Goal: Information Seeking & Learning: Learn about a topic

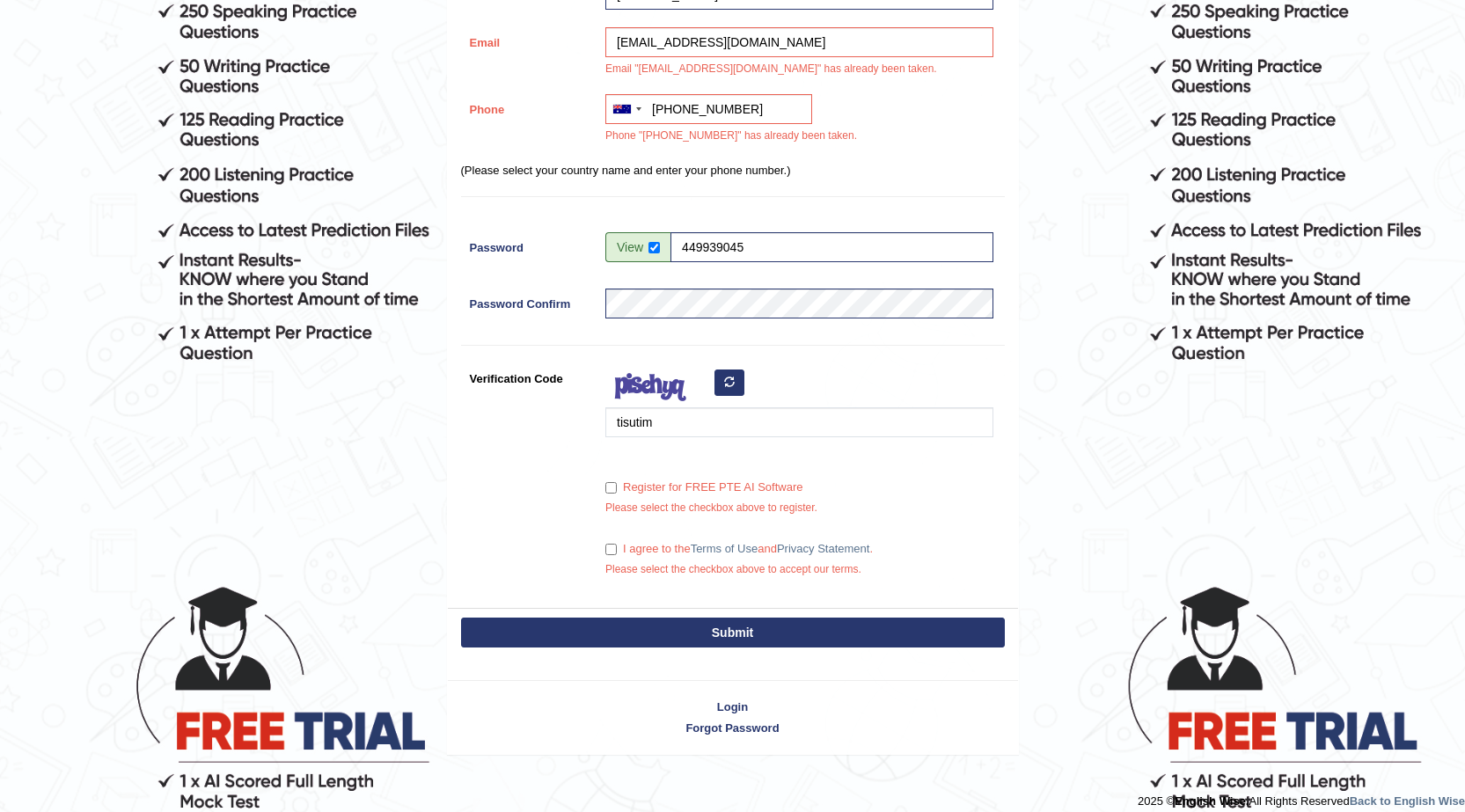
scroll to position [401, 0]
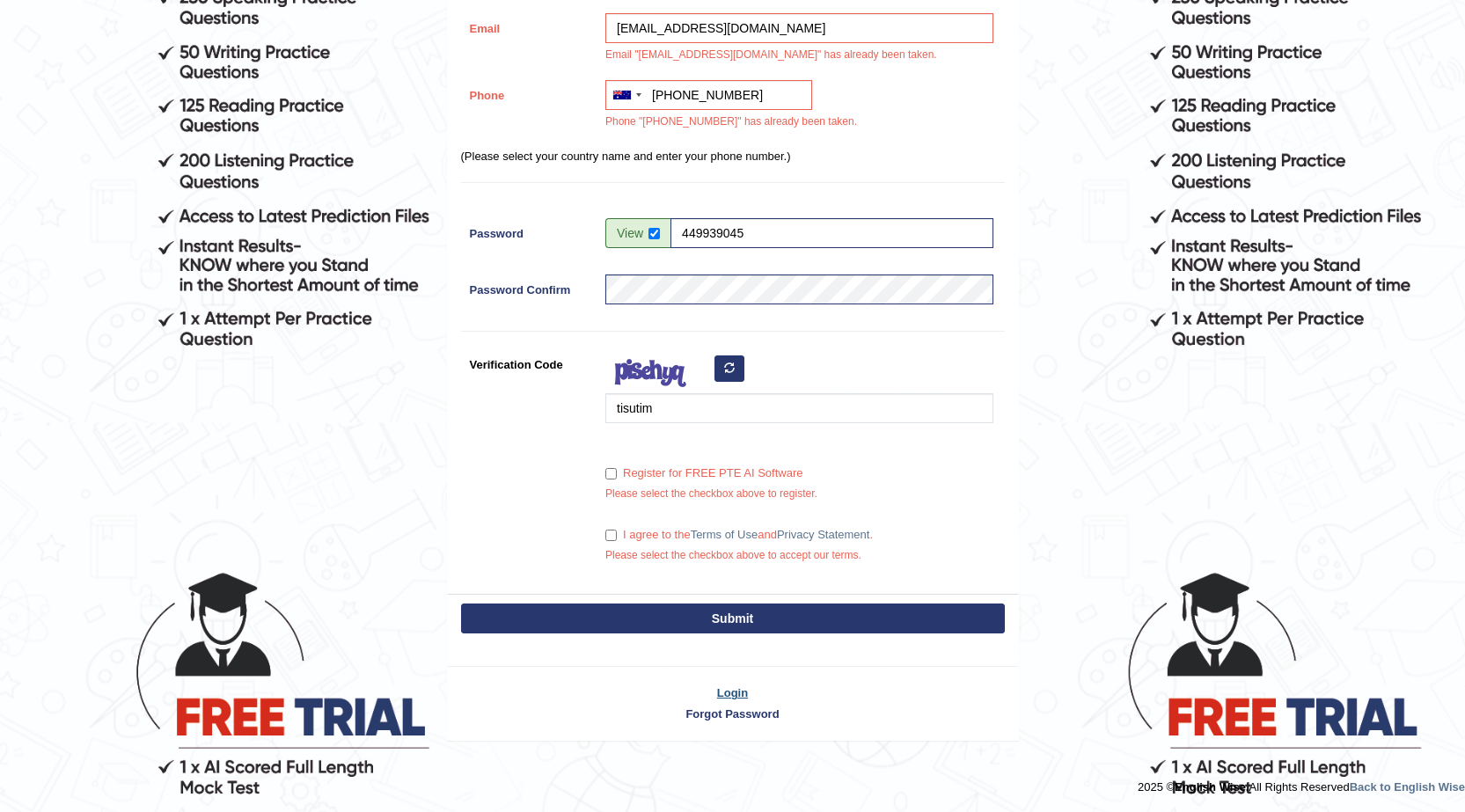
click at [730, 684] on link "Login" at bounding box center [732, 693] width 570 height 17
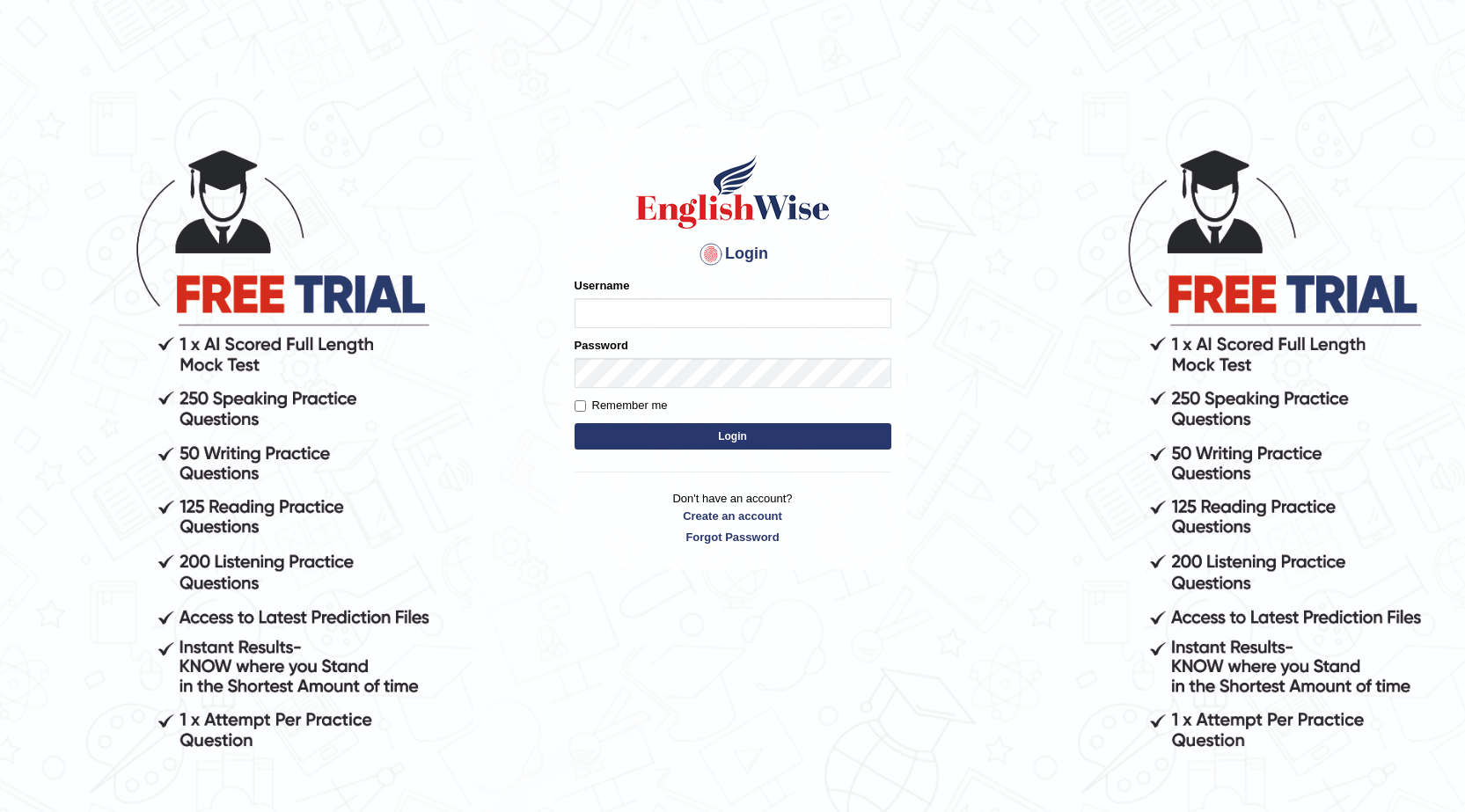
type input "kiran07"
drag, startPoint x: 640, startPoint y: 323, endPoint x: 458, endPoint y: 341, distance: 182.9
click at [458, 341] on body "Login Please fix the following errors: Username kiran07 Password Remember me Lo…" at bounding box center [732, 479] width 1465 height 812
type input "0449939045"
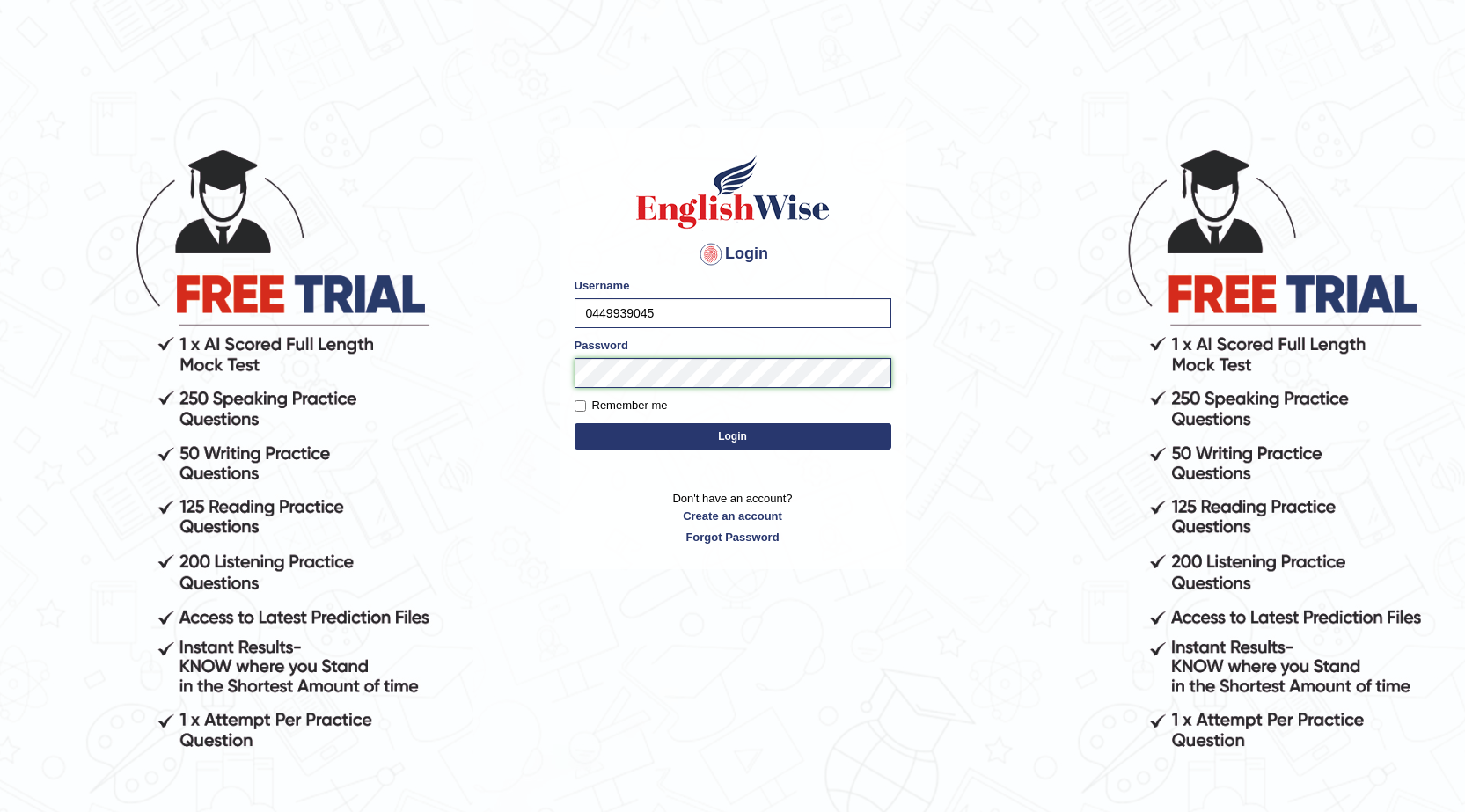
click at [544, 383] on body "Login Please fix the following errors: Username 0449939045 Password Remember me…" at bounding box center [732, 479] width 1465 height 812
click at [939, 562] on body "Login Please fix the following errors: Username 0449939045 Password Remember me…" at bounding box center [732, 479] width 1465 height 812
click at [656, 435] on button "Login" at bounding box center [732, 437] width 316 height 26
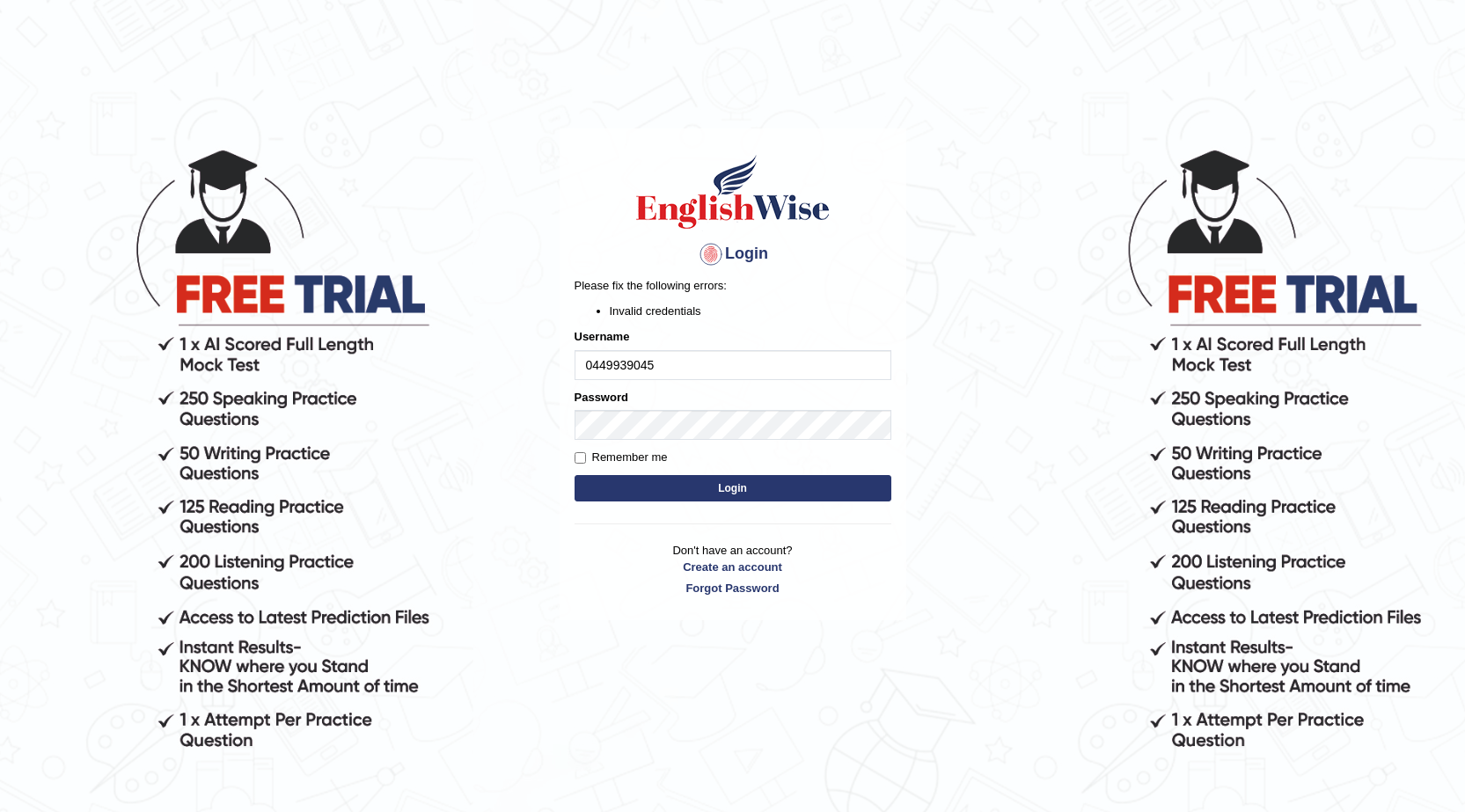
click at [1039, 506] on body "Login Please fix the following errors: Invalid credentials Username 0449939045 …" at bounding box center [732, 479] width 1465 height 812
click at [763, 485] on button "Login" at bounding box center [732, 488] width 316 height 26
click at [598, 367] on input "0449939045" at bounding box center [732, 365] width 316 height 30
click at [592, 370] on input "0449939045" at bounding box center [732, 365] width 316 height 30
type input "449939045"
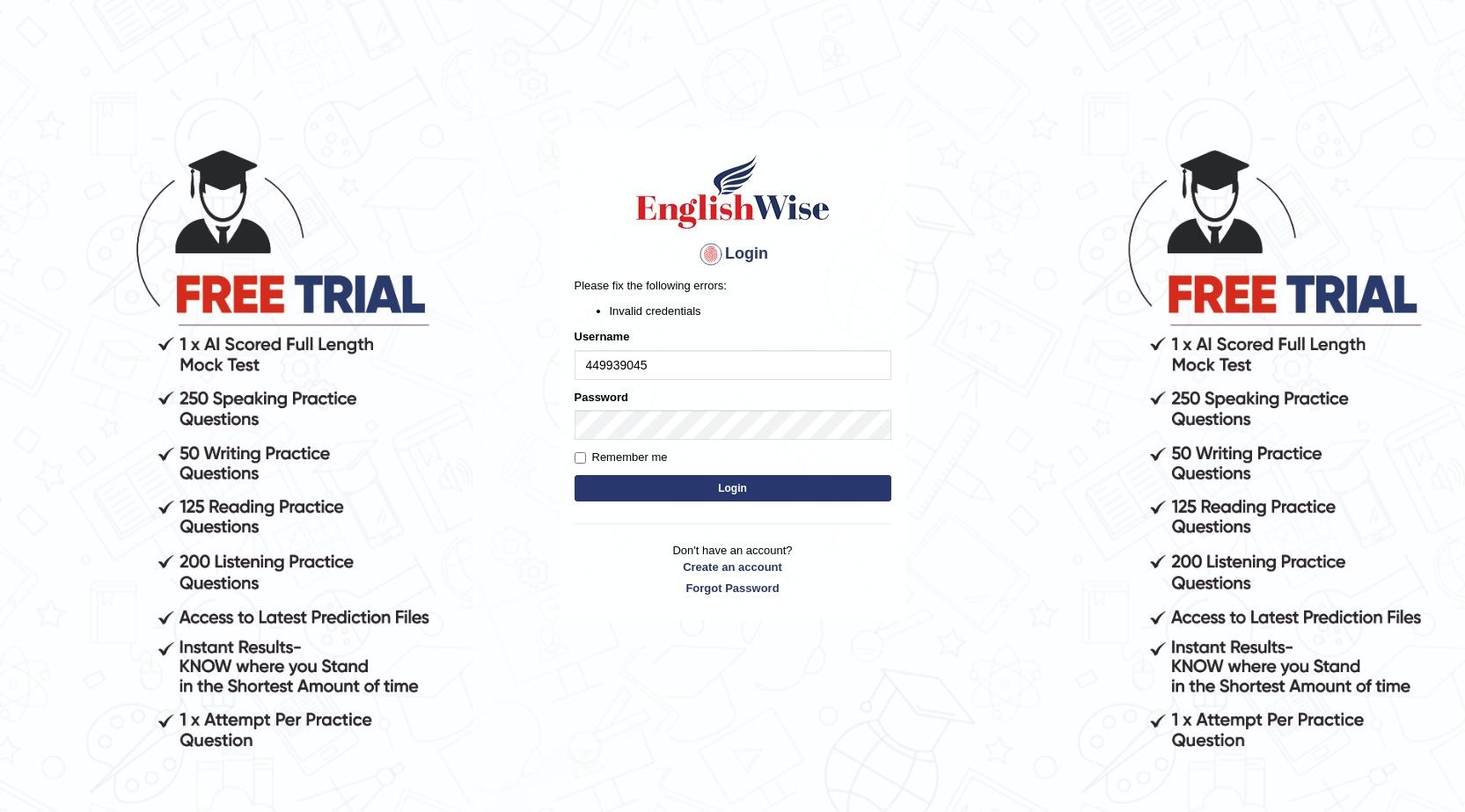
click at [686, 494] on button "Login" at bounding box center [732, 488] width 316 height 26
click at [948, 377] on body "Login Please fix the following errors: Invalid credentials Username 449939045 P…" at bounding box center [732, 479] width 1465 height 812
click at [588, 366] on input "449939045" at bounding box center [732, 365] width 316 height 30
type input "0449939045"
click at [709, 587] on link "Forgot Password" at bounding box center [732, 588] width 316 height 17
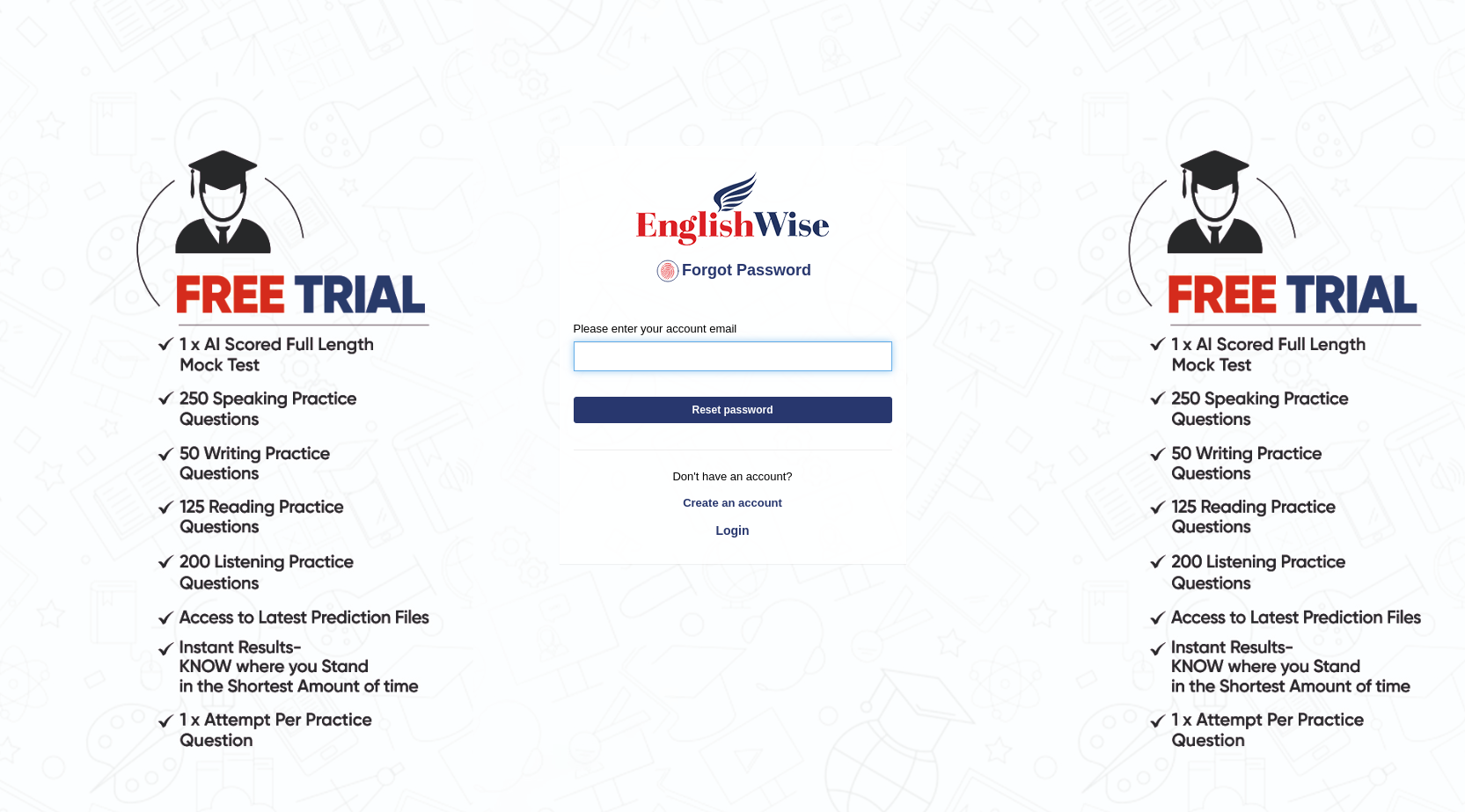
click at [671, 346] on input "Please enter your account email" at bounding box center [732, 356] width 318 height 30
type input "[EMAIL_ADDRESS][DOMAIN_NAME]"
click at [683, 401] on button "Reset password" at bounding box center [732, 409] width 318 height 26
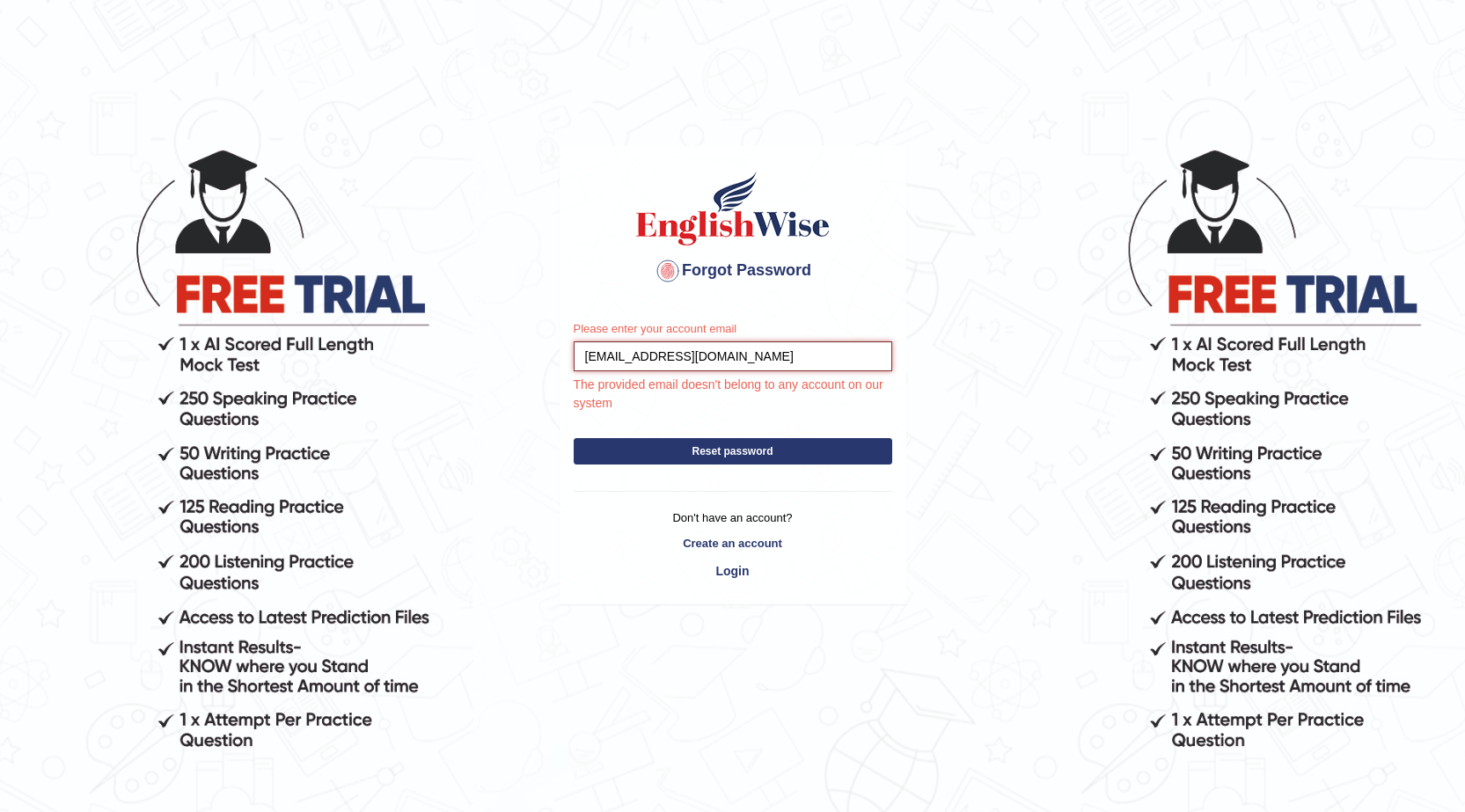
click at [586, 361] on input "justsimer94@gmail.com" at bounding box center [732, 356] width 318 height 30
click at [589, 353] on input "justsimer94@gmail.com" at bounding box center [732, 356] width 318 height 30
type input "Justsimer94@gmail.com"
click at [753, 454] on button "Reset password" at bounding box center [732, 452] width 318 height 26
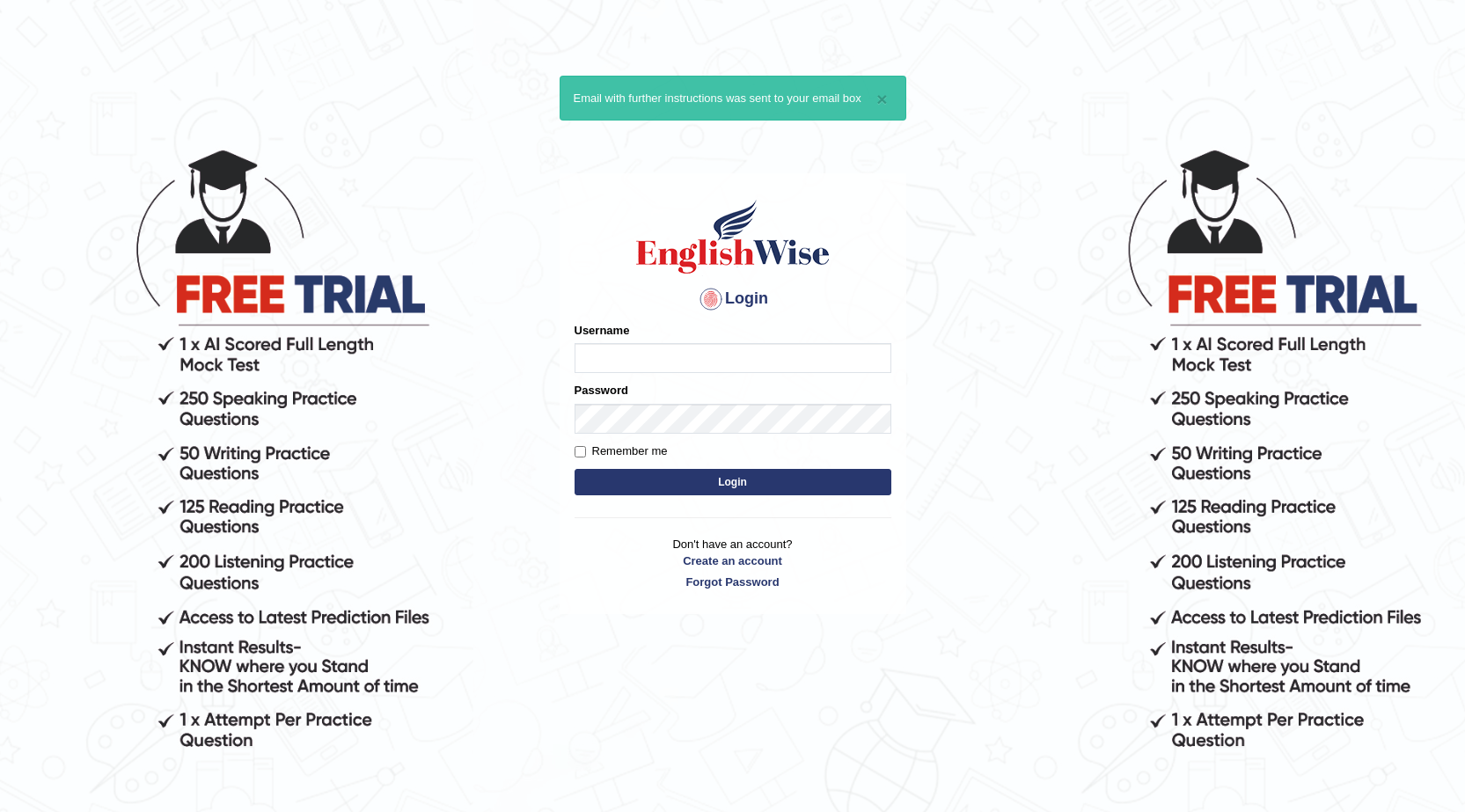
type input "kiran07"
drag, startPoint x: 701, startPoint y: 363, endPoint x: 523, endPoint y: 380, distance: 178.8
click at [523, 380] on body "× Email with further instructions was sent to your email box Login Please fix t…" at bounding box center [732, 479] width 1465 height 812
drag, startPoint x: 542, startPoint y: 593, endPoint x: 563, endPoint y: 581, distance: 24.2
click at [543, 593] on body "× Email with further instructions was sent to your email box Login Please fix t…" at bounding box center [732, 479] width 1465 height 812
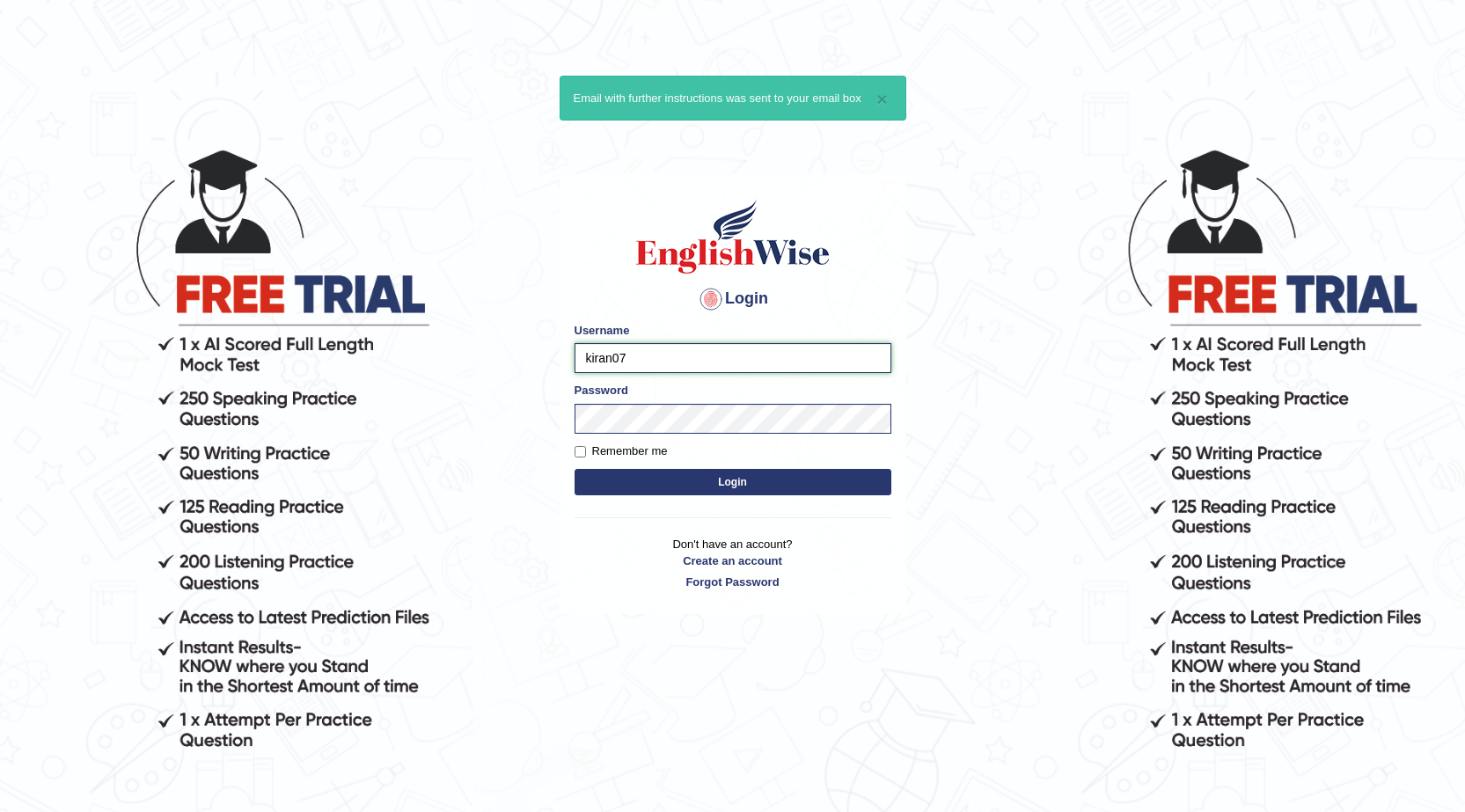
drag, startPoint x: 640, startPoint y: 359, endPoint x: 544, endPoint y: 373, distance: 97.0
click at [544, 373] on body "× Email with further instructions was sent to your email box Login Please fix t…" at bounding box center [732, 479] width 1465 height 812
type input "0449939045"
click at [561, 436] on div "Login Please fix the following errors: Username 0449939045 Password Remember me…" at bounding box center [732, 393] width 347 height 440
click at [644, 489] on button "Login" at bounding box center [732, 482] width 316 height 26
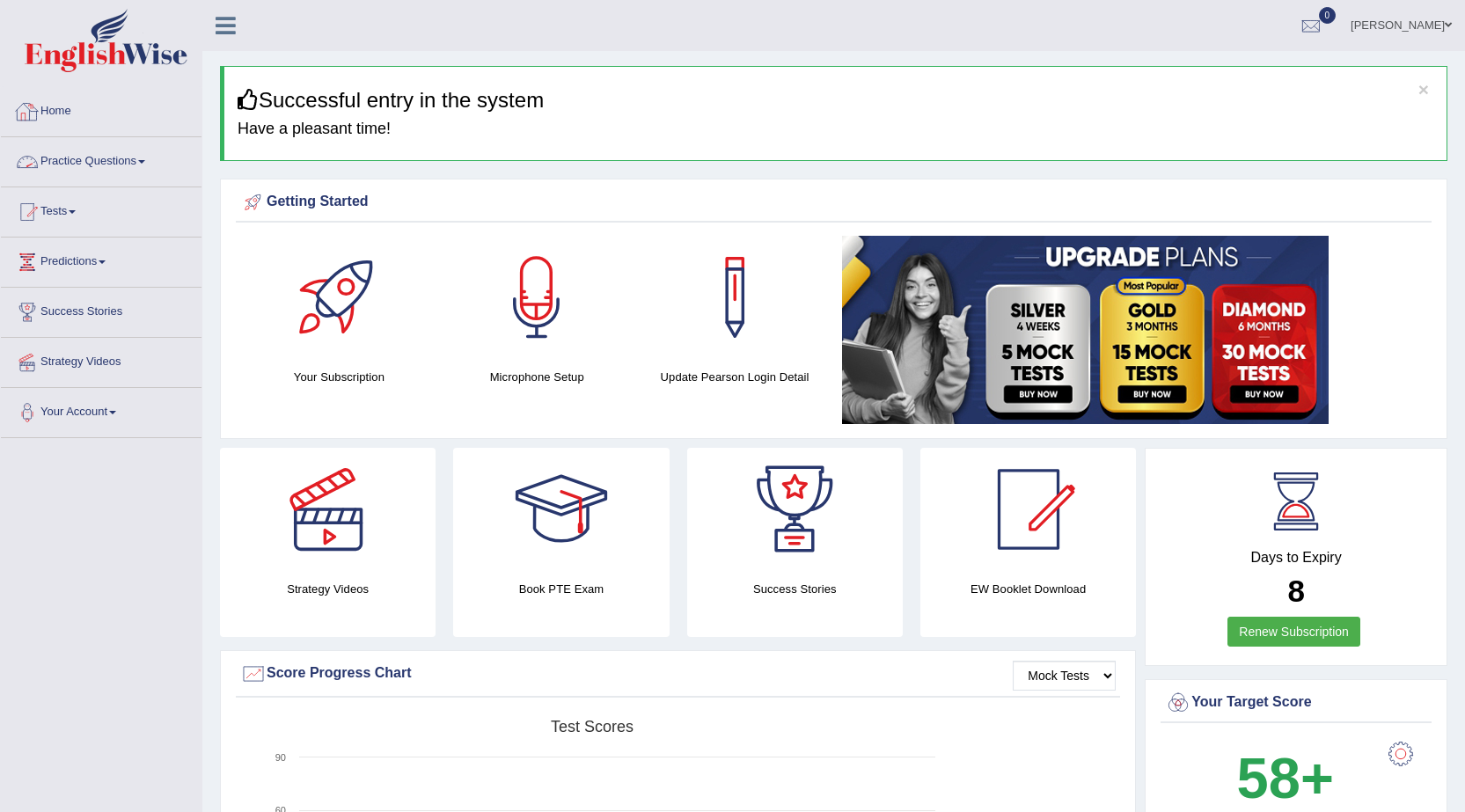
click at [76, 114] on link "Home" at bounding box center [101, 109] width 201 height 44
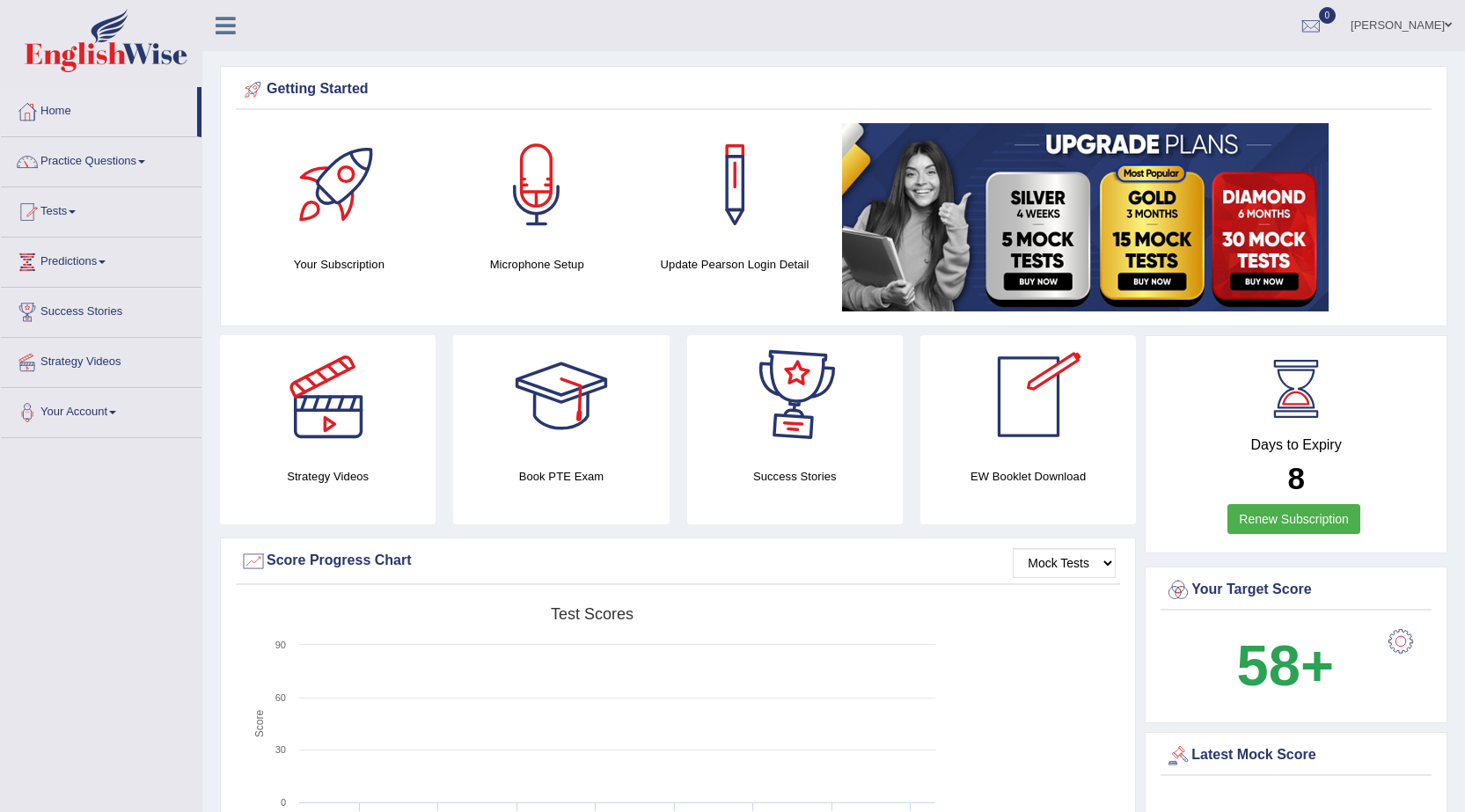
click at [823, 599] on rect at bounding box center [592, 734] width 703 height 272
click at [139, 161] on link "Practice Questions" at bounding box center [101, 159] width 201 height 44
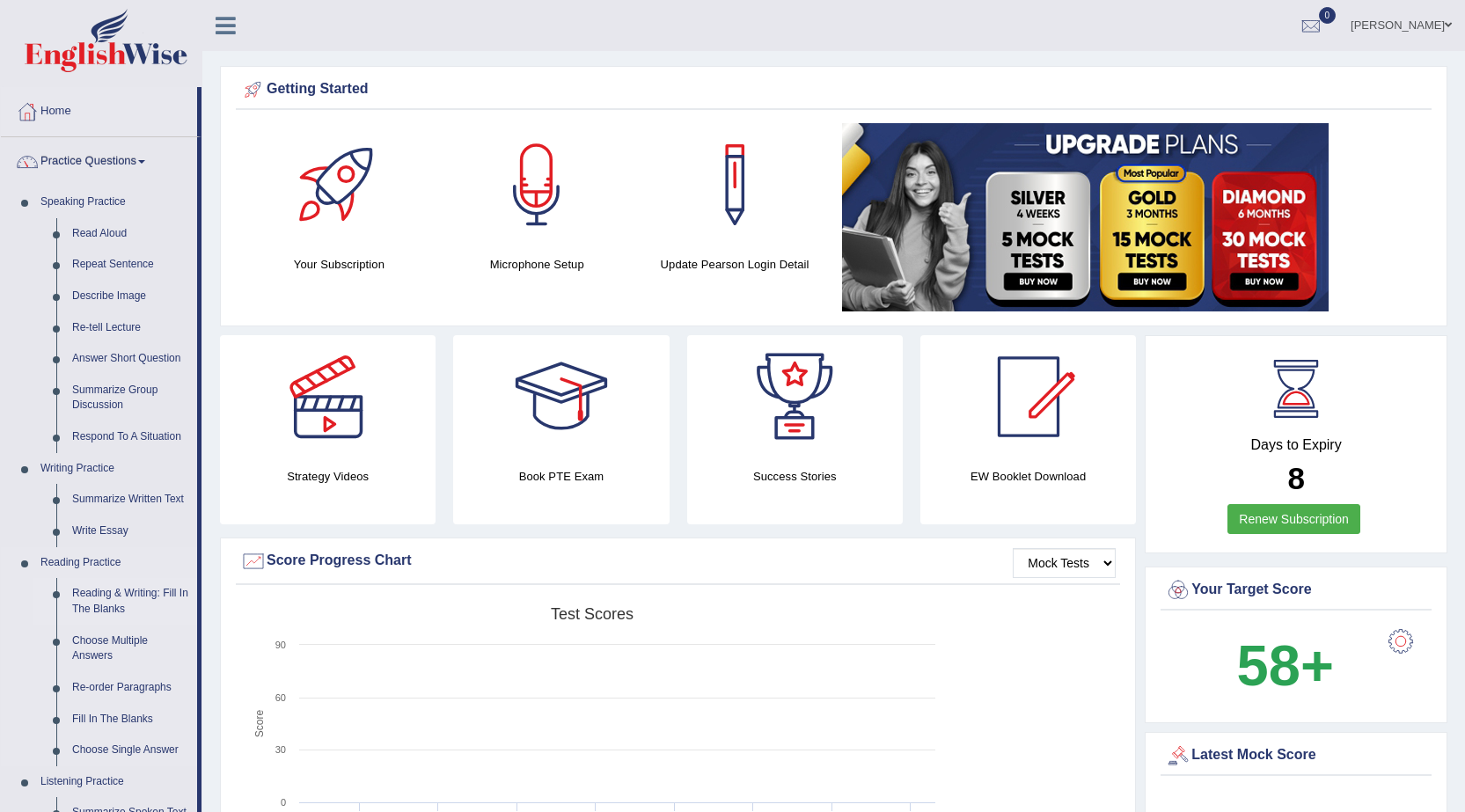
click at [111, 591] on link "Reading & Writing: Fill In The Blanks" at bounding box center [130, 601] width 132 height 47
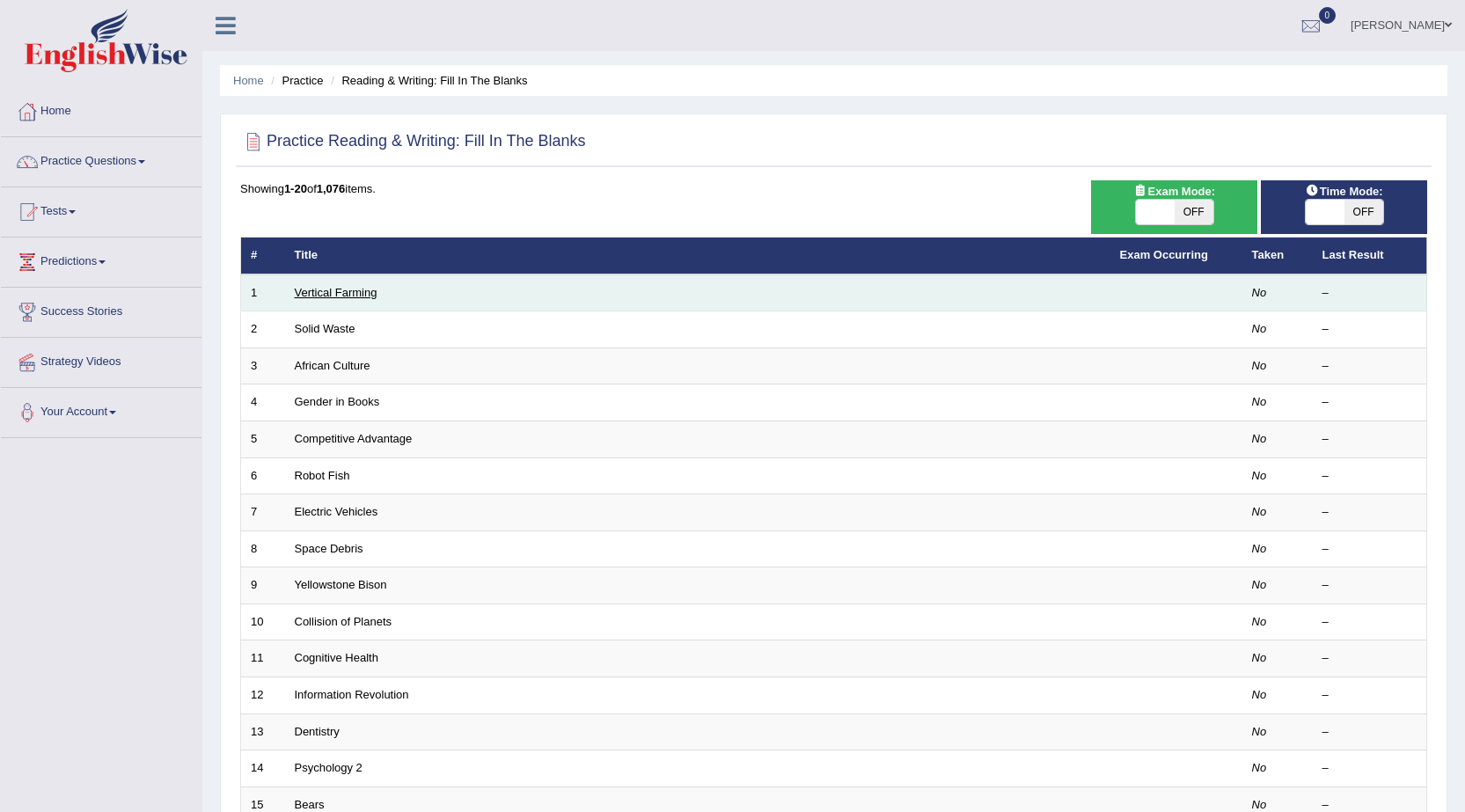
click at [329, 299] on link "Vertical Farming" at bounding box center [336, 292] width 83 height 13
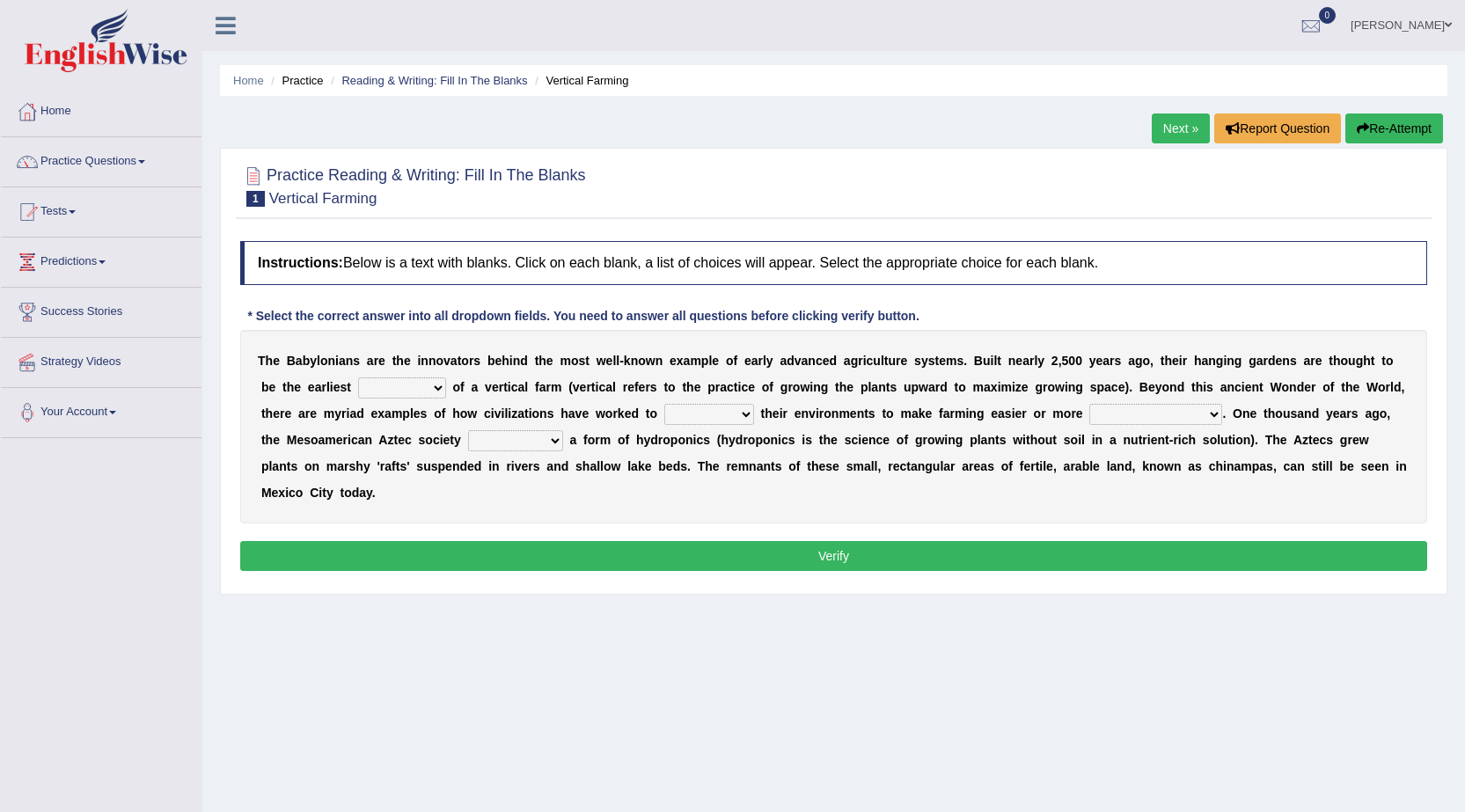
click at [431, 391] on select "prototype failure discredit protocol" at bounding box center [402, 388] width 88 height 21
click at [595, 679] on div "Home Practice Reading & Writing: Fill In The Blanks Vertical Farming Next » Rep…" at bounding box center [833, 439] width 1262 height 880
click at [434, 390] on select "prototype failure discredit protocol" at bounding box center [402, 388] width 88 height 21
select select "failure"
click at [358, 377] on select "prototype failure discredit protocol" at bounding box center [402, 388] width 88 height 21
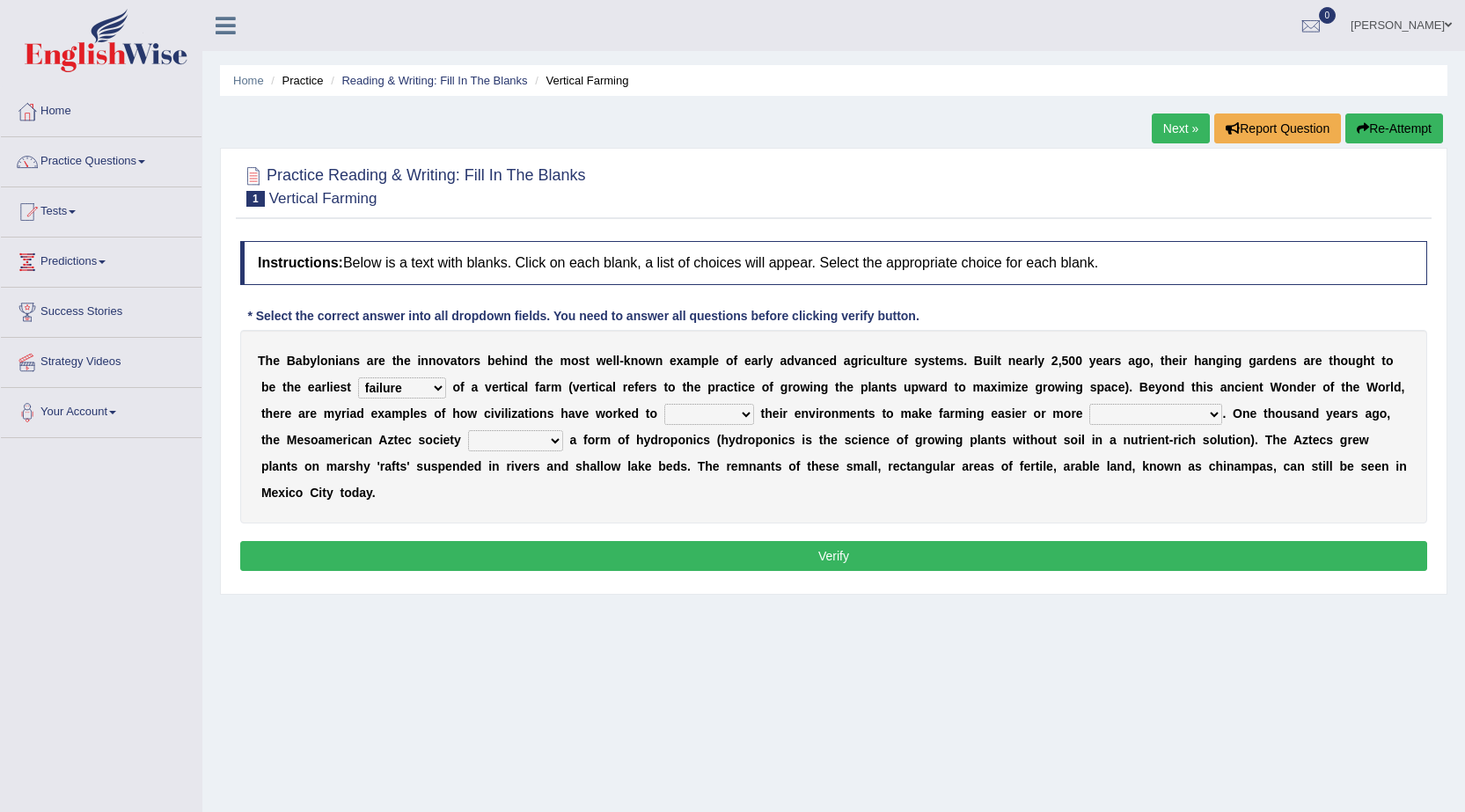
click at [735, 414] on select "manipulate escape respect disarrange" at bounding box center [709, 414] width 90 height 21
select select "respect"
click at [664, 404] on select "manipulate escape respect disarrange" at bounding box center [709, 414] width 90 height 21
click at [1182, 409] on select "productive constructive connective counterproductive" at bounding box center [1155, 414] width 132 height 21
select select "productive"
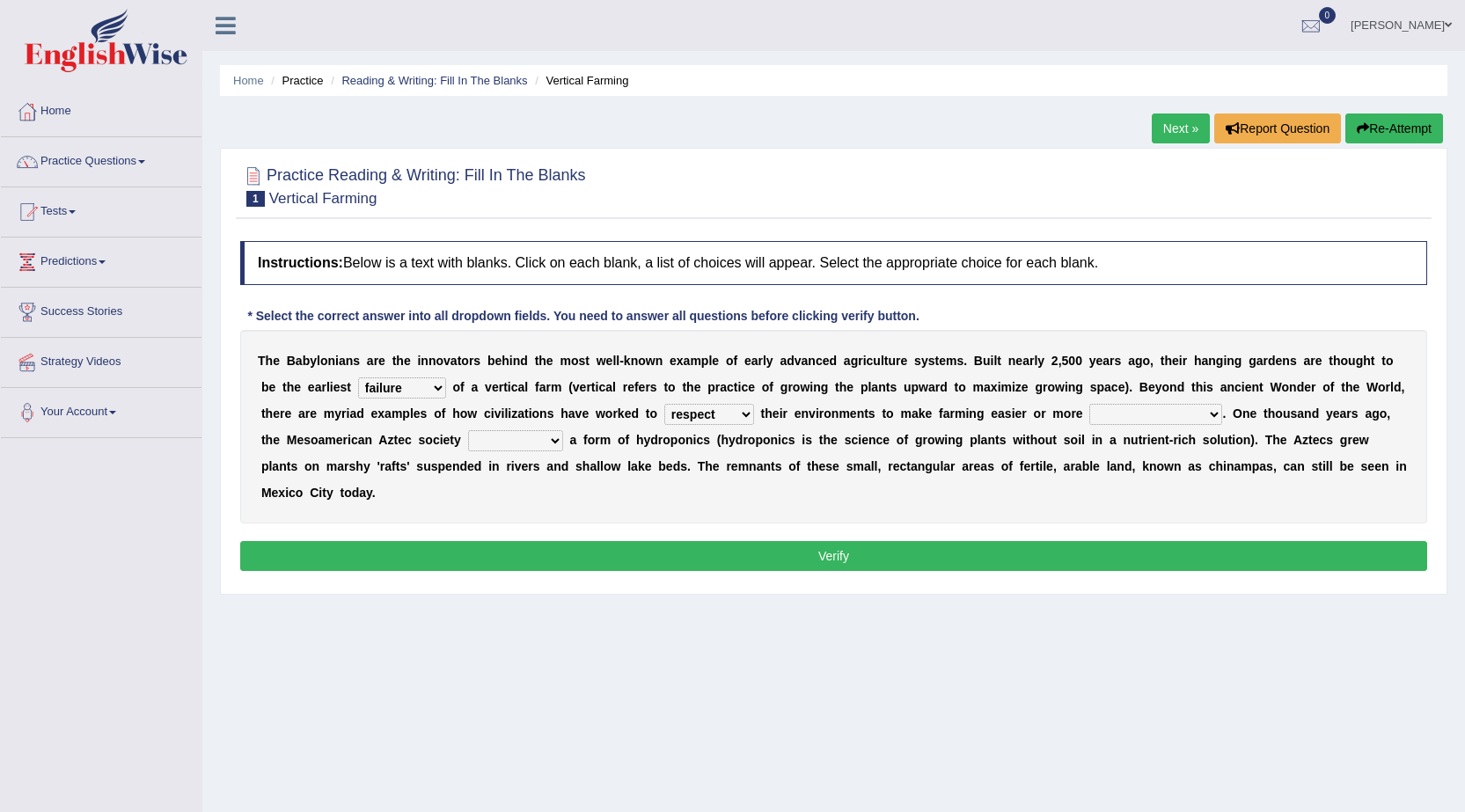
click at [1089, 404] on select "productive constructive connective counterproductive" at bounding box center [1155, 414] width 132 height 21
click at [525, 438] on select "domineered volunteered pioneered engineered" at bounding box center [515, 440] width 95 height 21
select select "volunteered"
click at [468, 430] on select "domineered volunteered pioneered engineered" at bounding box center [515, 440] width 95 height 21
click at [833, 565] on button "Verify" at bounding box center [834, 556] width 1187 height 30
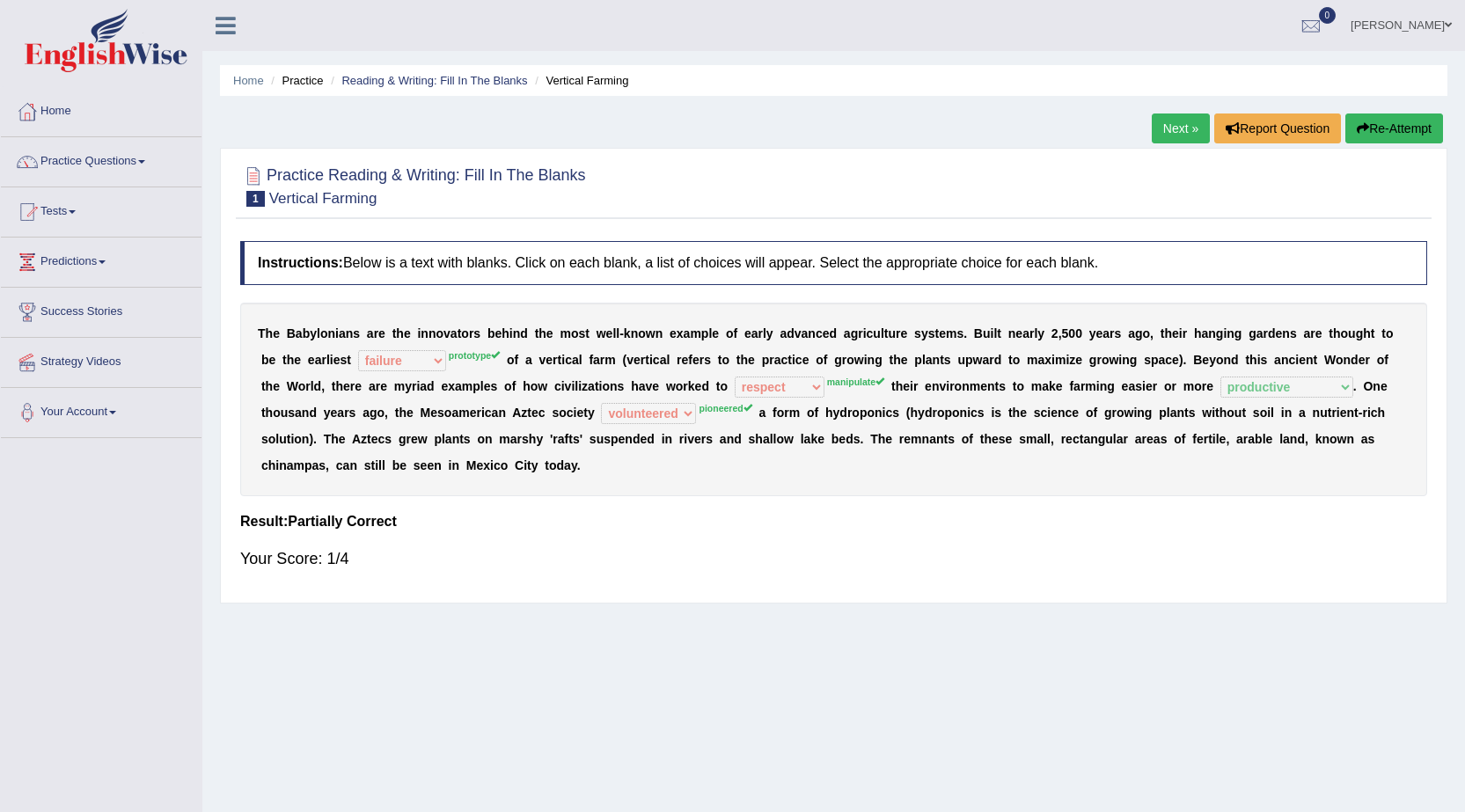
click at [1168, 131] on link "Next »" at bounding box center [1180, 129] width 58 height 30
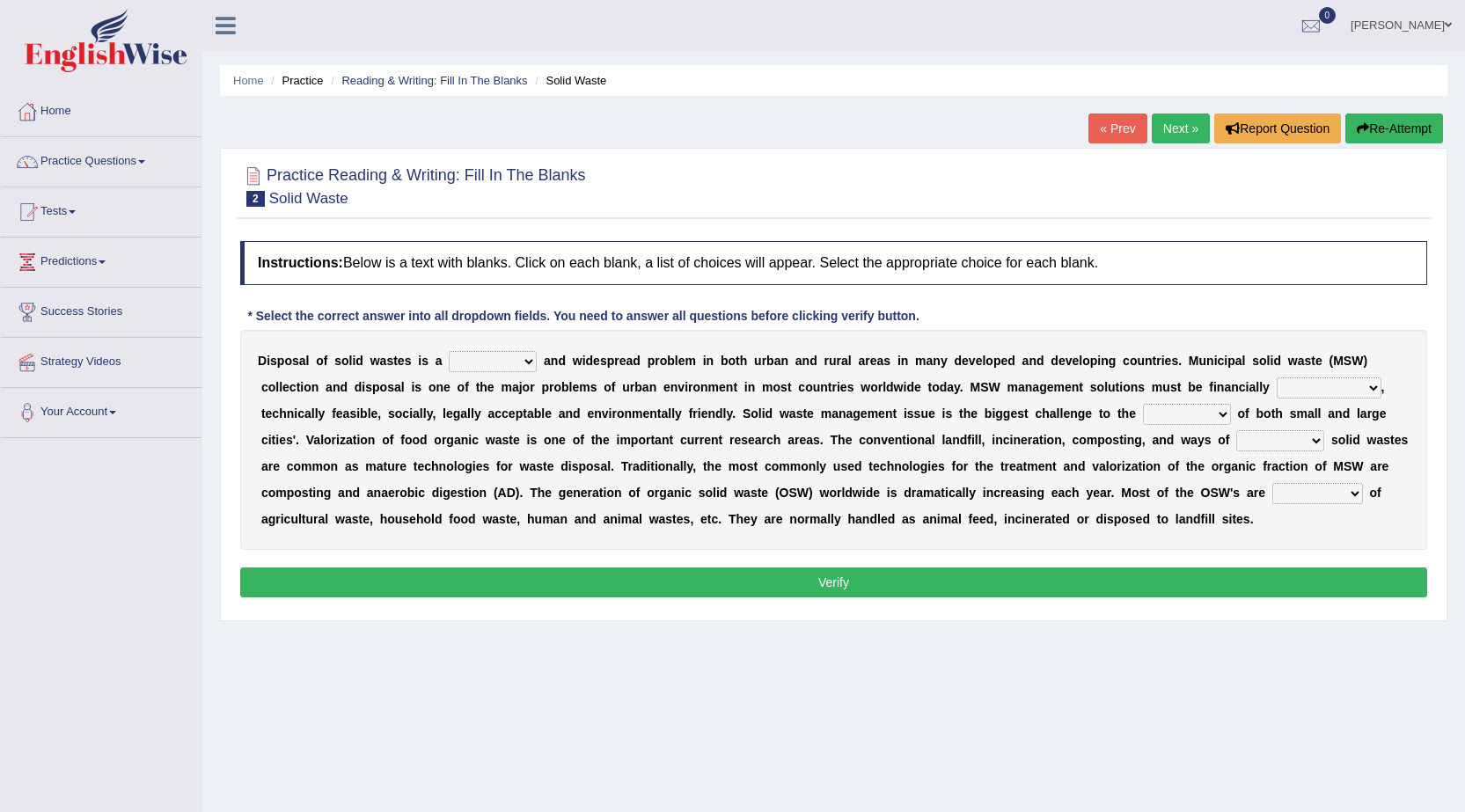
click at [523, 359] on select "slanting stinging stalling shafting" at bounding box center [493, 361] width 88 height 21
select select "stalling"
click at [449, 351] on select "slanting stinging stalling shafting" at bounding box center [493, 361] width 88 height 21
click at [1348, 389] on select "unattainable sustainable objectionable treasonable" at bounding box center [1328, 388] width 104 height 21
select select "unattainable"
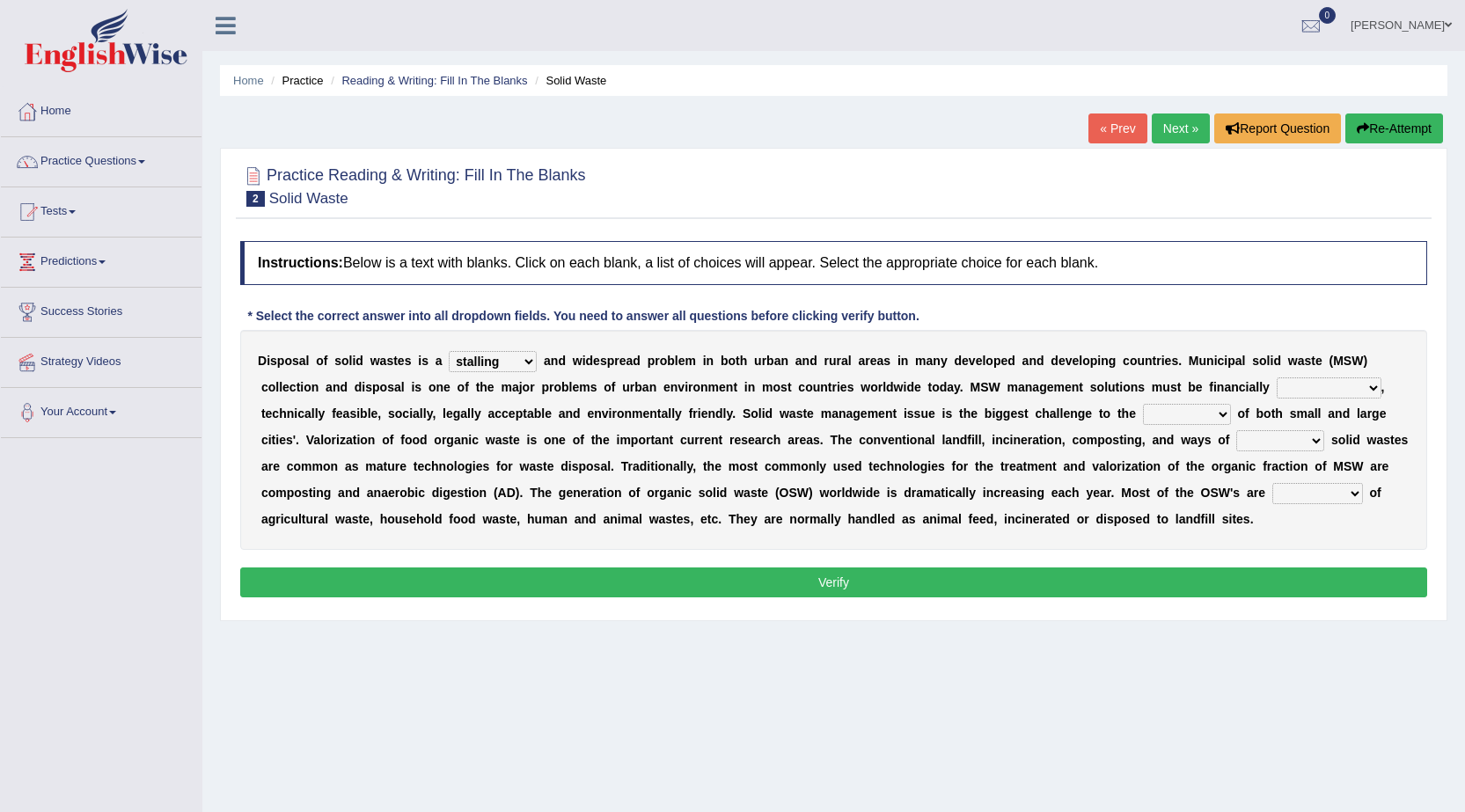
click at [1276, 377] on select "unattainable sustainable objectionable treasonable" at bounding box center [1328, 388] width 104 height 21
click at [1204, 412] on select "plants culture authorities history" at bounding box center [1187, 414] width 88 height 21
select select "authorities"
click at [1143, 404] on select "plants culture authorities history" at bounding box center [1187, 414] width 88 height 21
click at [1298, 438] on select "reserving preserving deserving handling" at bounding box center [1280, 440] width 88 height 21
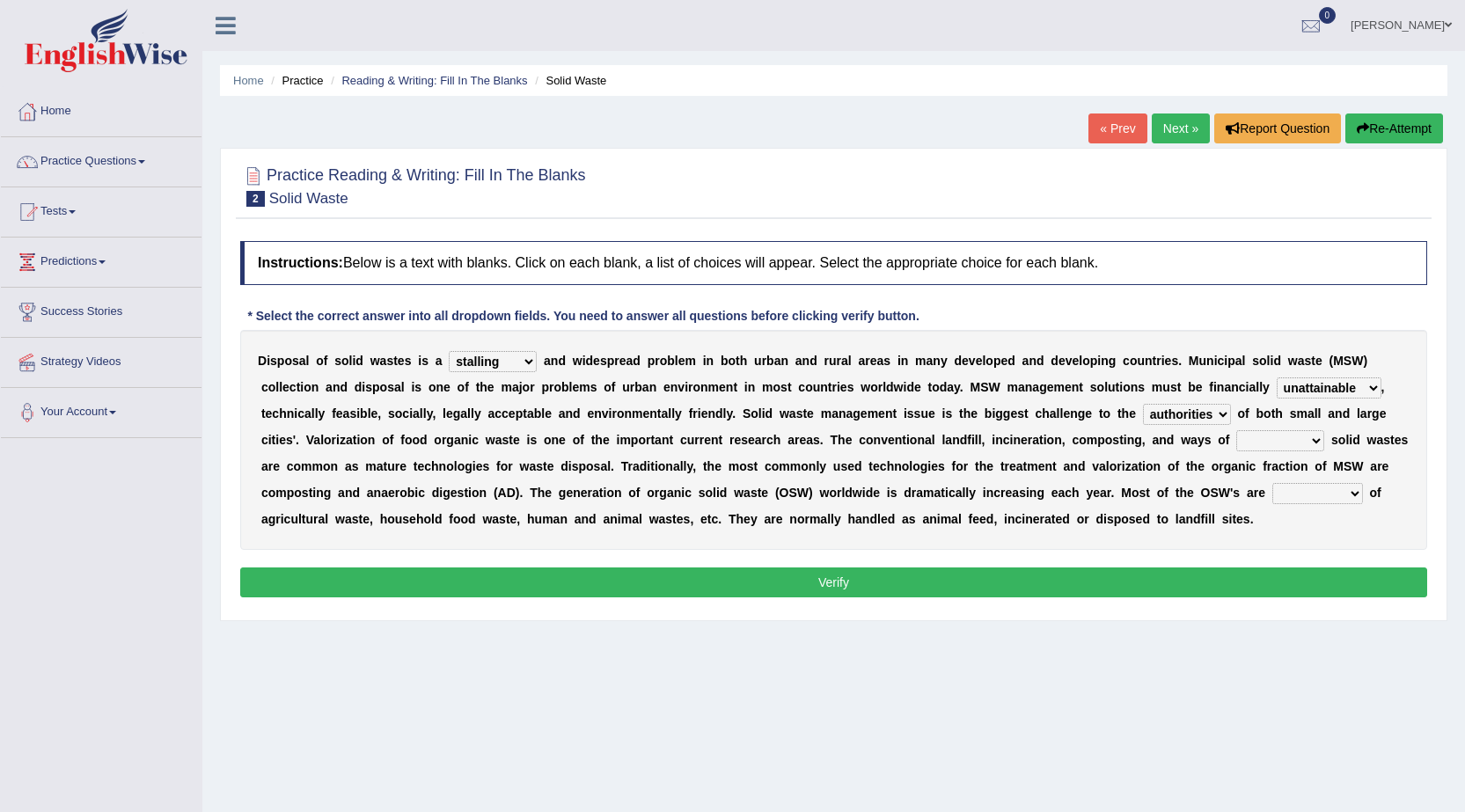
select select "reserving"
click at [1236, 430] on select "reserving preserving deserving handling" at bounding box center [1280, 440] width 88 height 21
click at [1336, 491] on select "composed disposed composing disposing" at bounding box center [1318, 493] width 90 height 21
select select "composed"
click at [1272, 483] on select "composed disposed composing disposing" at bounding box center [1318, 493] width 90 height 21
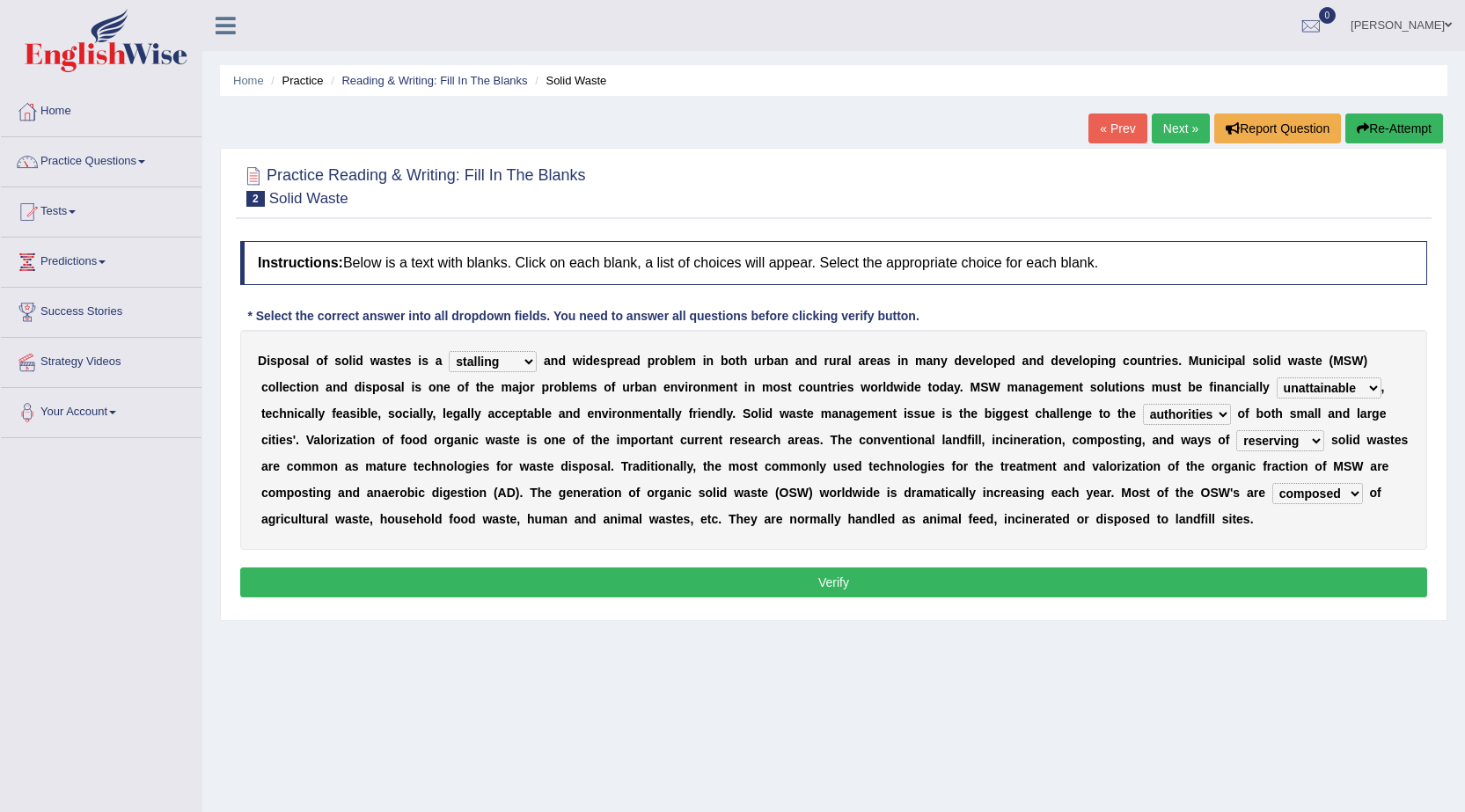
click at [798, 577] on button "Verify" at bounding box center [834, 582] width 1187 height 30
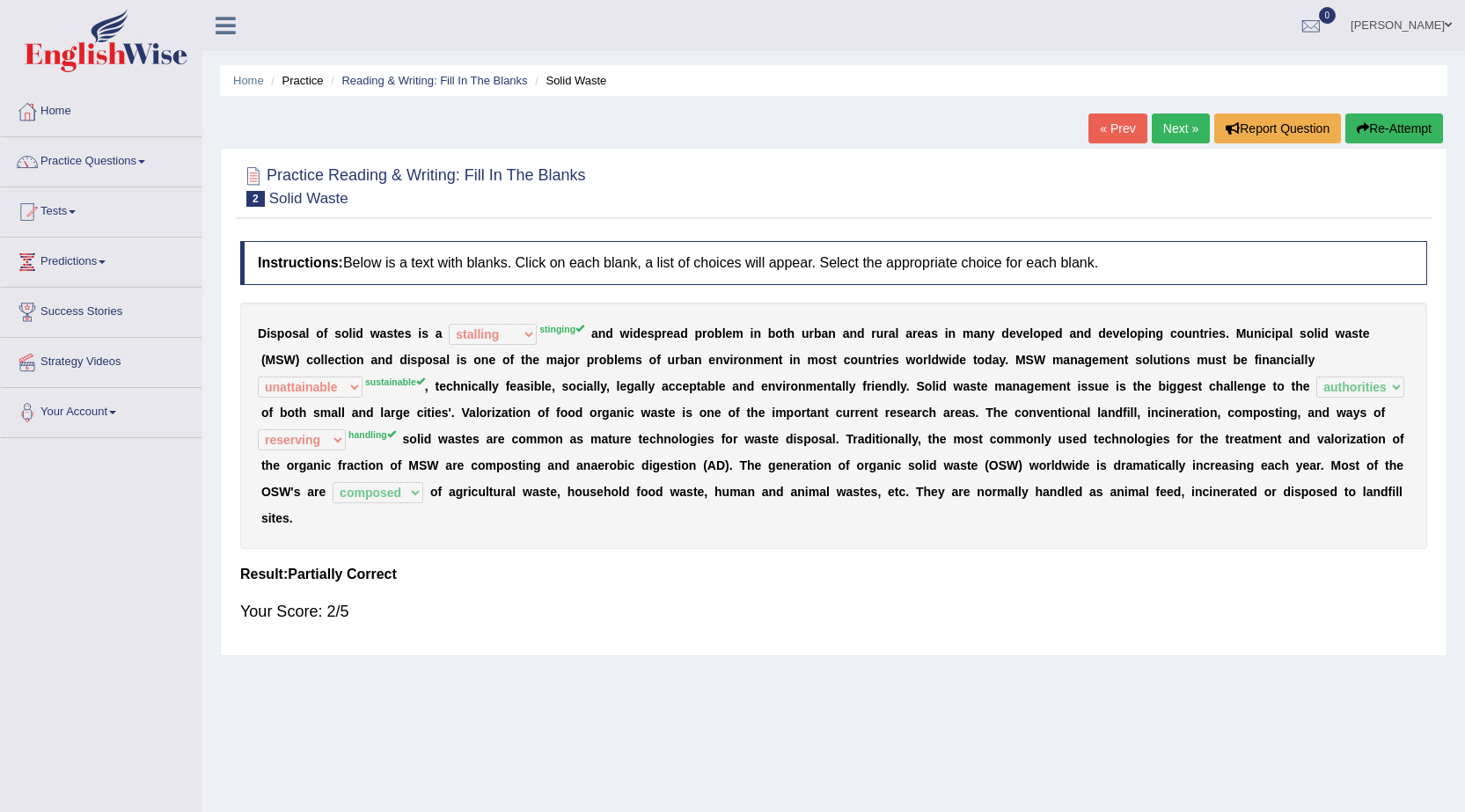
click at [1161, 130] on link "Next »" at bounding box center [1180, 129] width 58 height 30
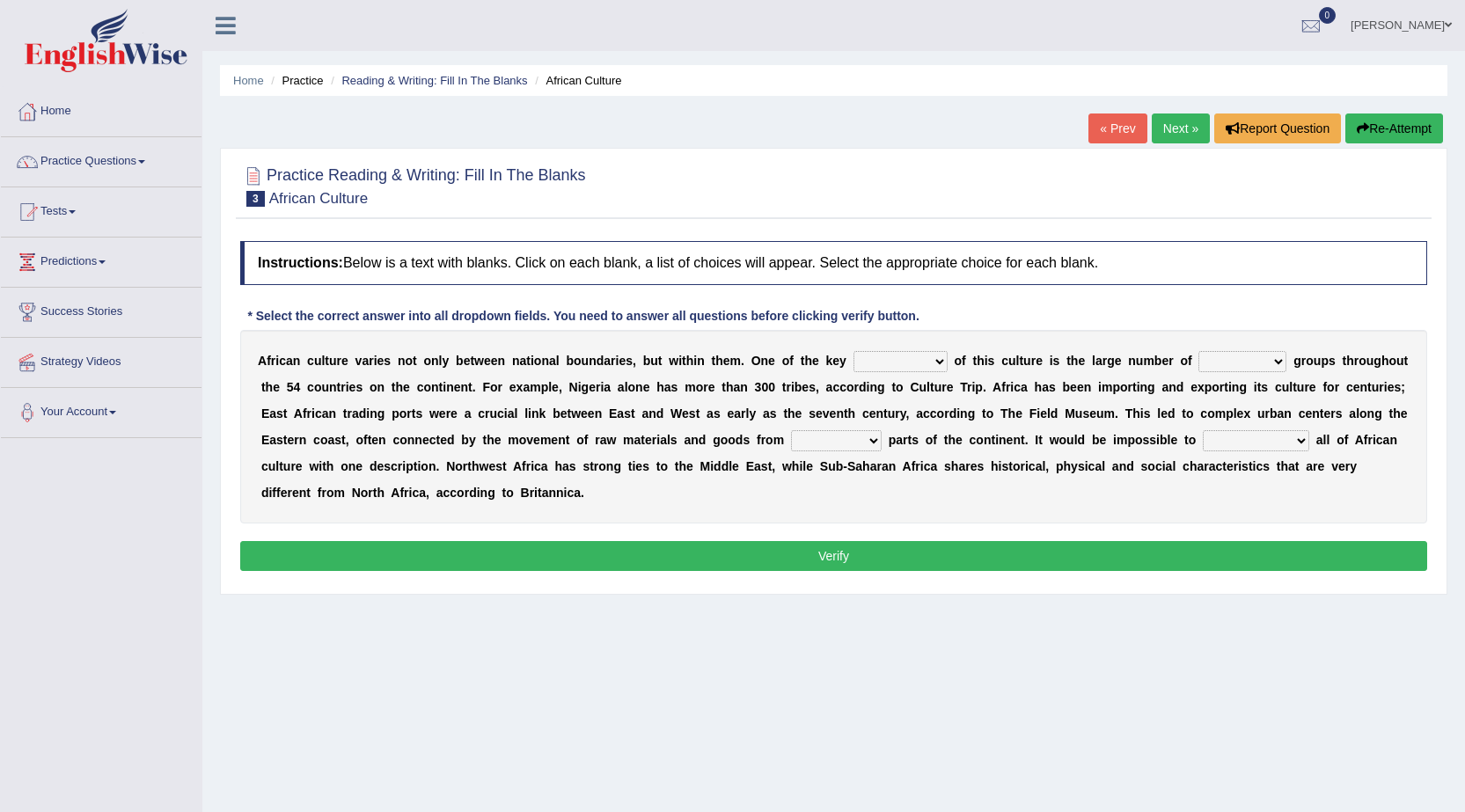
click at [918, 353] on select "conjectures features issues doubts" at bounding box center [901, 361] width 94 height 21
select select "features"
click at [854, 351] on select "conjectures features issues doubts" at bounding box center [901, 361] width 94 height 21
click at [1273, 356] on select "ethic ethnic eugenic epic" at bounding box center [1242, 361] width 88 height 21
select select "epic"
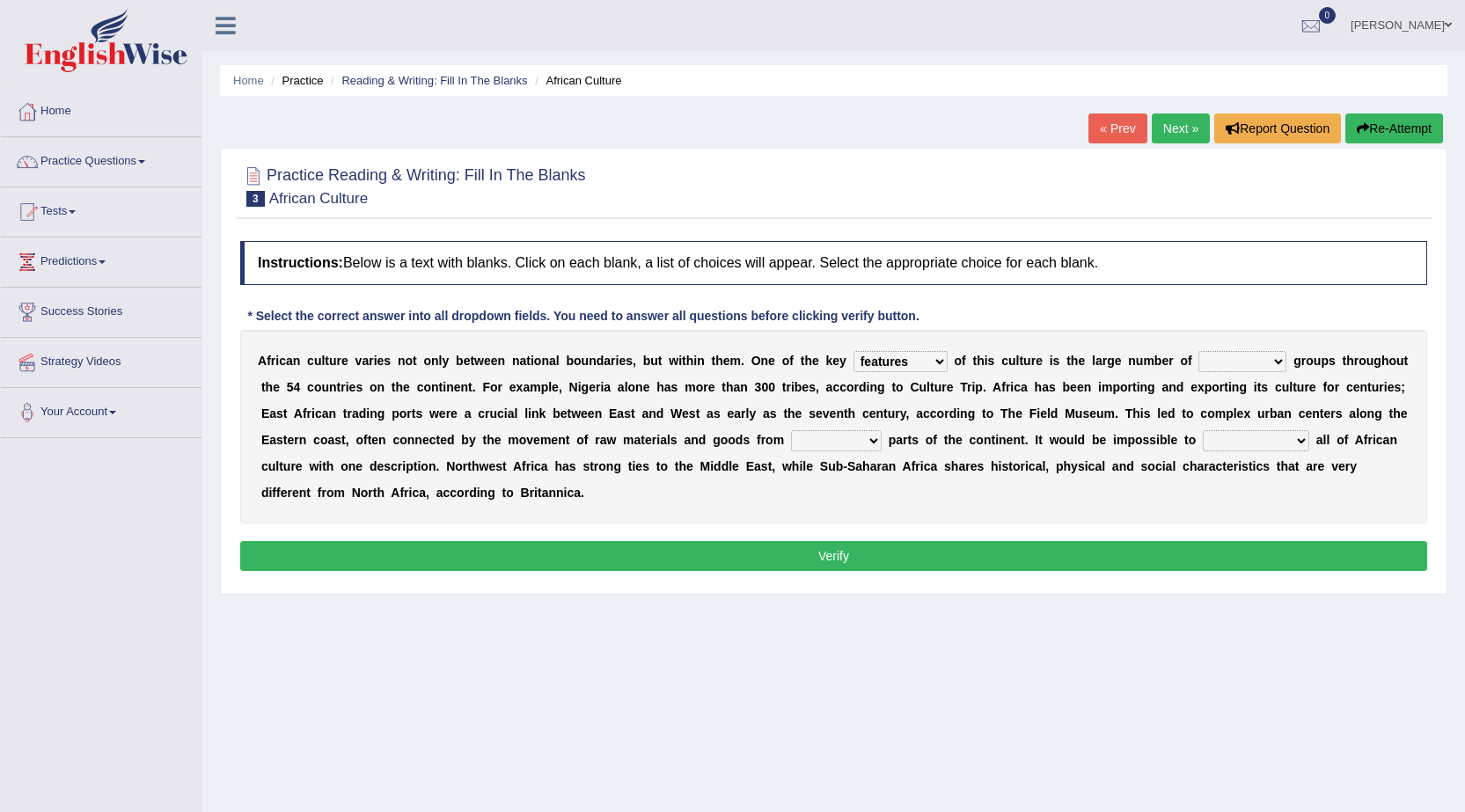
click at [1198, 351] on select "ethic ethnic eugenic epic" at bounding box center [1242, 361] width 88 height 21
click at [849, 440] on select "forelocked interlocked unlocked landlocked" at bounding box center [836, 440] width 90 height 21
select select "forelocked"
click at [791, 430] on select "forelocked interlocked unlocked landlocked" at bounding box center [836, 440] width 90 height 21
click at [1267, 438] on select "characterize conceptualize symbolize synthesize" at bounding box center [1256, 440] width 106 height 21
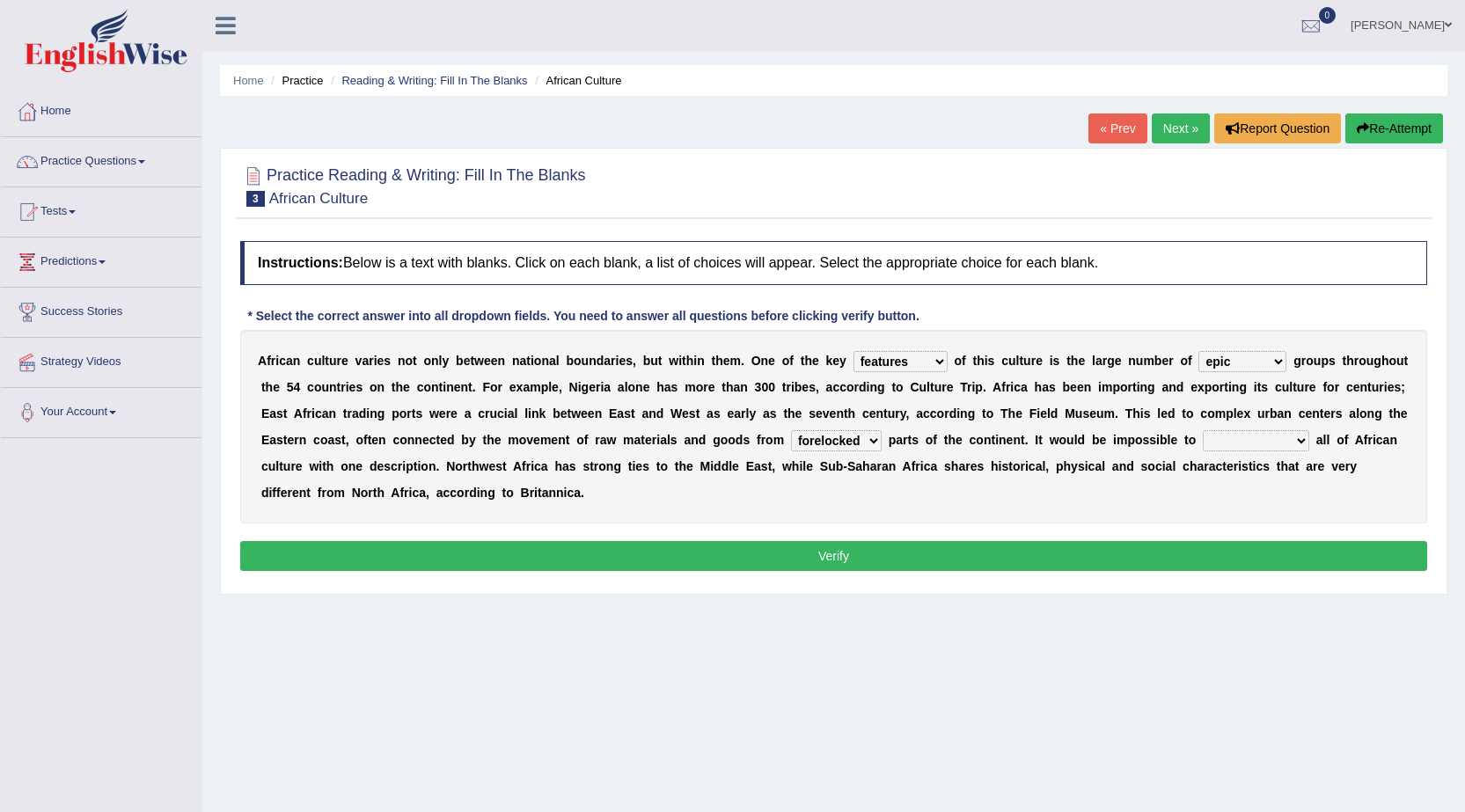
select select "synthesize"
click at [1203, 430] on select "characterize conceptualize symbolize synthesize" at bounding box center [1256, 440] width 106 height 21
click at [847, 553] on button "Verify" at bounding box center [834, 556] width 1187 height 30
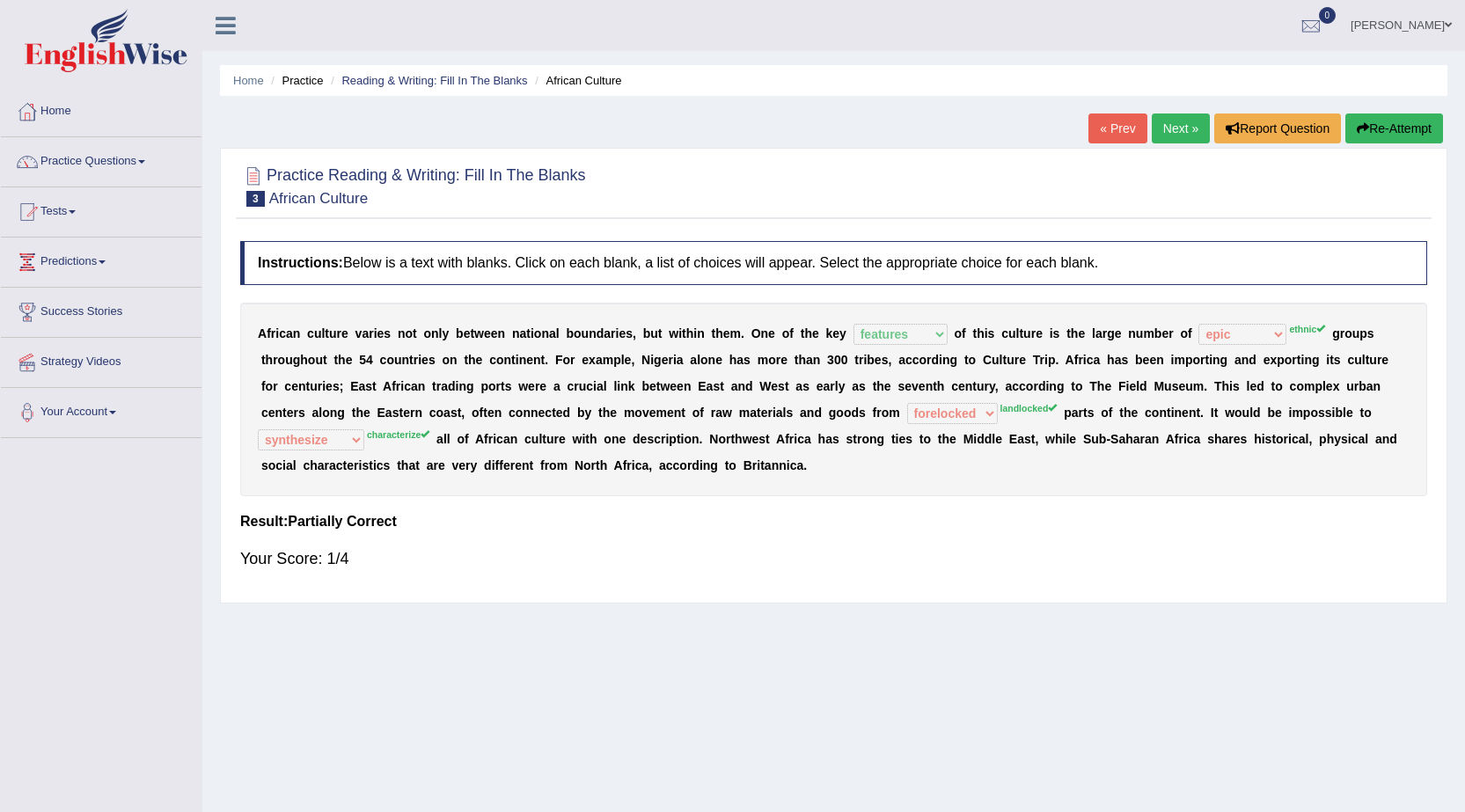
click at [1164, 128] on link "Next »" at bounding box center [1180, 129] width 58 height 30
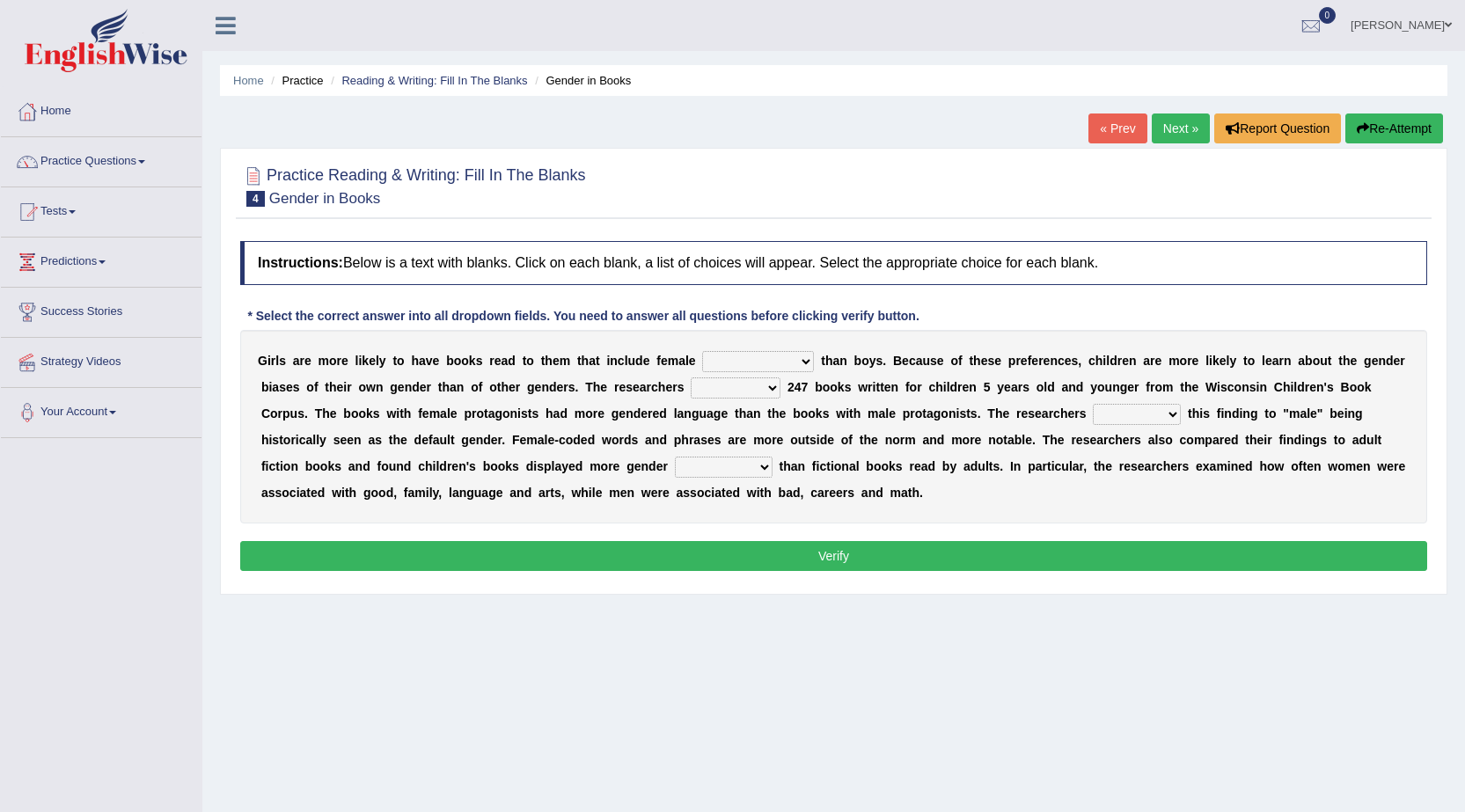
click at [791, 360] on select "protagonists cosmogonists agonists expressionists" at bounding box center [758, 361] width 112 height 21
select select "agonists"
click at [702, 351] on select "protagonists cosmogonists agonists expressionists" at bounding box center [758, 361] width 112 height 21
click at [773, 385] on select "hydrolyzed paralyzed catalyzed analyzed" at bounding box center [735, 388] width 90 height 21
select select "catalyzed"
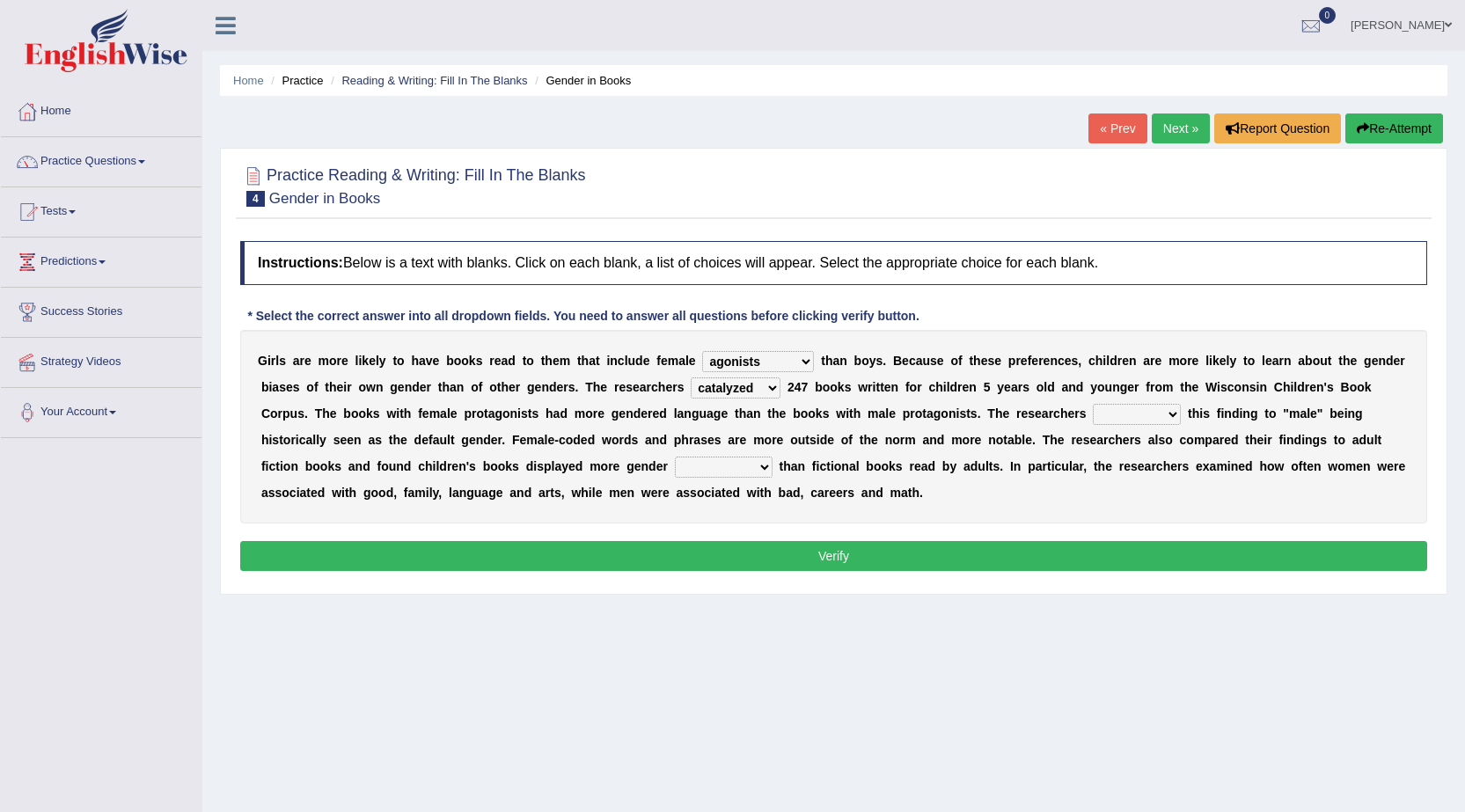
click at [690, 377] on select "hydrolyzed paralyzed catalyzed analyzed" at bounding box center [735, 388] width 90 height 21
click at [1157, 410] on select "contribute tribute distribute attribute" at bounding box center [1137, 414] width 88 height 21
select select "attribute"
click at [1093, 404] on select "contribute tribute distribute attribute" at bounding box center [1137, 414] width 88 height 21
click at [721, 467] on select "stereotypes teletypes prototypes electrotypes" at bounding box center [724, 467] width 98 height 21
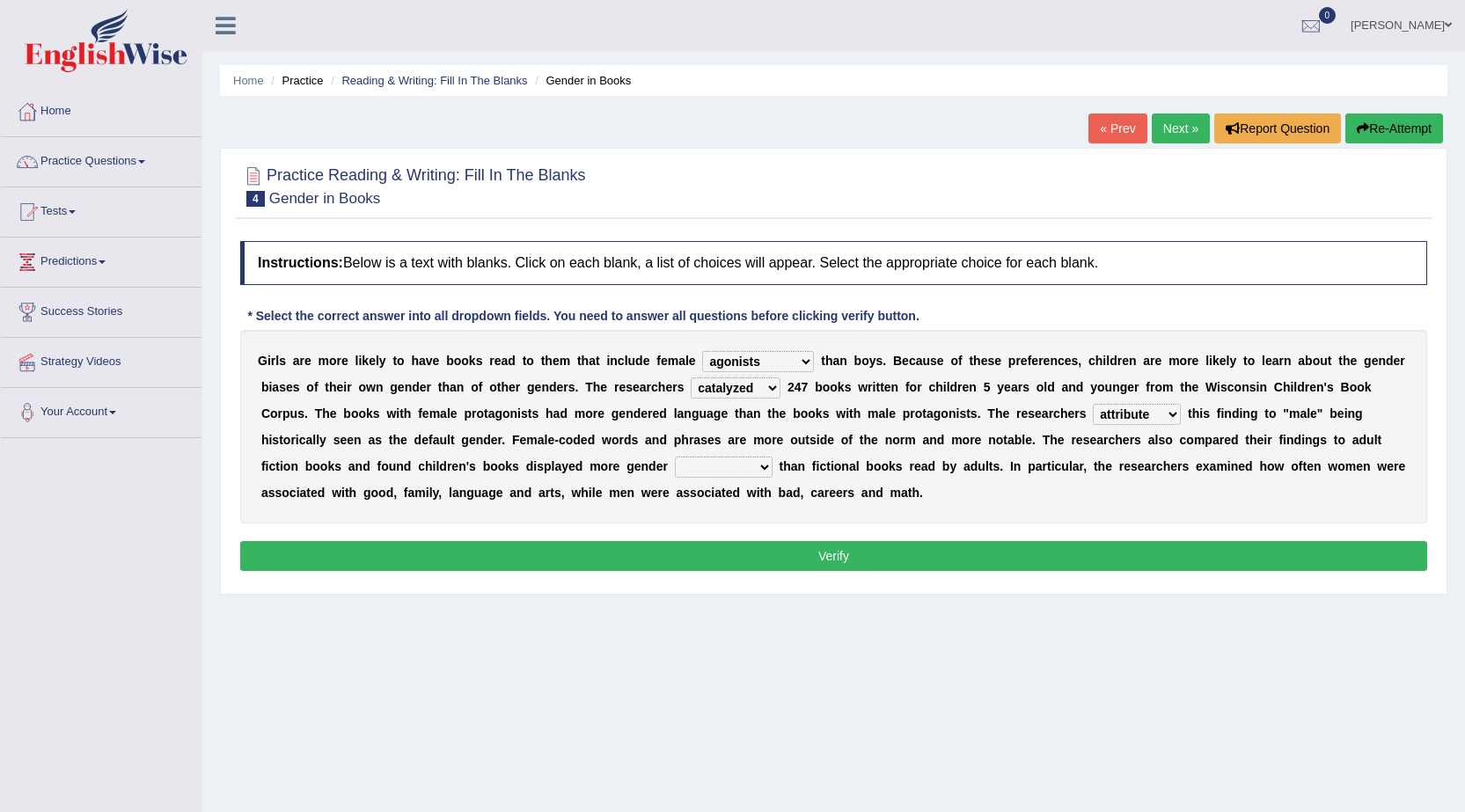
select select "prototypes"
click at [675, 456] on select "stereotypes teletypes prototypes electrotypes" at bounding box center [724, 467] width 98 height 21
click at [779, 544] on button "Verify" at bounding box center [834, 556] width 1187 height 30
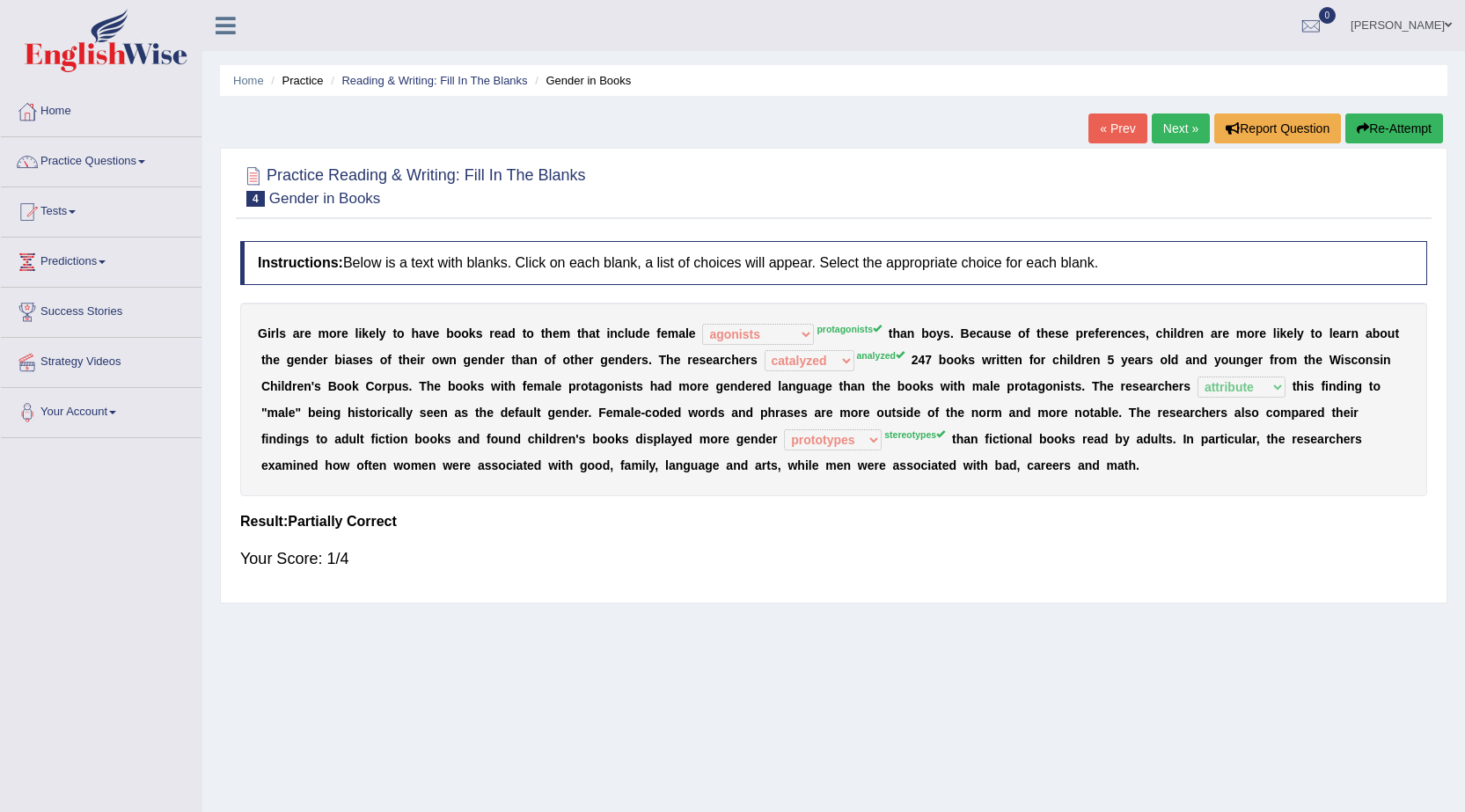
click at [1184, 137] on link "Next »" at bounding box center [1180, 129] width 58 height 30
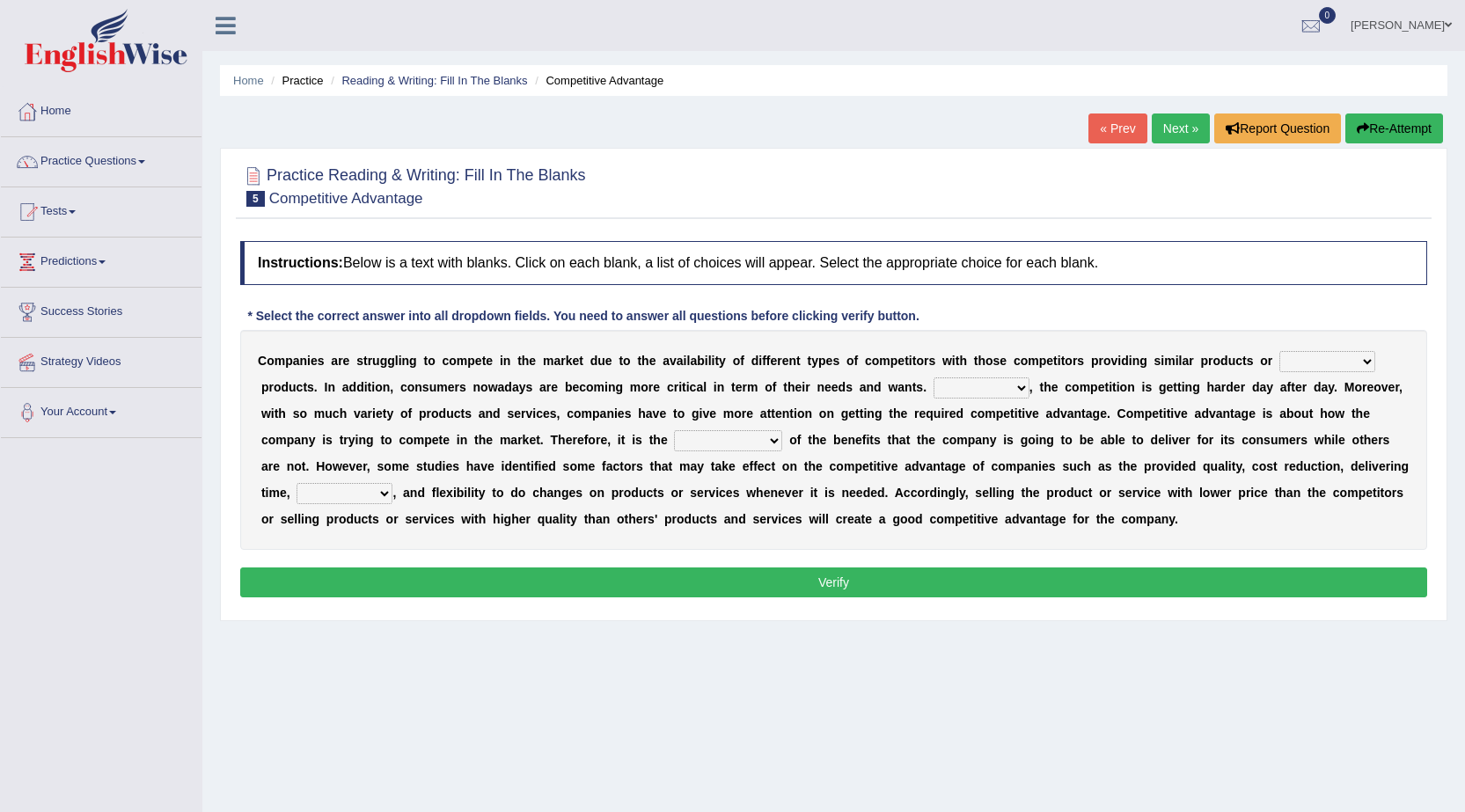
click at [1335, 355] on select "constitution restitution substitution institution" at bounding box center [1327, 361] width 96 height 21
select select "substitution"
click at [1279, 351] on select "constitution restitution substitution institution" at bounding box center [1327, 361] width 96 height 21
click at [1020, 387] on select "However Instead Additionally Therefore" at bounding box center [981, 388] width 96 height 21
select select "However"
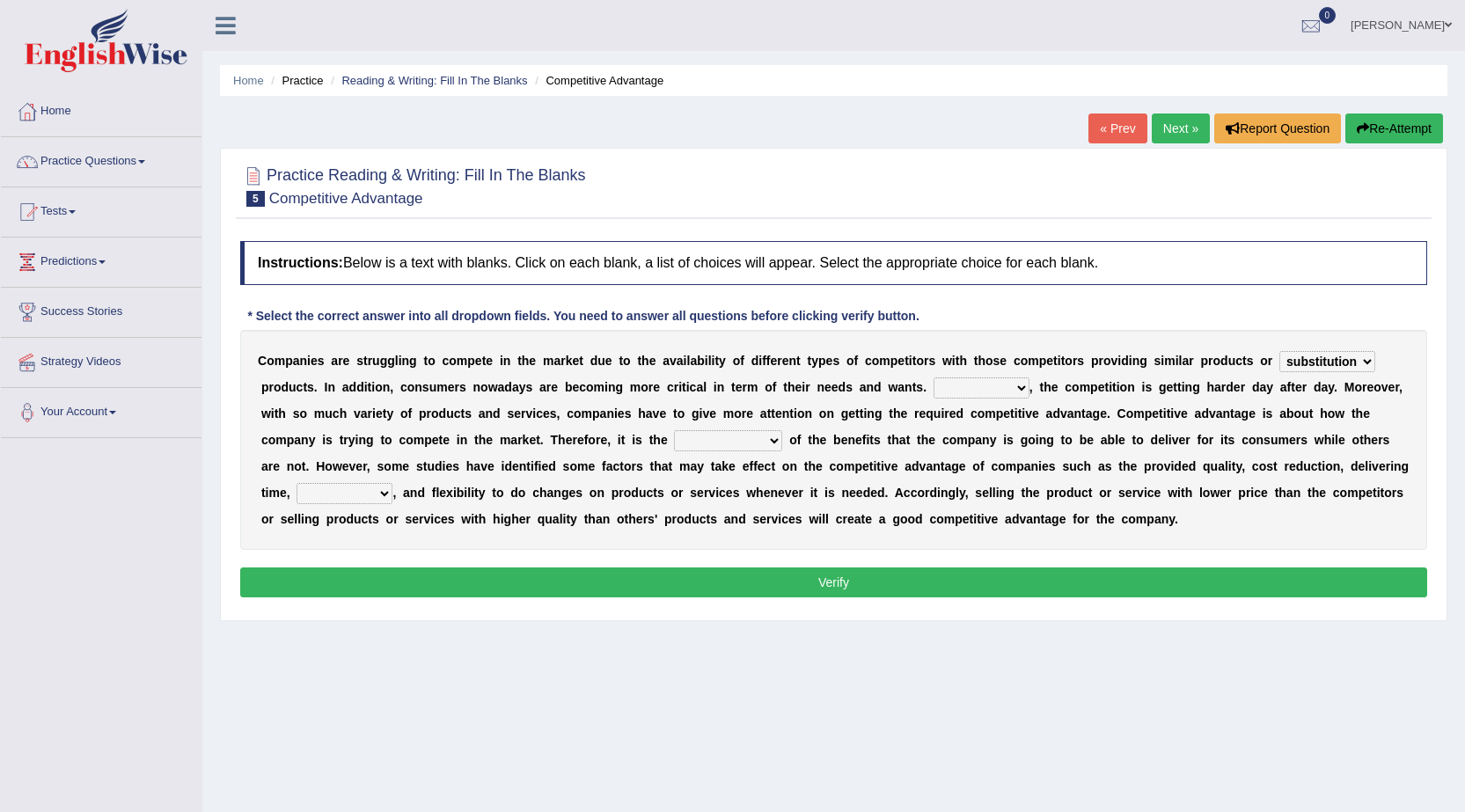
click at [933, 377] on select "However Instead Additionally Therefore" at bounding box center [981, 388] width 96 height 21
click at [741, 437] on select "dissemination ordination determination incarnation" at bounding box center [728, 440] width 108 height 21
select select "determination"
click at [674, 430] on select "dissemination ordination determination incarnation" at bounding box center [728, 440] width 108 height 21
click at [369, 490] on select "captivation aggregation deprivation innovation" at bounding box center [345, 493] width 96 height 21
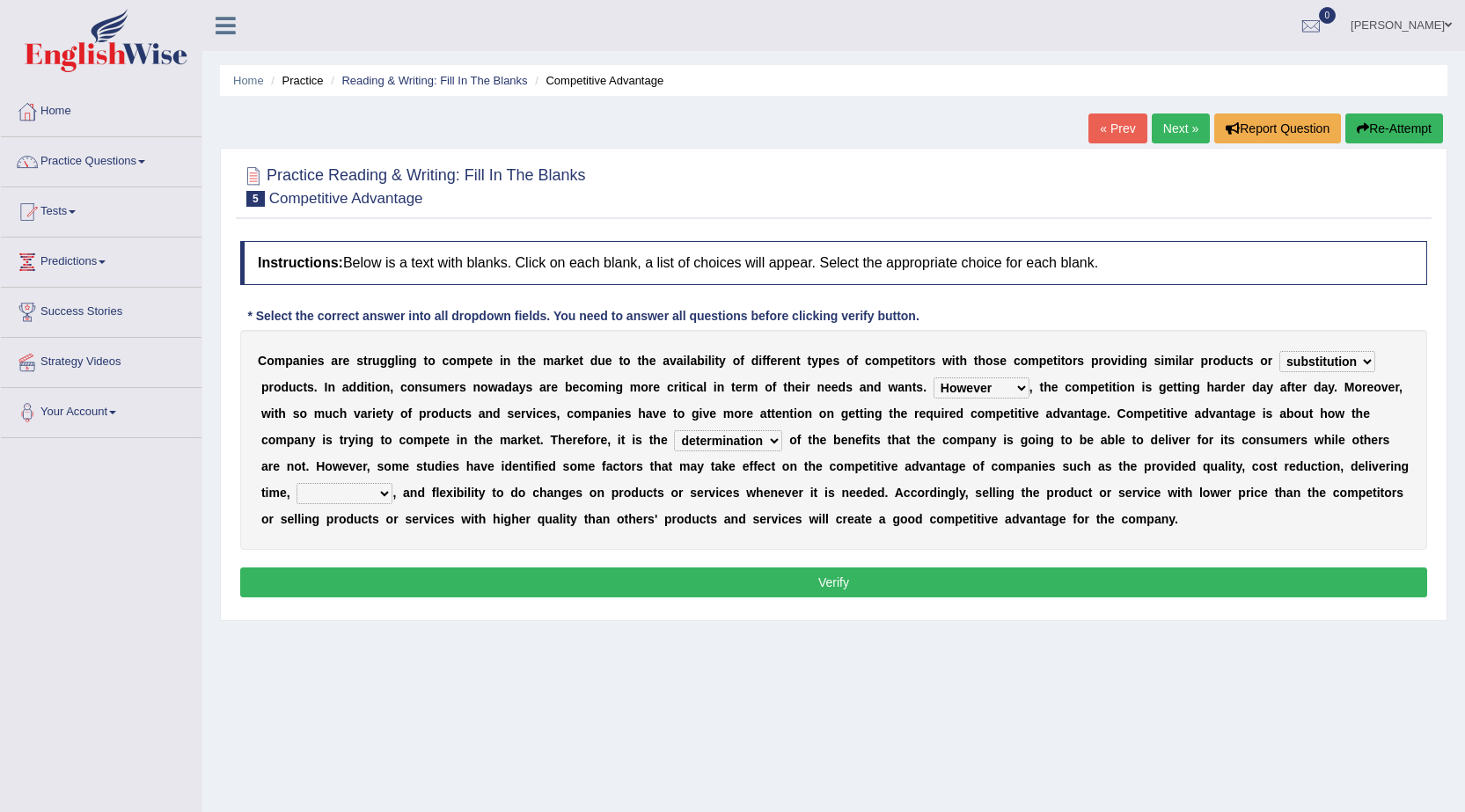
select select "captivation"
click at [297, 483] on select "captivation aggregation deprivation innovation" at bounding box center [345, 493] width 96 height 21
click at [880, 585] on button "Verify" at bounding box center [834, 582] width 1187 height 30
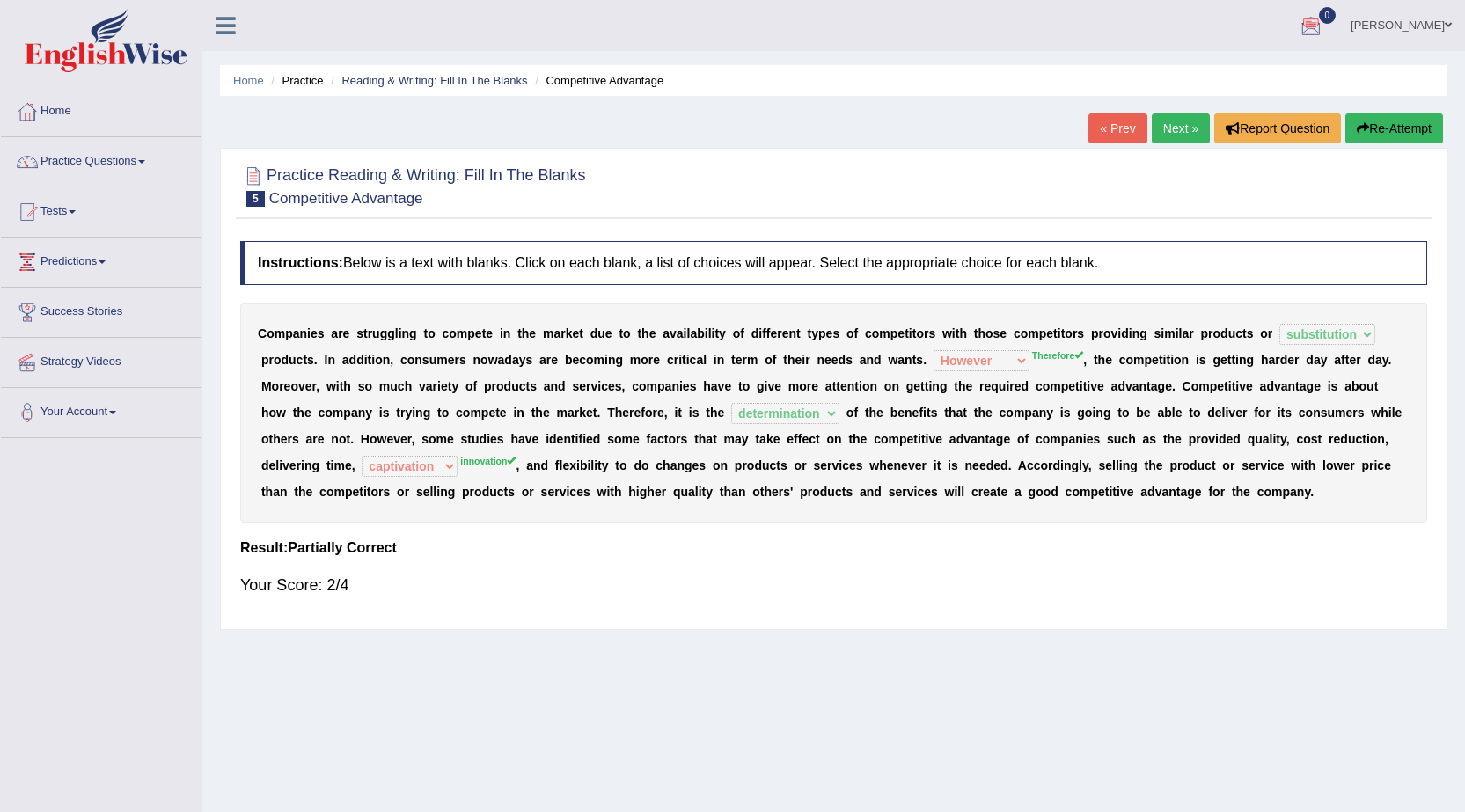
click at [1188, 128] on link "Next »" at bounding box center [1180, 129] width 58 height 30
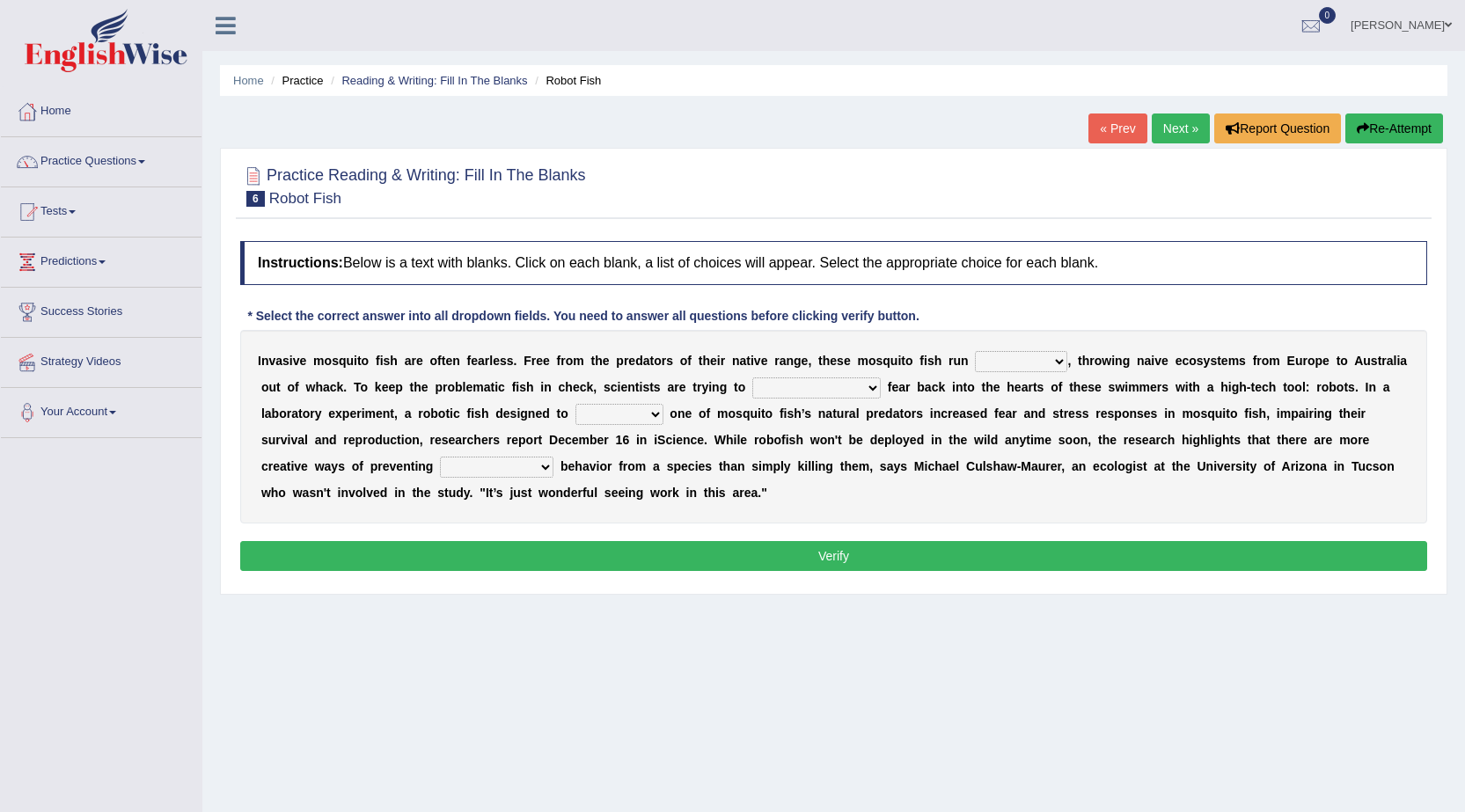
click at [1041, 356] on select "occupant flippant rampant concordant" at bounding box center [1021, 361] width 92 height 21
select select "flippant"
click at [975, 351] on select "occupant flippant rampant concordant" at bounding box center [1021, 361] width 92 height 21
click at [800, 382] on select "accept spike strike drake" at bounding box center [816, 388] width 129 height 21
select select "spike"
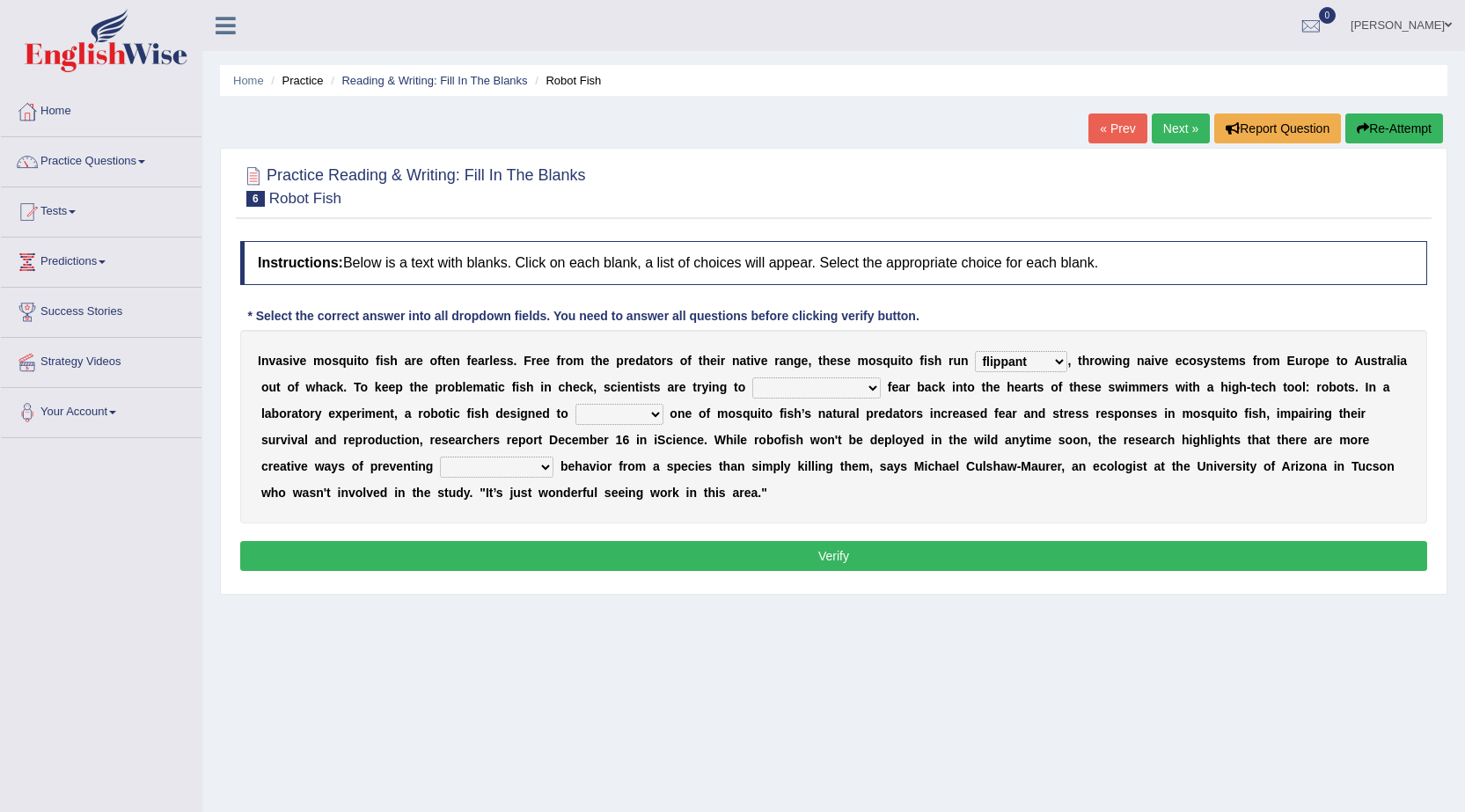
click at [752, 377] on select "accept spike strike drake" at bounding box center [816, 388] width 129 height 21
click at [636, 418] on select "bequest mimic battle conquest" at bounding box center [620, 414] width 88 height 21
select select "conquest"
click at [576, 404] on select "bequest mimic battle conquest" at bounding box center [620, 414] width 88 height 21
click at [501, 472] on select "unprivileged unprecedented uncharted unwanted" at bounding box center [496, 467] width 114 height 21
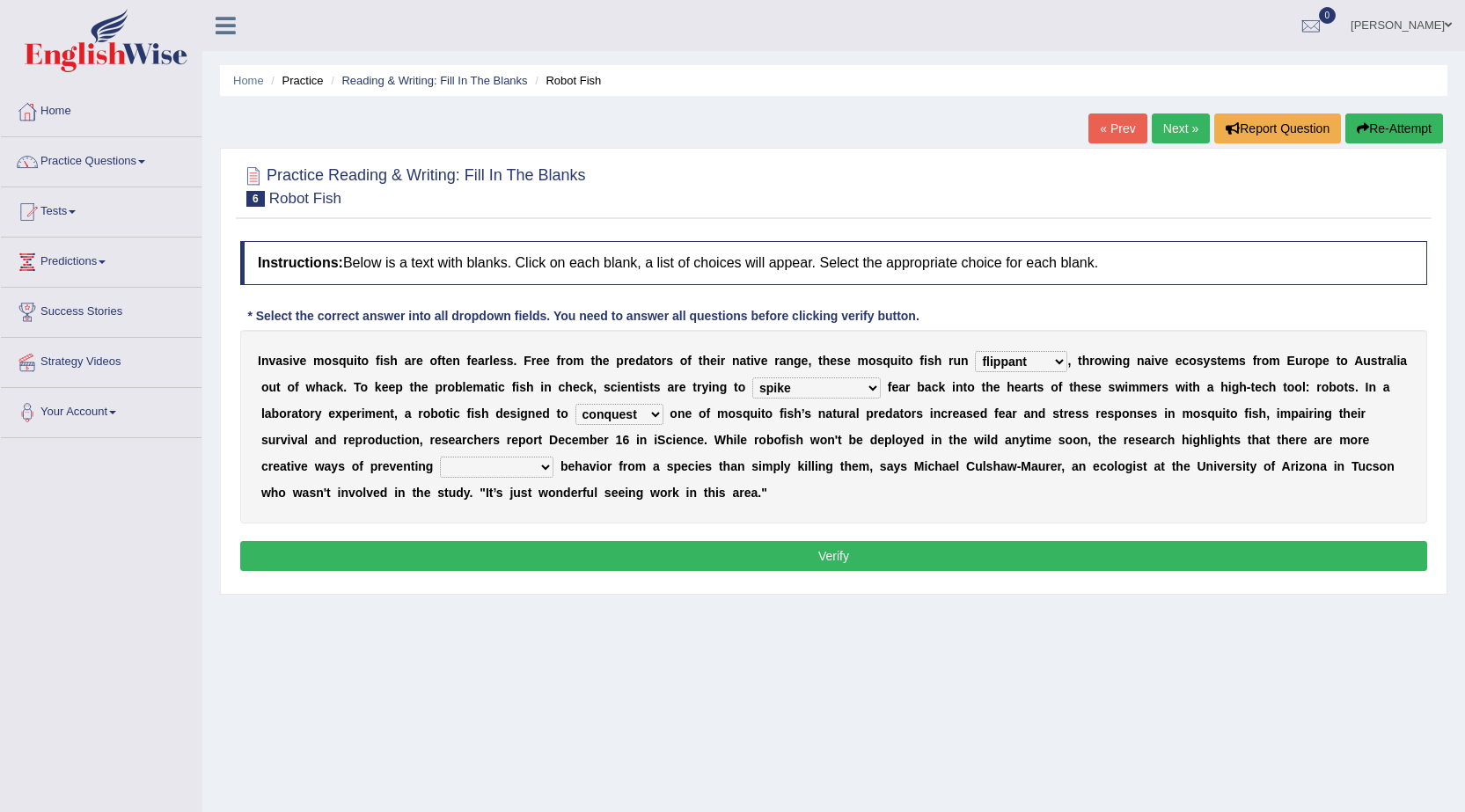
click at [440, 456] on select "unprivileged unprecedented uncharted unwanted" at bounding box center [496, 467] width 114 height 21
click at [516, 466] on select "unprivileged unprecedented uncharted unwanted" at bounding box center [496, 467] width 114 height 21
select select "unprivileged"
click at [440, 456] on select "unprivileged unprecedented uncharted unwanted" at bounding box center [496, 467] width 114 height 21
click at [850, 544] on button "Verify" at bounding box center [834, 556] width 1187 height 30
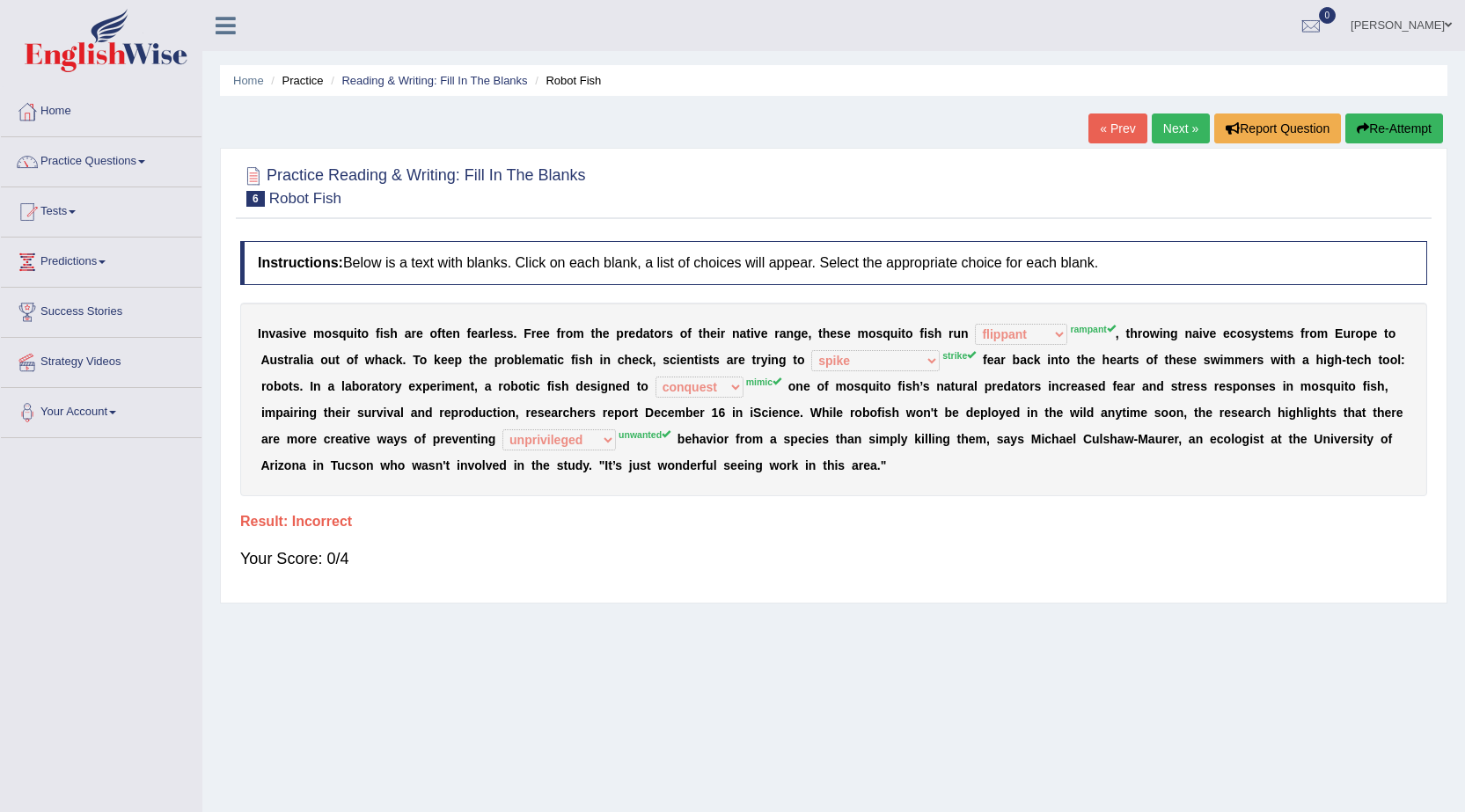
click at [1173, 135] on link "Next »" at bounding box center [1180, 129] width 58 height 30
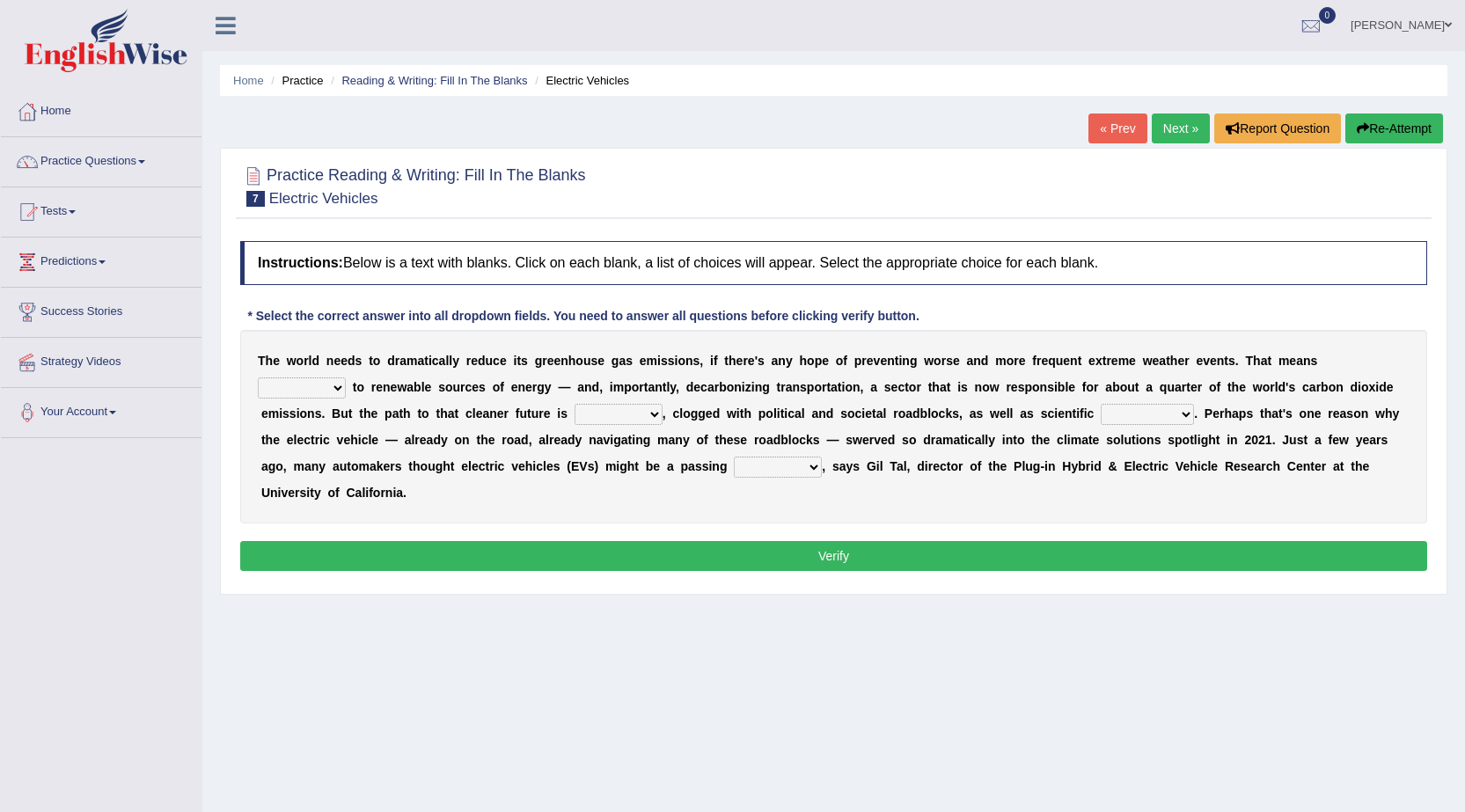
click at [314, 391] on select "grafting drafting crafting shifting" at bounding box center [301, 388] width 88 height 21
select select "drafting"
click at [257, 377] on select "grafting drafting crafting shifting" at bounding box center [301, 388] width 88 height 21
click at [647, 411] on select "daunting daunted daunt dauntless" at bounding box center [619, 414] width 88 height 21
select select "daunted"
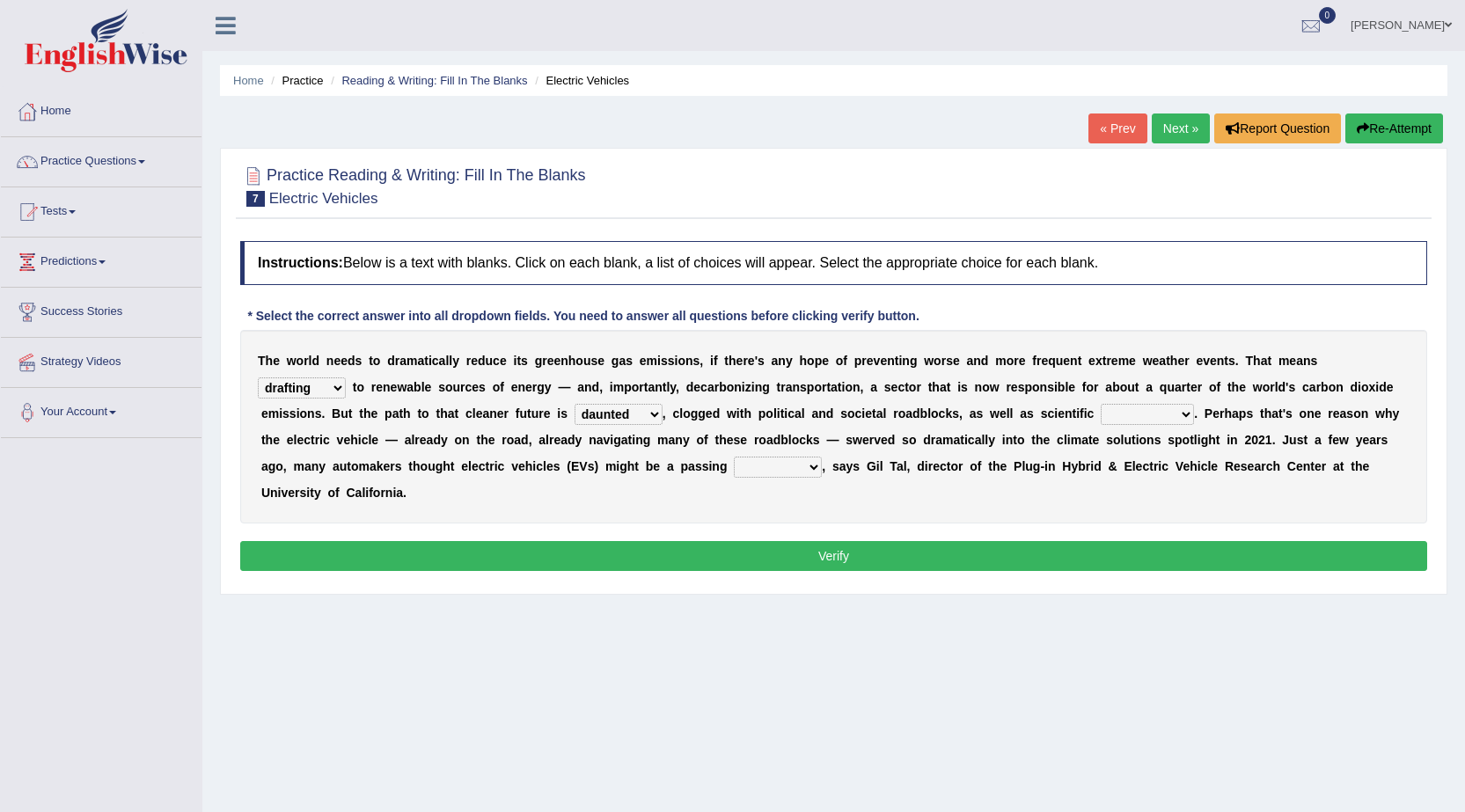
click at [575, 404] on select "daunting daunted daunt dauntless" at bounding box center [619, 414] width 88 height 21
click at [1177, 409] on select "spectacles obstacles tentacles receptacles" at bounding box center [1147, 414] width 93 height 21
select select "obstacles"
click at [1101, 404] on select "spectacles obstacles tentacles receptacles" at bounding box center [1147, 414] width 93 height 21
click at [806, 467] on select "fad gad tad lad" at bounding box center [778, 467] width 88 height 21
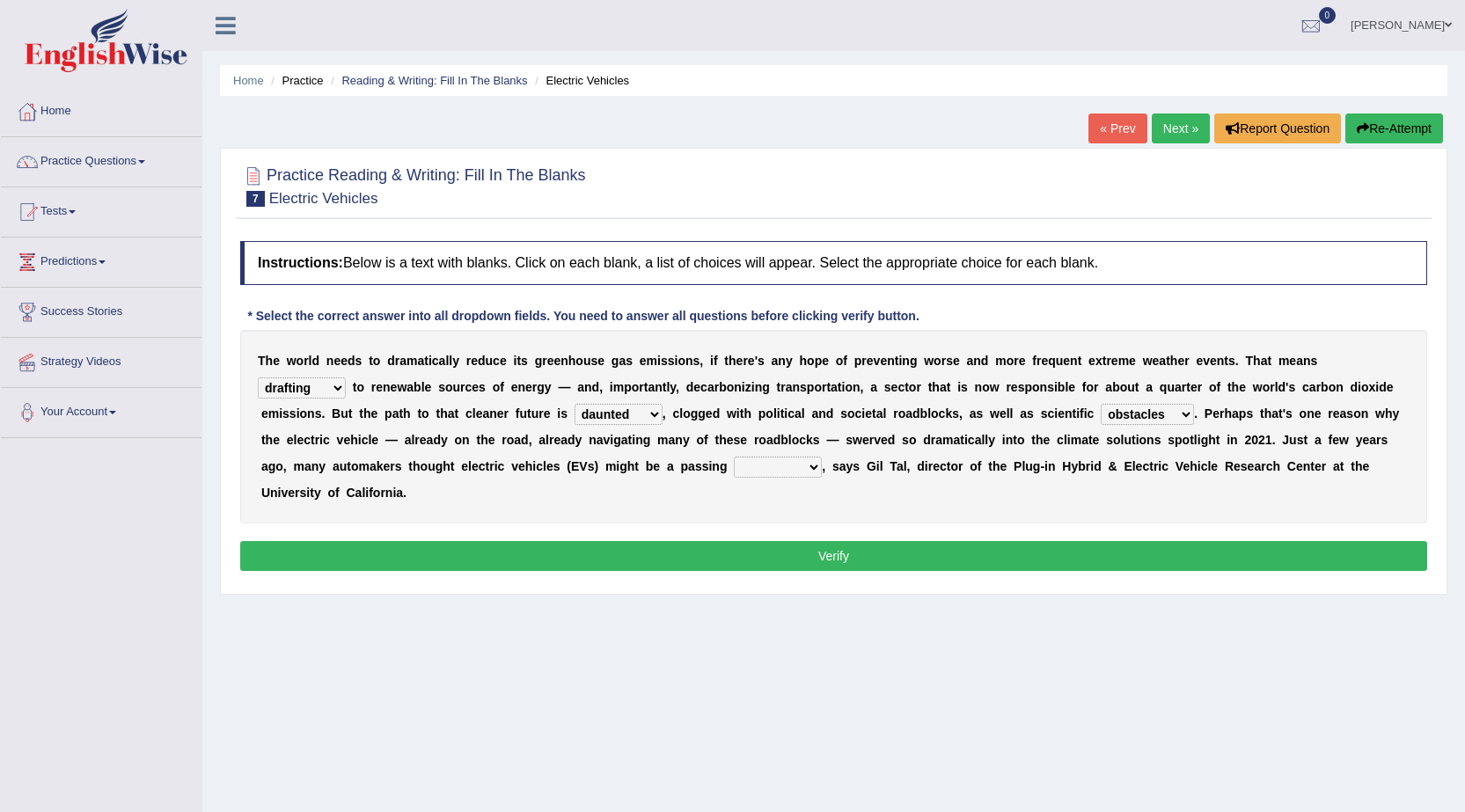
select select "tad"
click at [733, 456] on select "fad gad tad lad" at bounding box center [778, 467] width 88 height 21
click at [854, 549] on button "Verify" at bounding box center [834, 556] width 1187 height 30
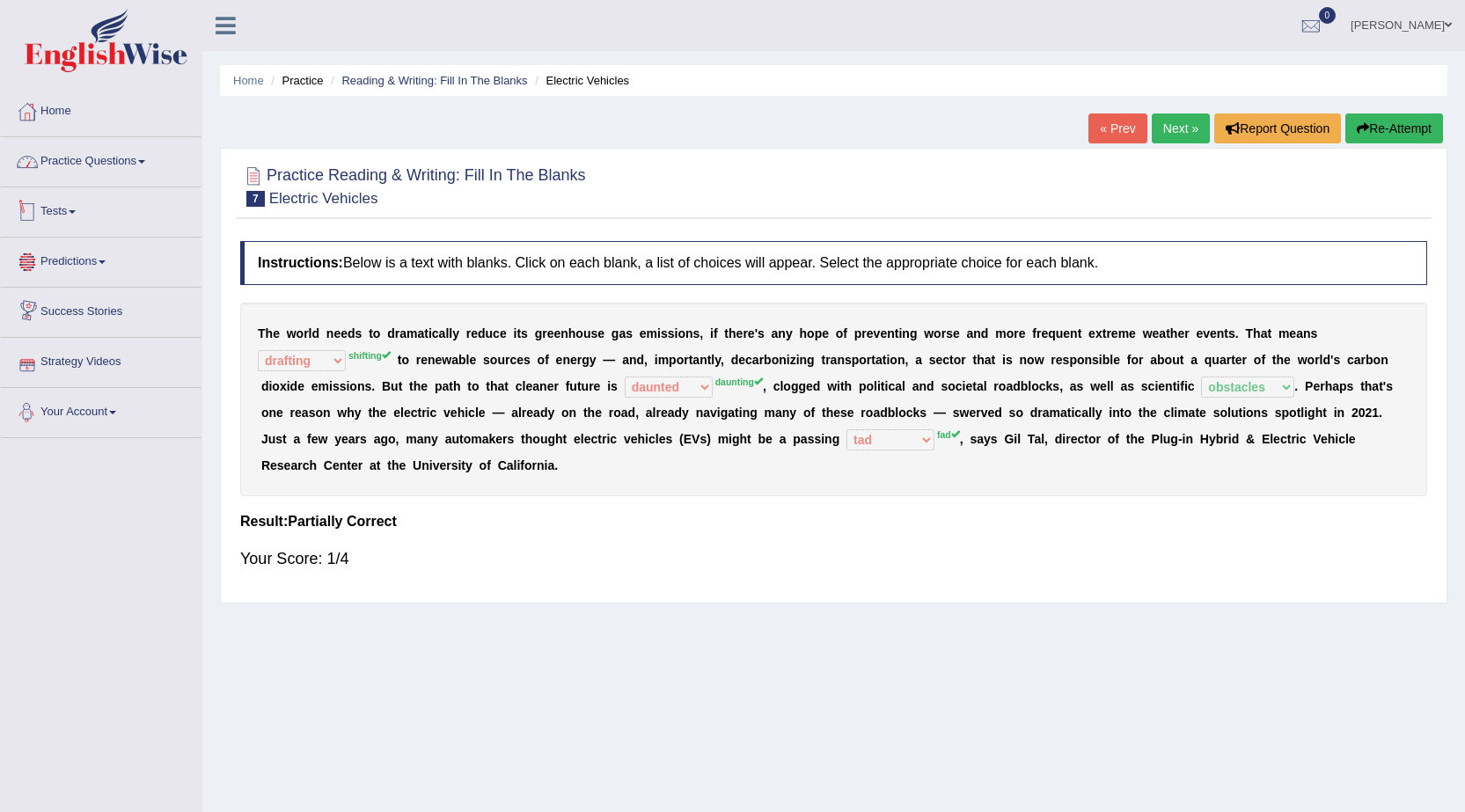
click at [119, 162] on link "Practice Questions" at bounding box center [101, 159] width 201 height 44
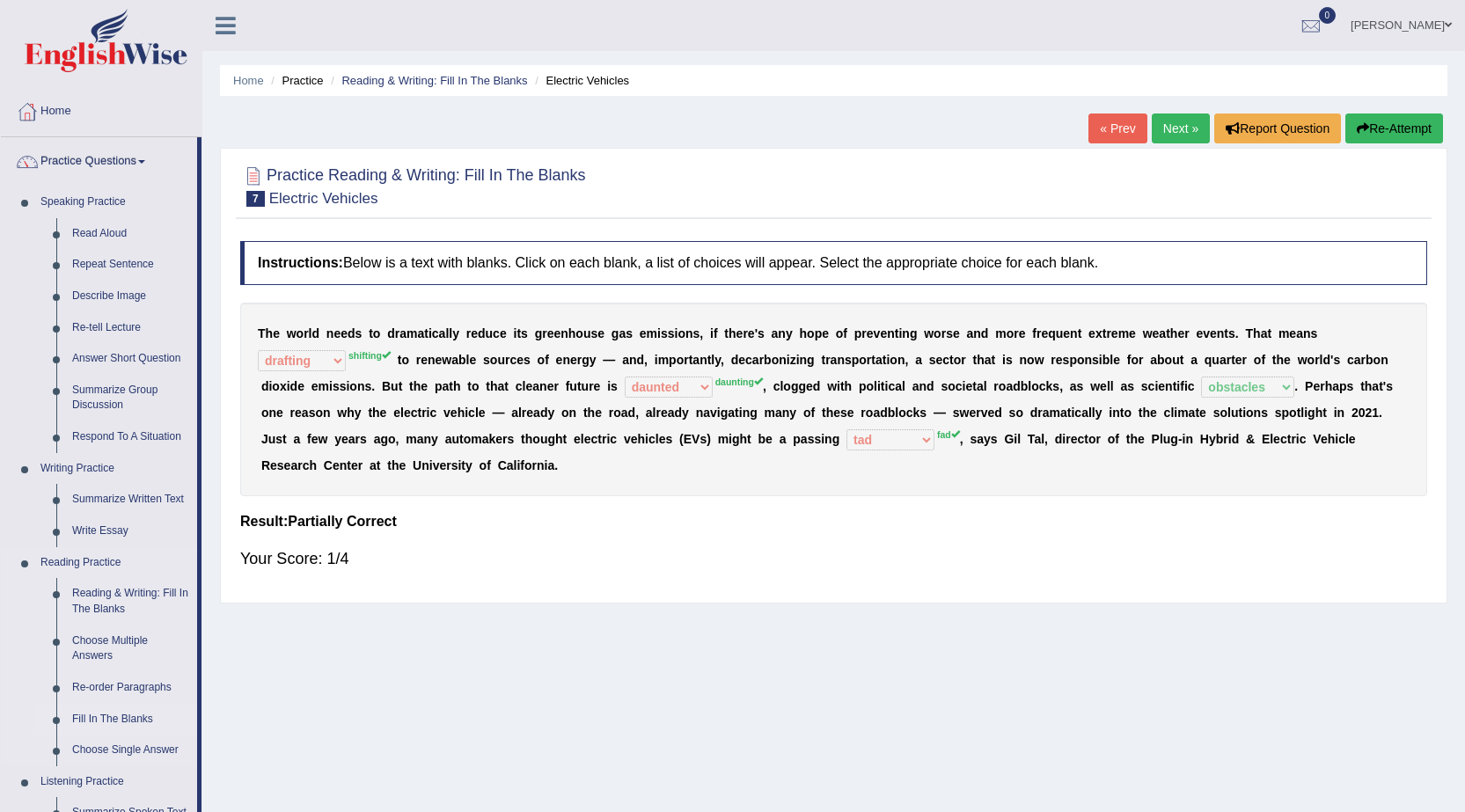
click at [126, 712] on link "Fill In The Blanks" at bounding box center [130, 719] width 132 height 32
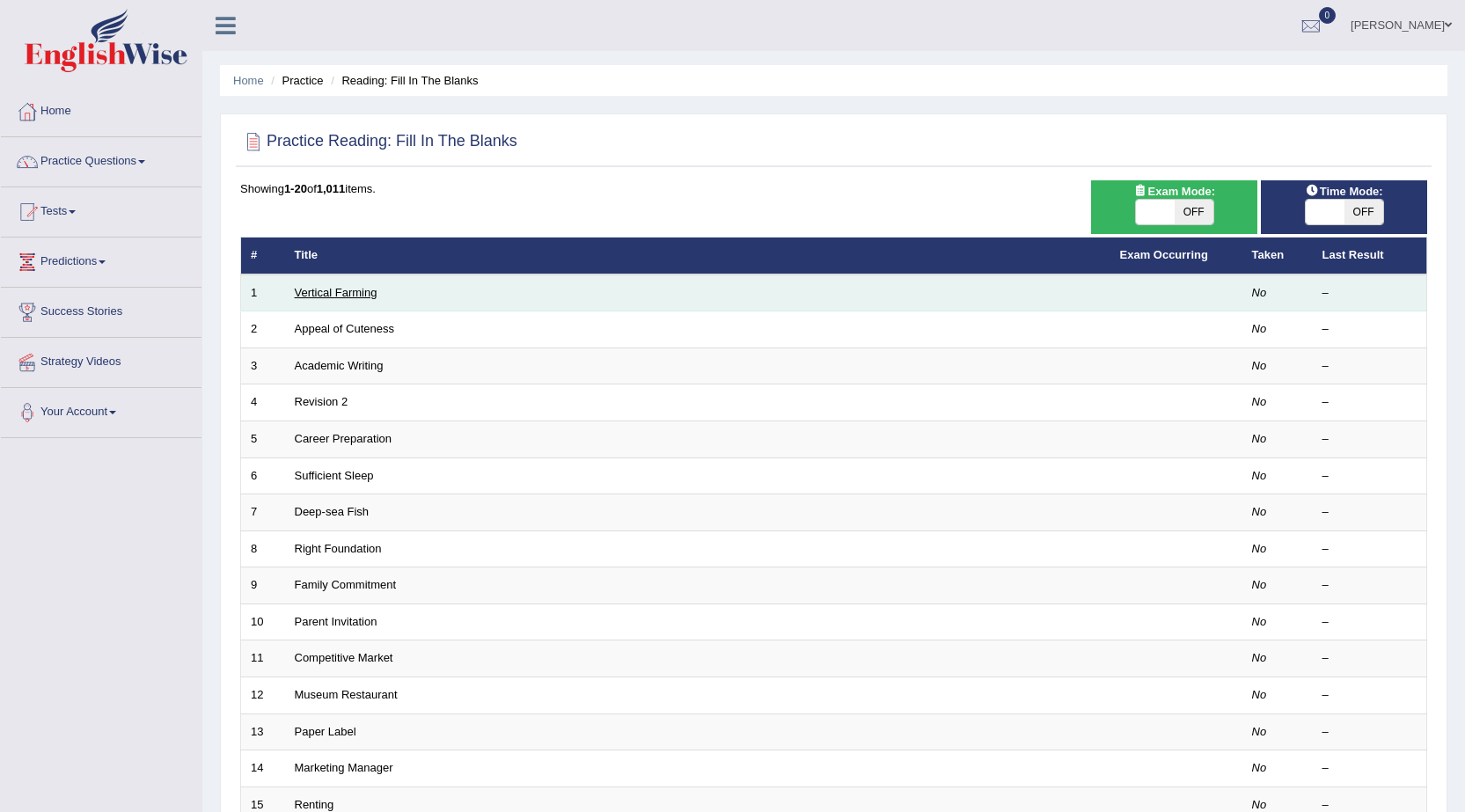
click at [357, 296] on link "Vertical Farming" at bounding box center [336, 292] width 83 height 13
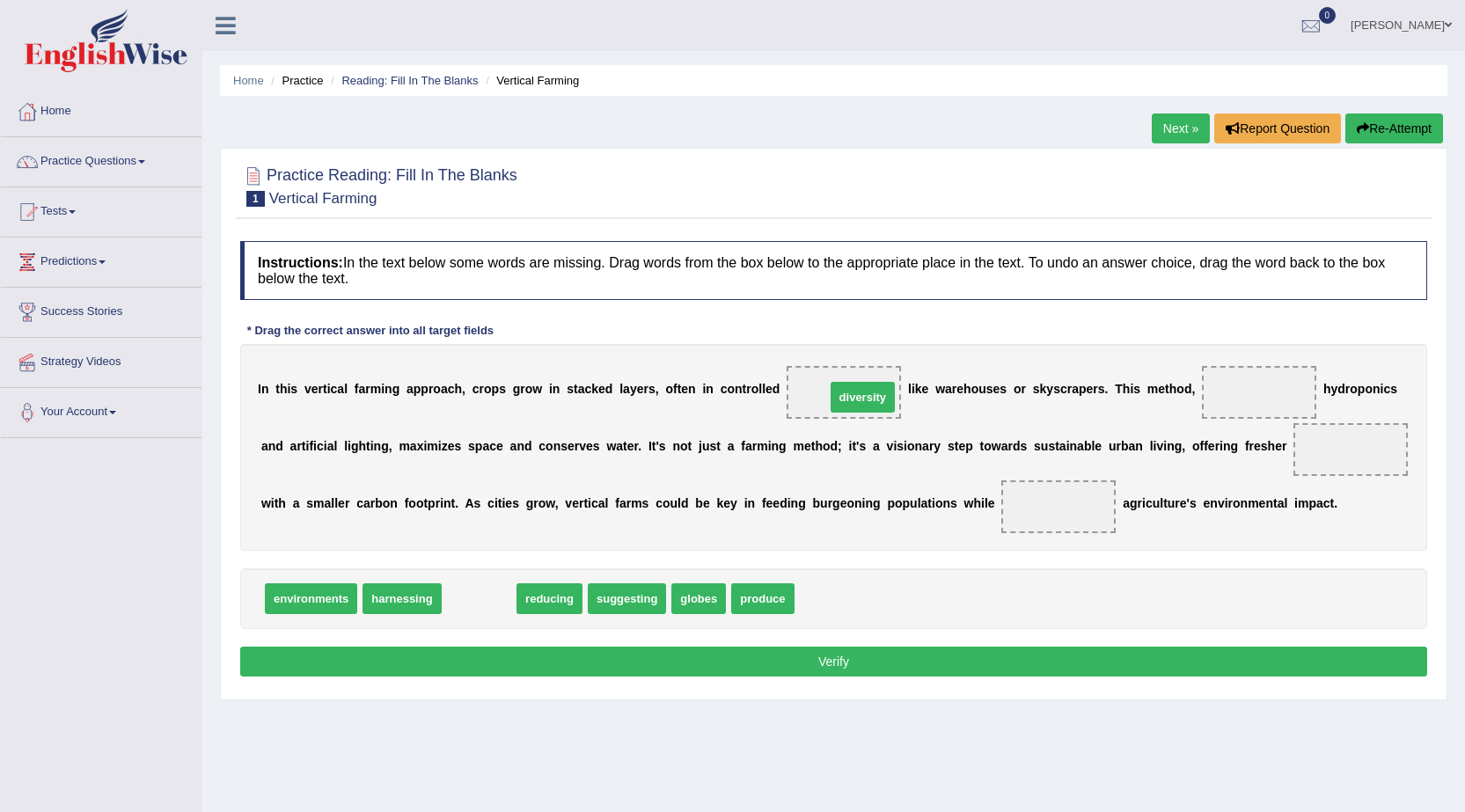
drag, startPoint x: 487, startPoint y: 604, endPoint x: 871, endPoint y: 402, distance: 433.9
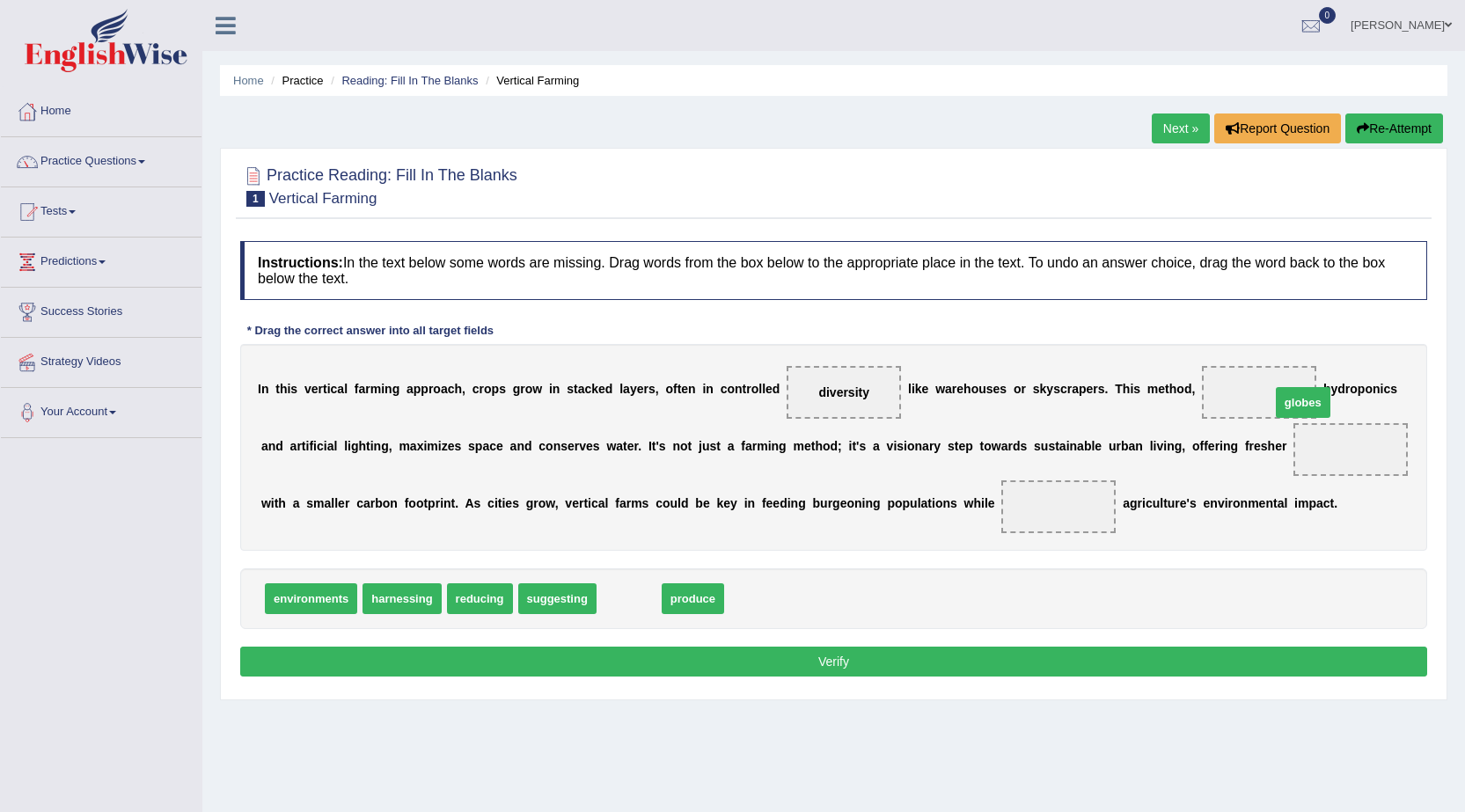
drag, startPoint x: 618, startPoint y: 590, endPoint x: 1291, endPoint y: 394, distance: 701.0
drag, startPoint x: 620, startPoint y: 594, endPoint x: 1378, endPoint y: 444, distance: 772.7
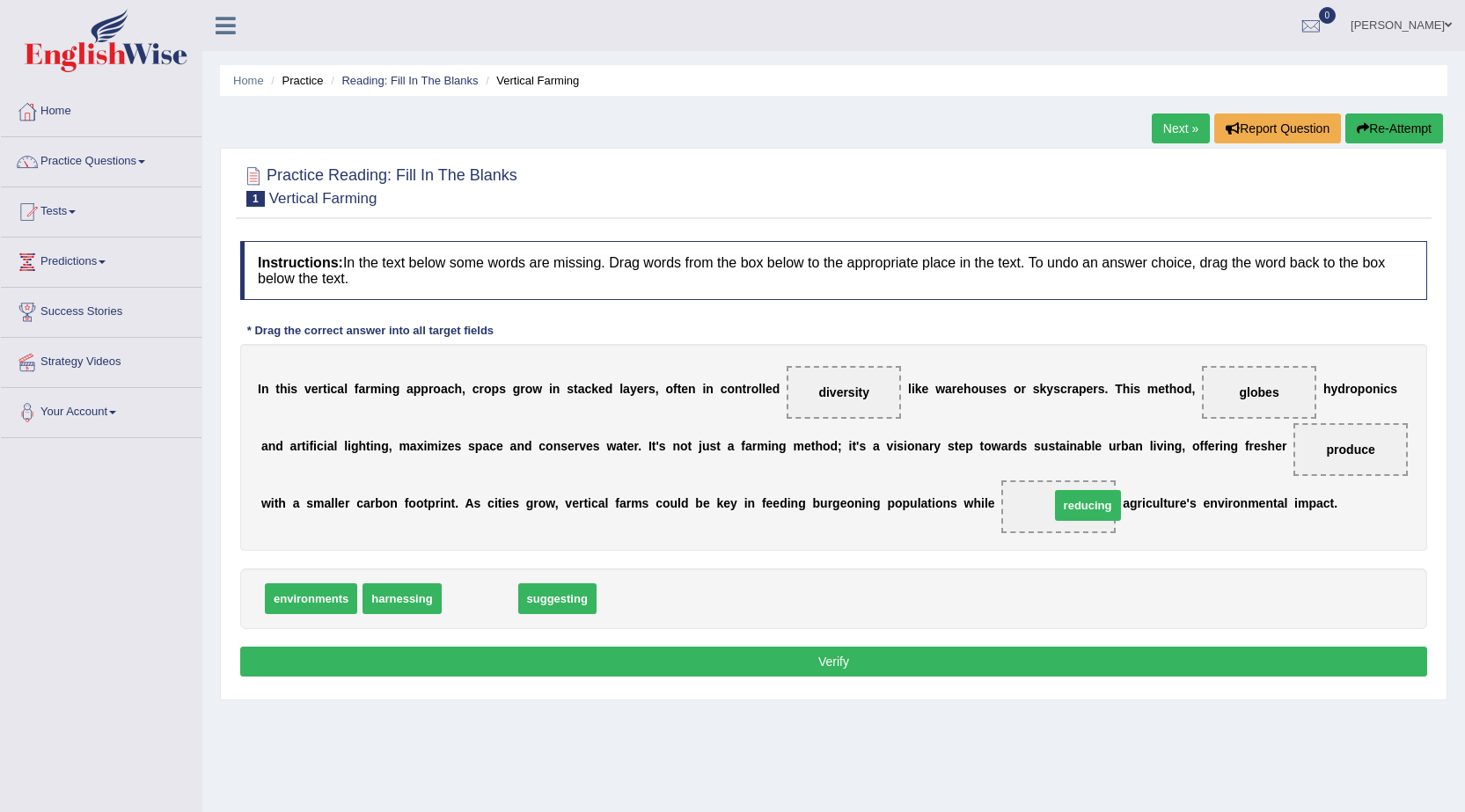
drag, startPoint x: 470, startPoint y: 602, endPoint x: 1078, endPoint y: 508, distance: 615.2
click at [908, 668] on button "Verify" at bounding box center [834, 662] width 1187 height 30
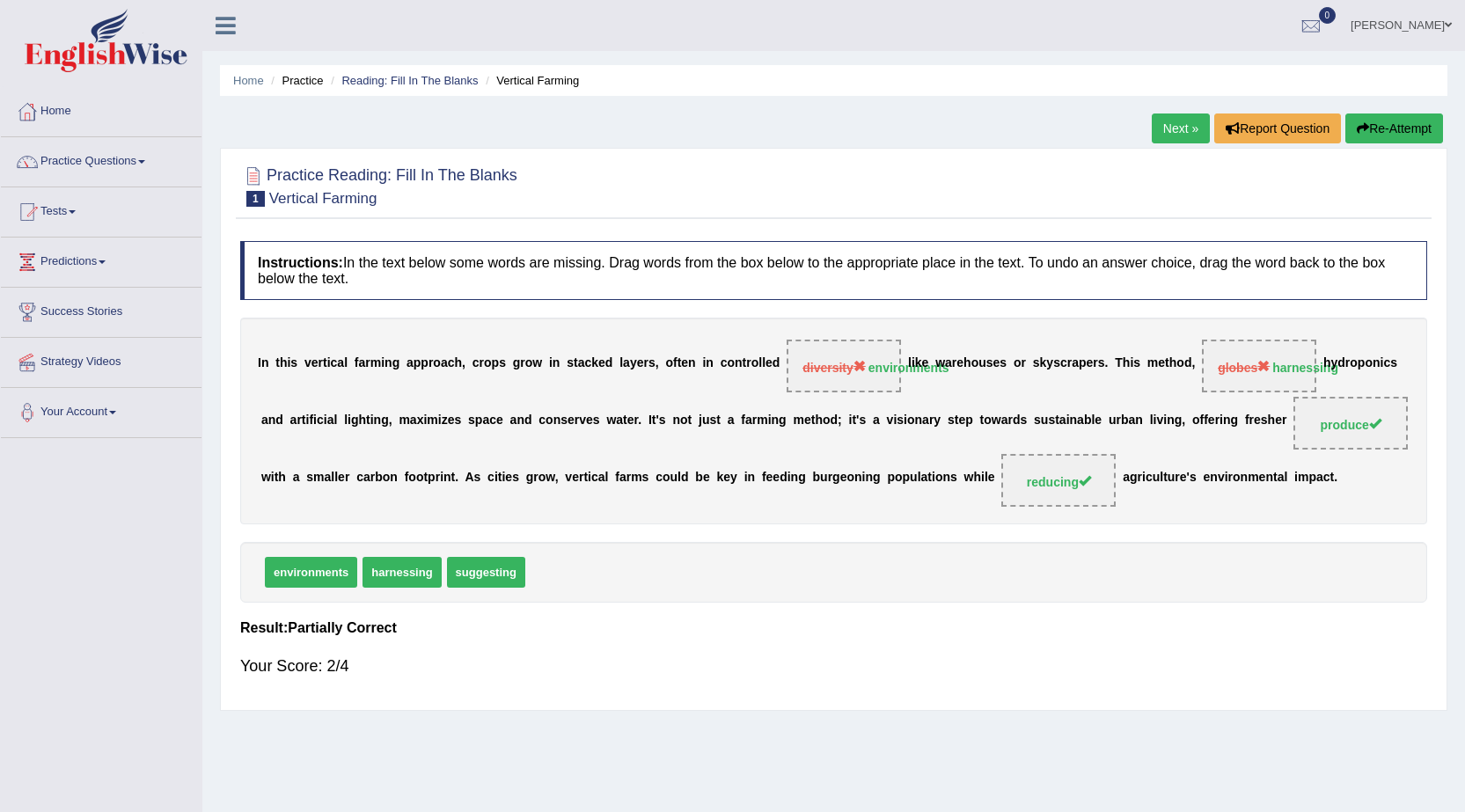
click at [1186, 130] on link "Next »" at bounding box center [1180, 129] width 58 height 30
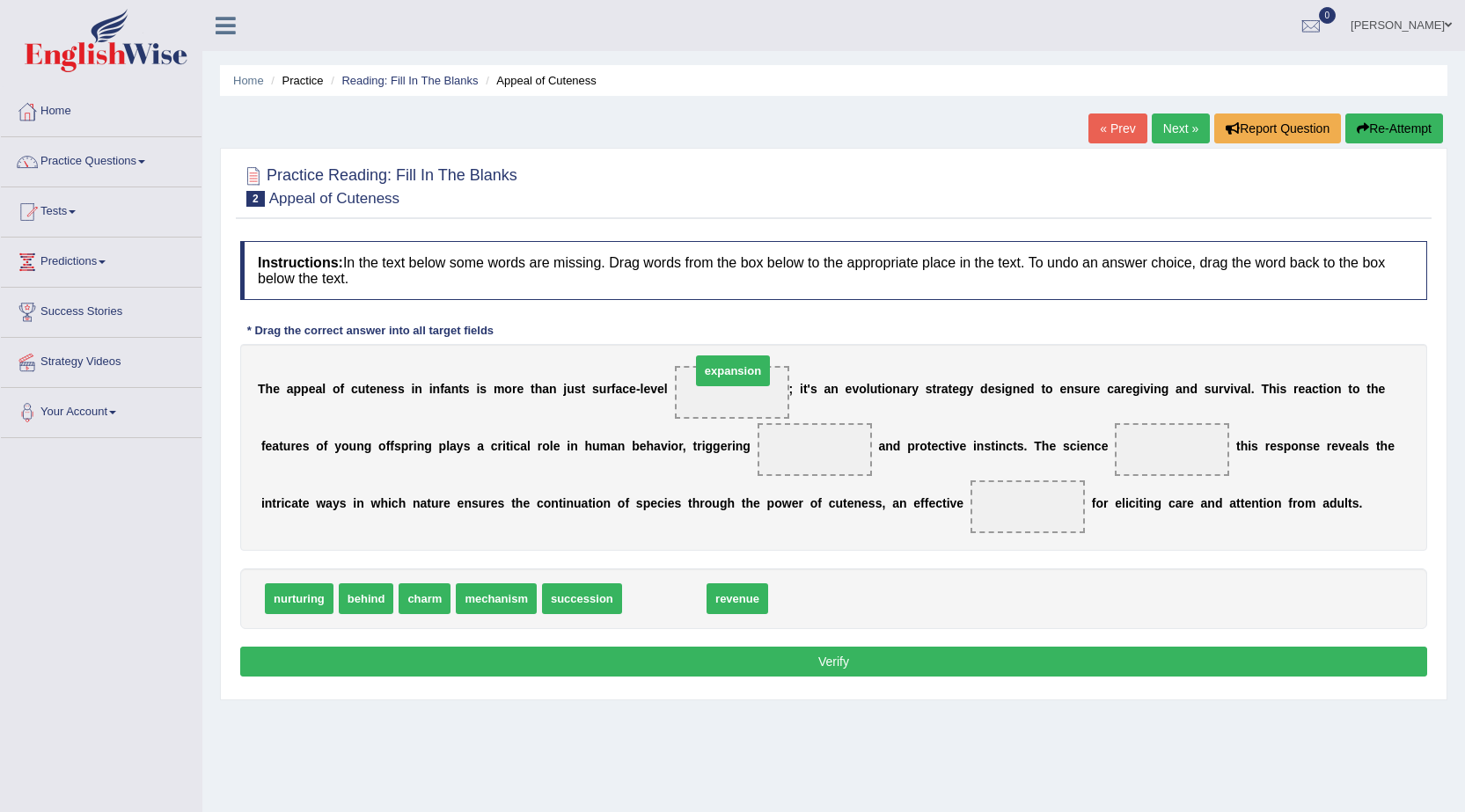
drag, startPoint x: 655, startPoint y: 594, endPoint x: 723, endPoint y: 367, distance: 237.0
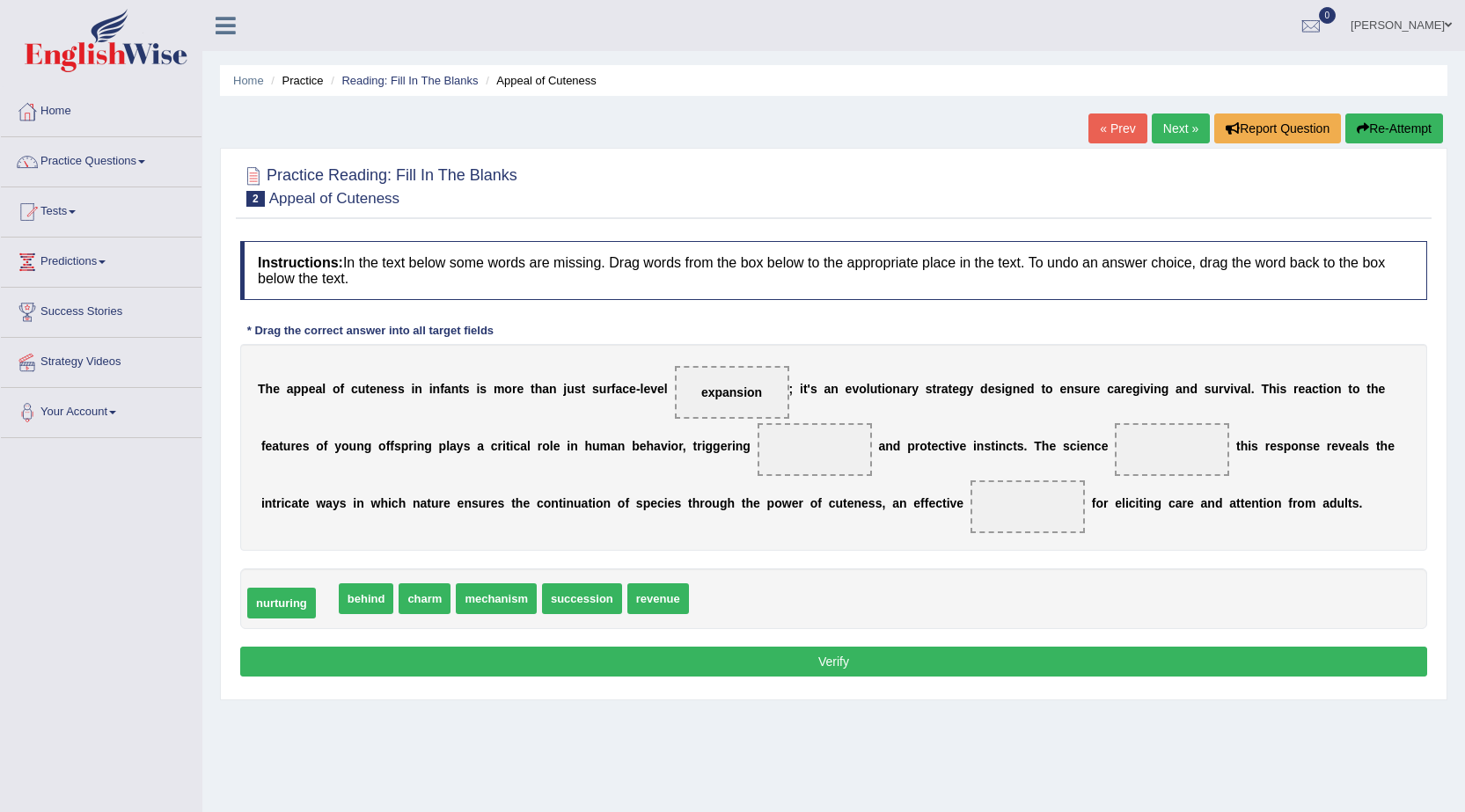
drag, startPoint x: 292, startPoint y: 605, endPoint x: 274, endPoint y: 609, distance: 18.4
drag, startPoint x: 358, startPoint y: 601, endPoint x: 851, endPoint y: 452, distance: 515.0
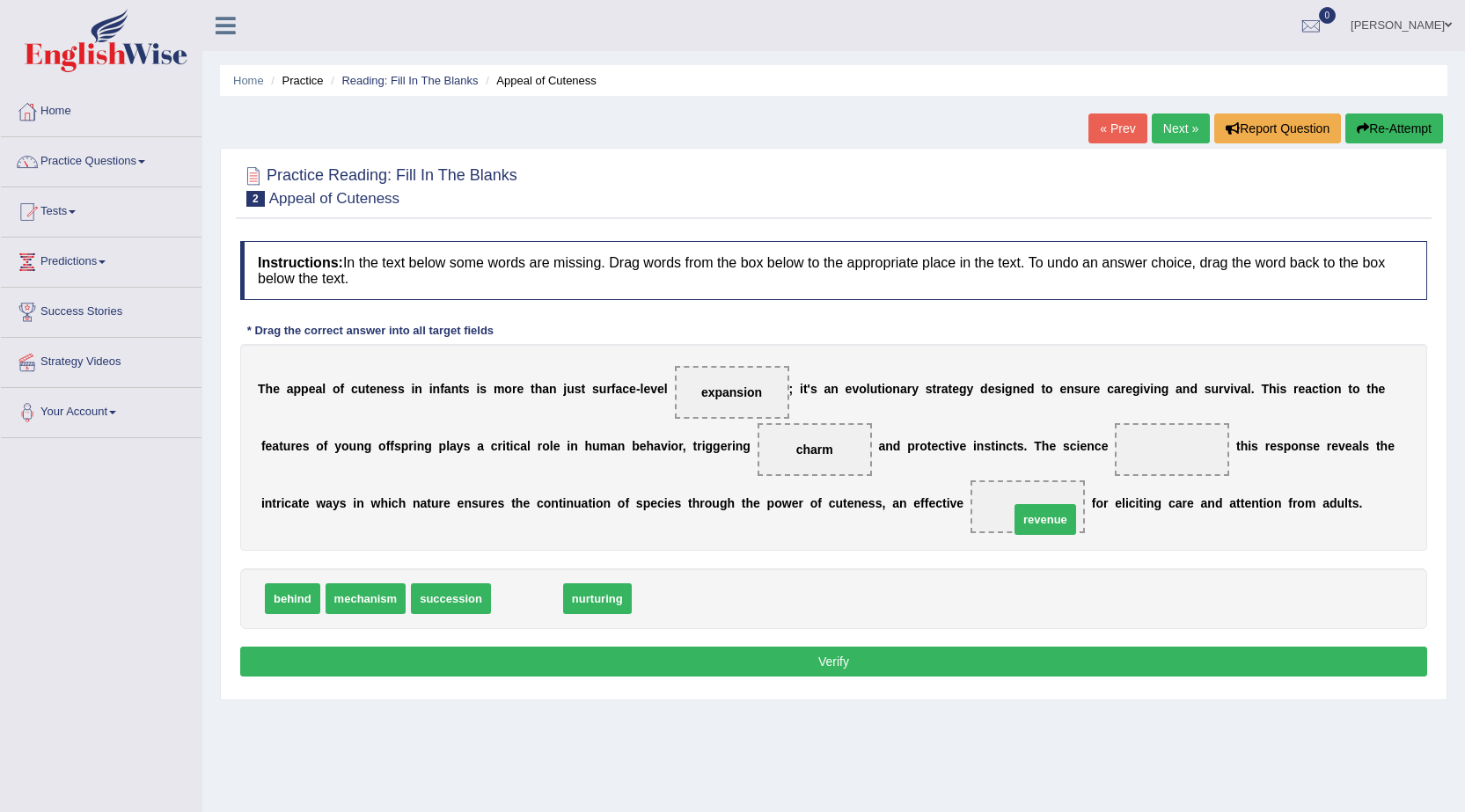
drag, startPoint x: 536, startPoint y: 602, endPoint x: 1054, endPoint y: 522, distance: 524.1
drag, startPoint x: 546, startPoint y: 603, endPoint x: 1181, endPoint y: 451, distance: 652.9
click at [849, 667] on button "Verify" at bounding box center [834, 662] width 1187 height 30
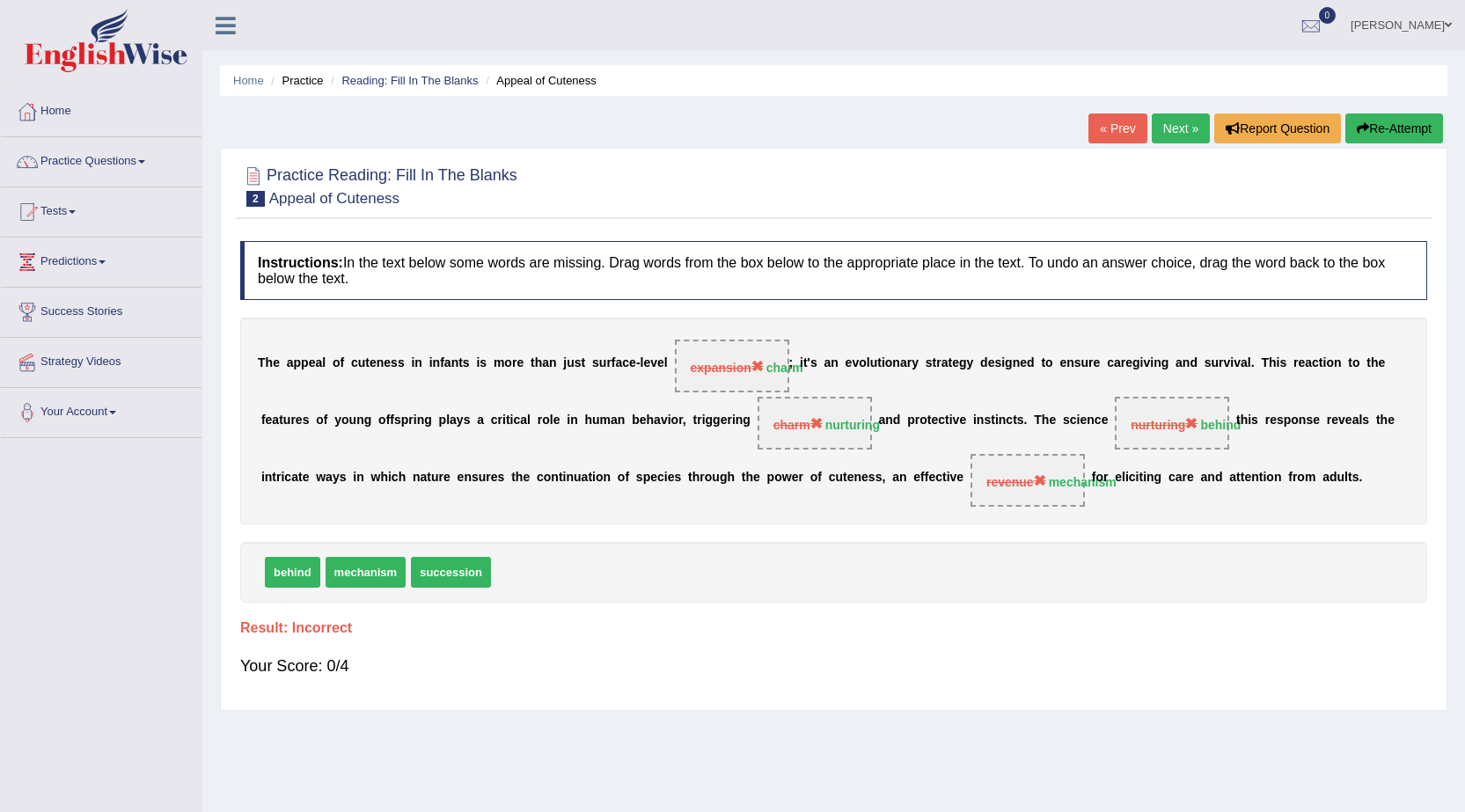
click at [1165, 126] on link "Next »" at bounding box center [1180, 129] width 58 height 30
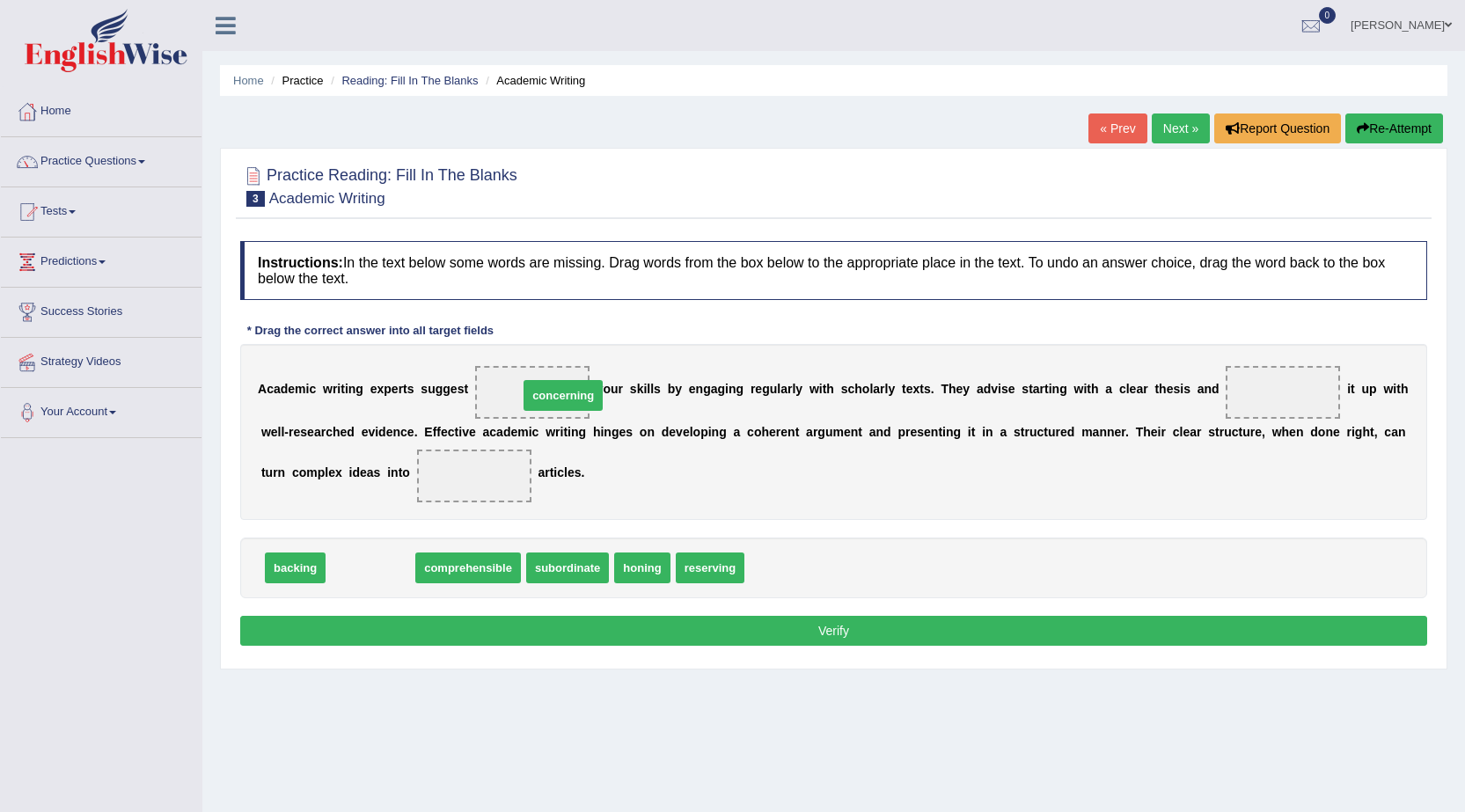
drag, startPoint x: 365, startPoint y: 575, endPoint x: 558, endPoint y: 402, distance: 259.2
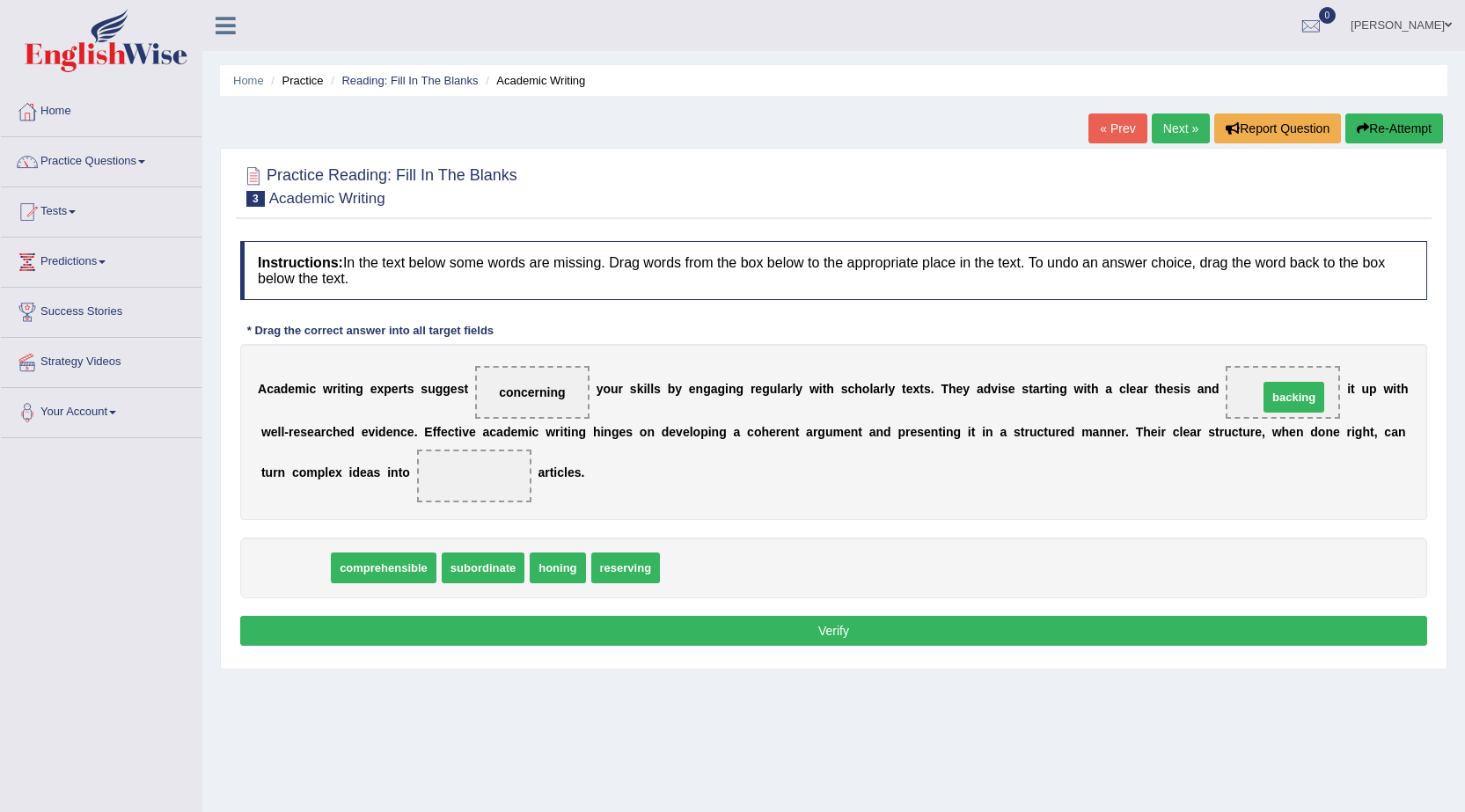
drag, startPoint x: 294, startPoint y: 569, endPoint x: 1292, endPoint y: 398, distance: 1012.5
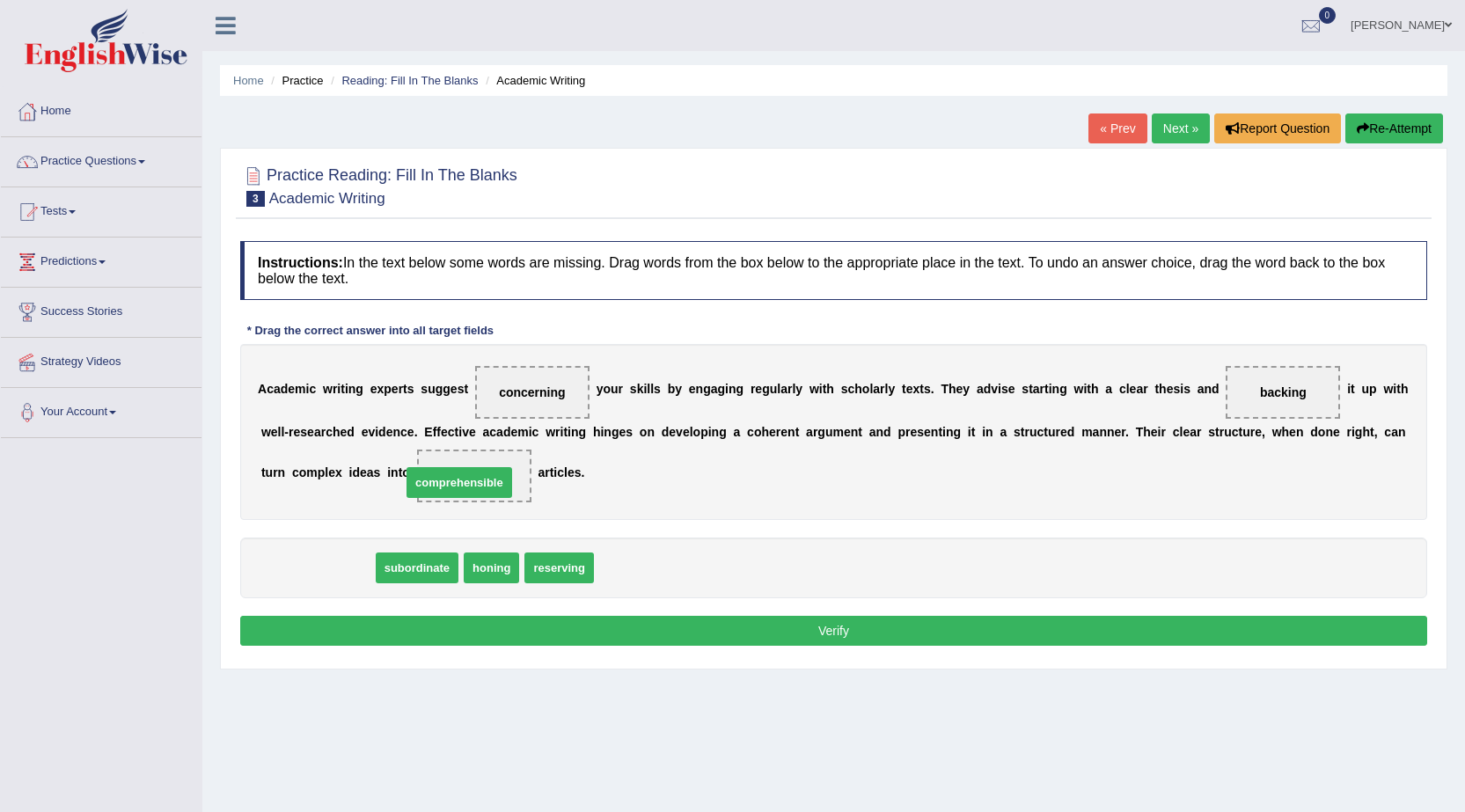
drag, startPoint x: 332, startPoint y: 566, endPoint x: 474, endPoint y: 481, distance: 165.5
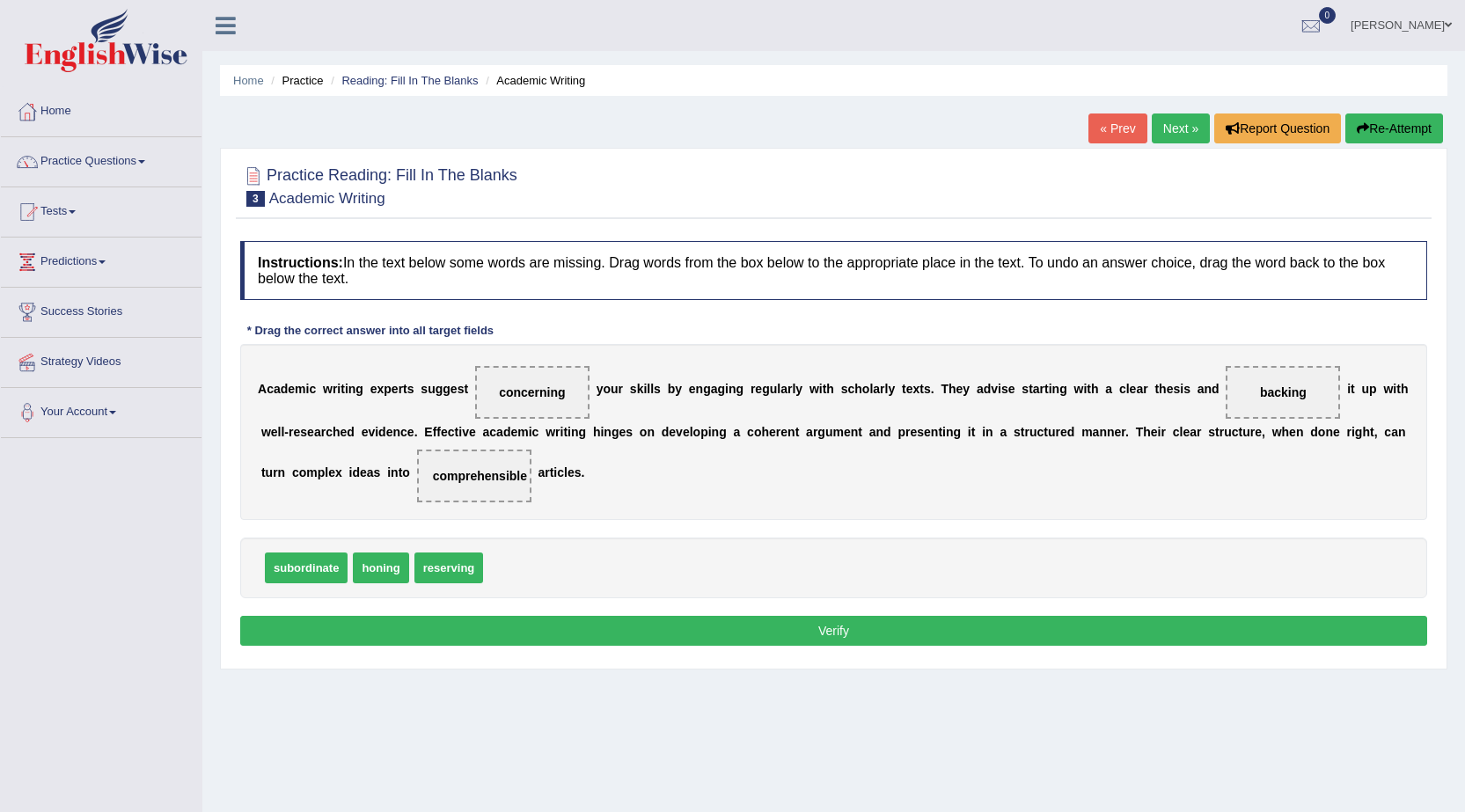
click at [683, 631] on button "Verify" at bounding box center [834, 631] width 1187 height 30
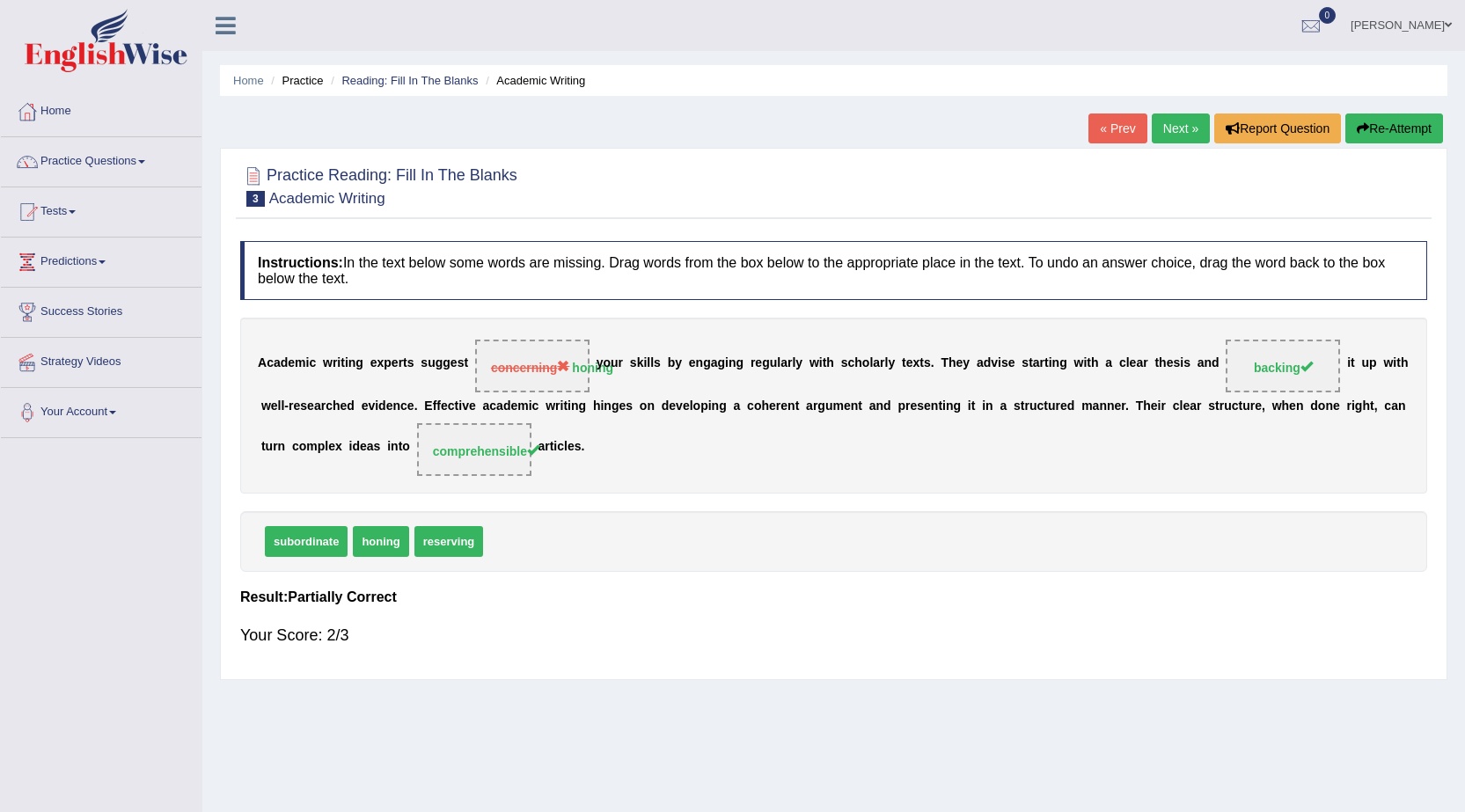
drag, startPoint x: 581, startPoint y: 370, endPoint x: 550, endPoint y: 420, distance: 58.8
click at [550, 420] on div "A c a d e m i c w r i t i n g e x p e r t s s u g g e s t concerning honing y o…" at bounding box center [834, 405] width 1187 height 176
drag, startPoint x: 390, startPoint y: 543, endPoint x: 545, endPoint y: 355, distance: 243.7
click at [545, 355] on div "Instructions: In the text below some words are missing. Drag words from the box…" at bounding box center [833, 451] width 1195 height 438
click at [1178, 128] on link "Next »" at bounding box center [1180, 129] width 58 height 30
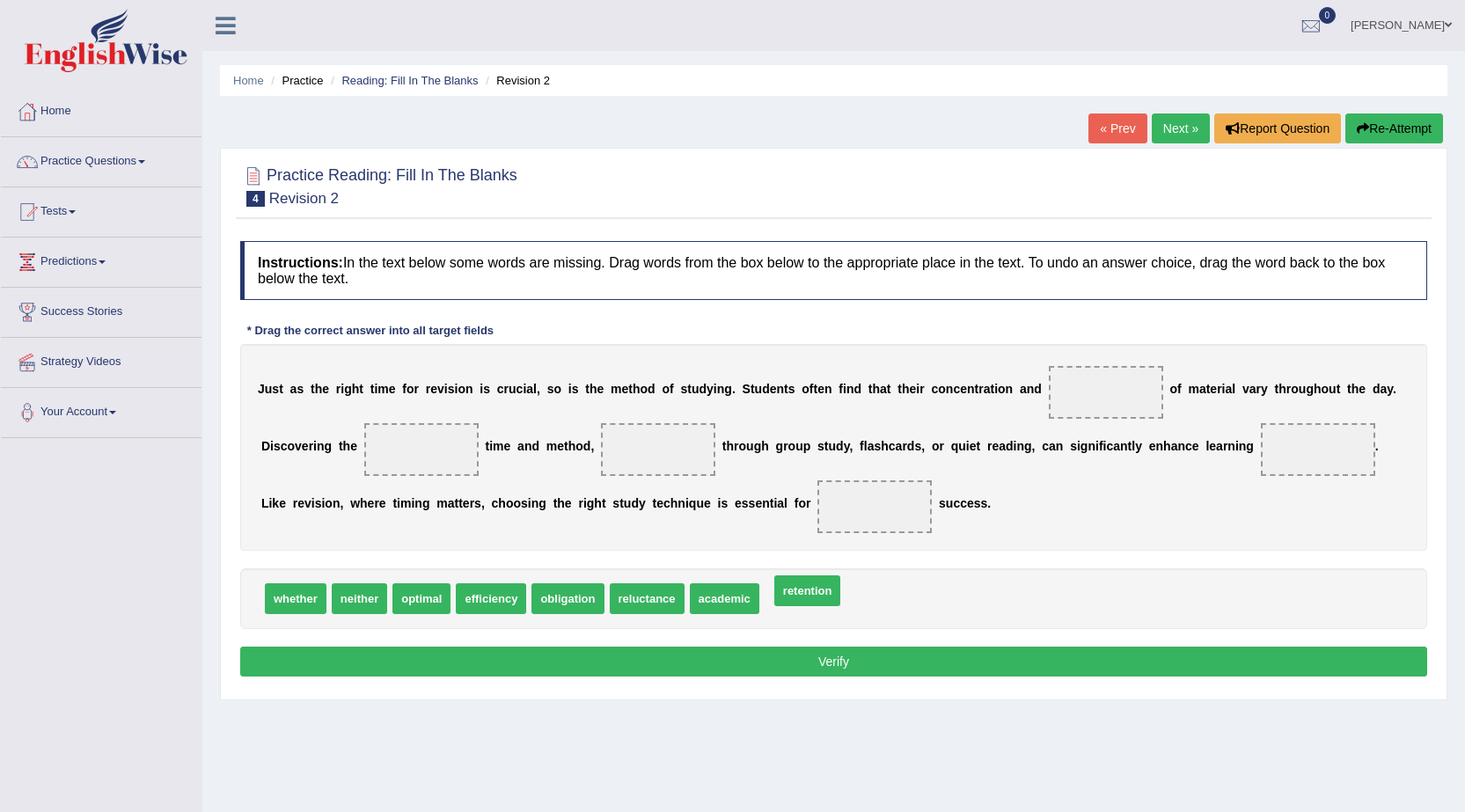
drag, startPoint x: 784, startPoint y: 594, endPoint x: 794, endPoint y: 587, distance: 12.2
drag, startPoint x: 496, startPoint y: 603, endPoint x: 1103, endPoint y: 395, distance: 641.6
drag, startPoint x: 421, startPoint y: 604, endPoint x: 416, endPoint y: 468, distance: 136.1
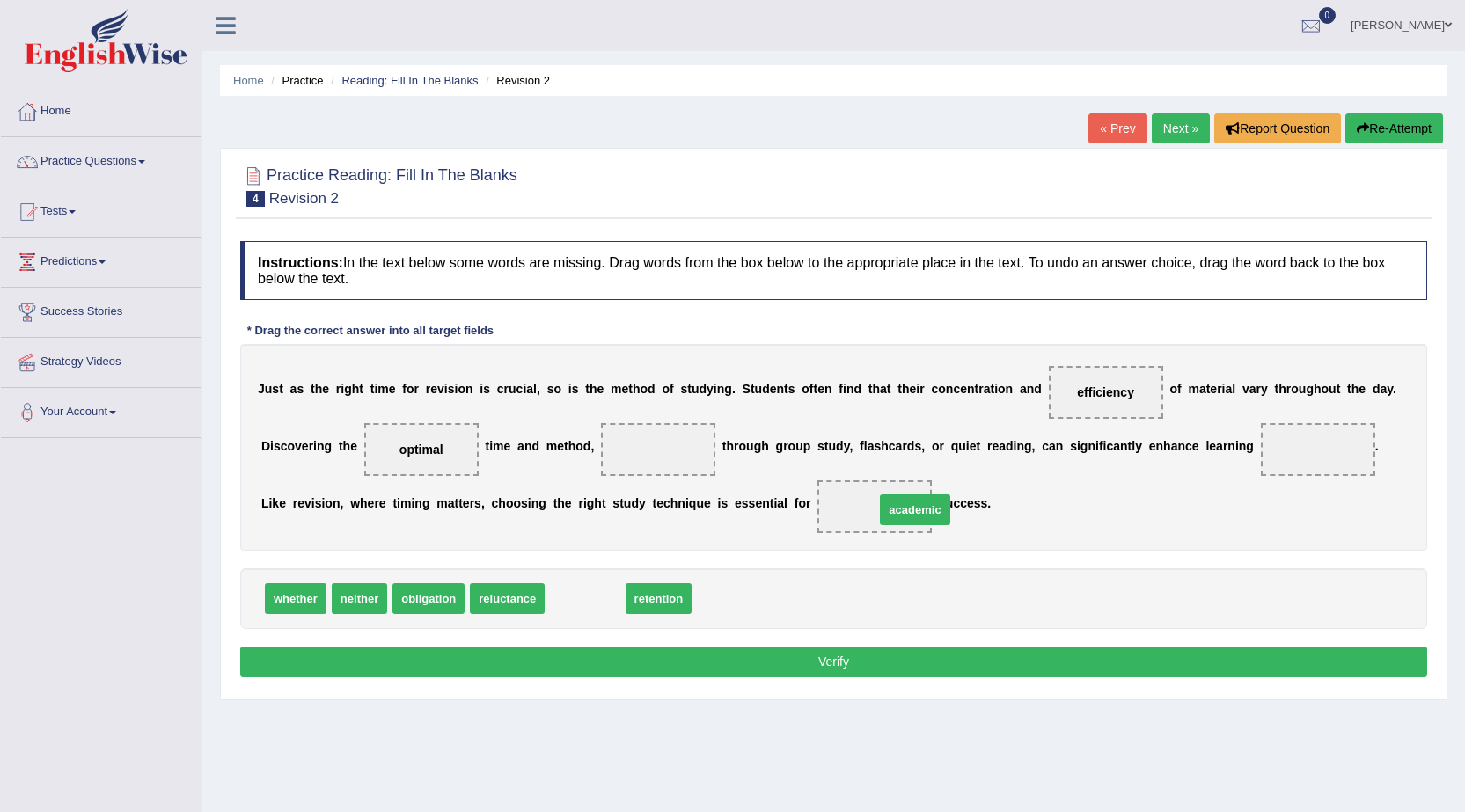
drag, startPoint x: 605, startPoint y: 596, endPoint x: 934, endPoint y: 508, distance: 340.6
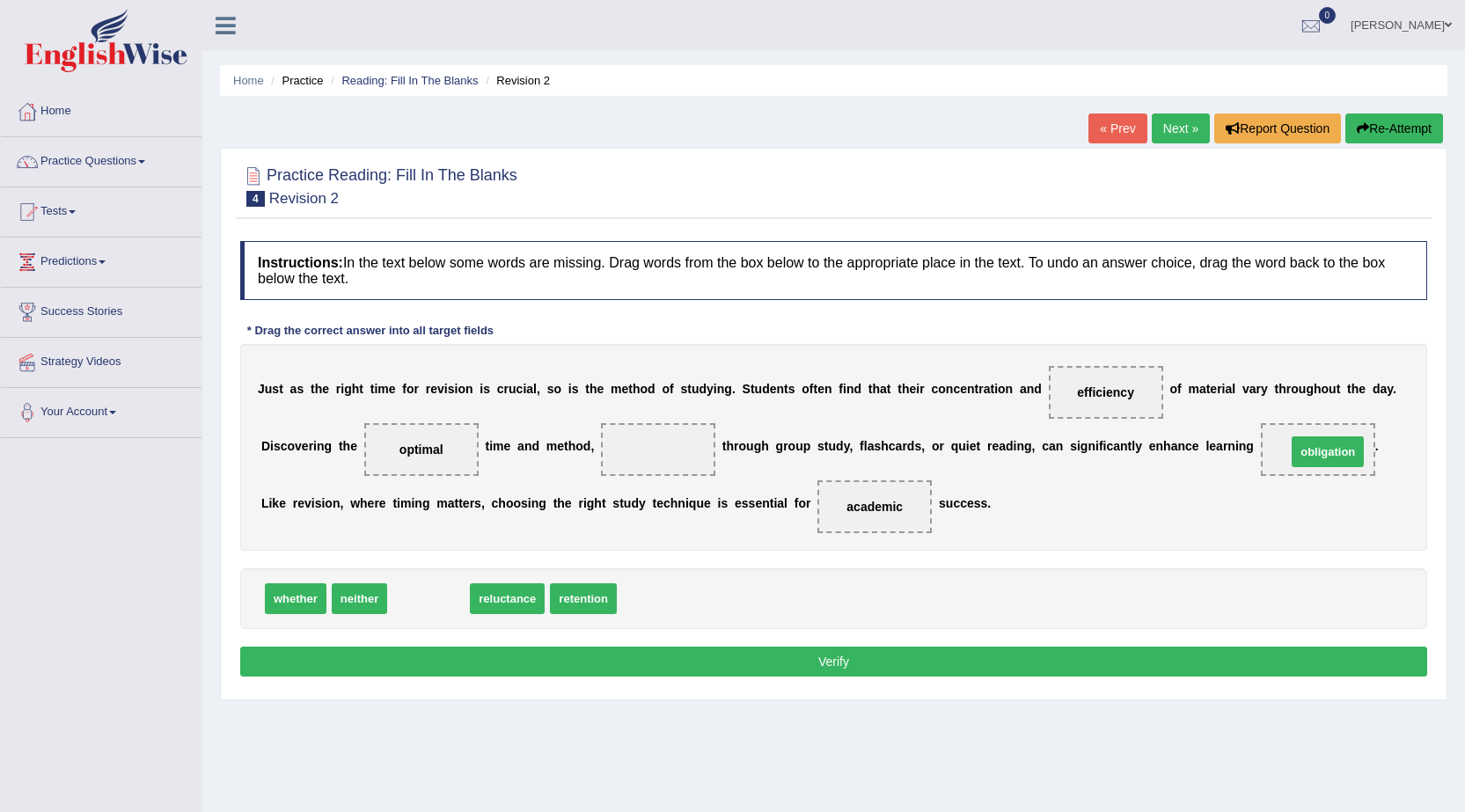
drag, startPoint x: 433, startPoint y: 591, endPoint x: 1332, endPoint y: 444, distance: 910.9
drag, startPoint x: 426, startPoint y: 595, endPoint x: 675, endPoint y: 440, distance: 293.3
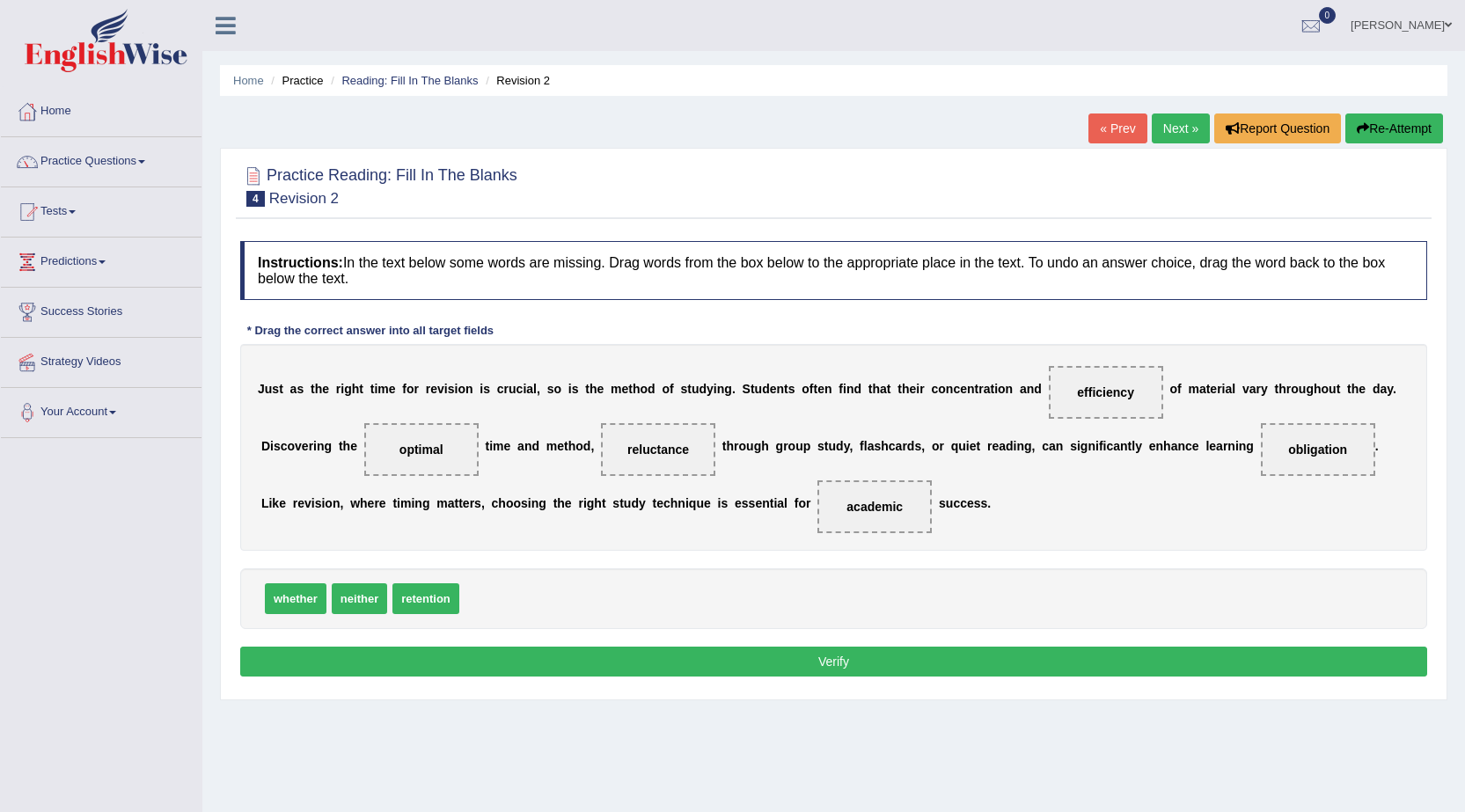
click at [717, 654] on button "Verify" at bounding box center [834, 662] width 1187 height 30
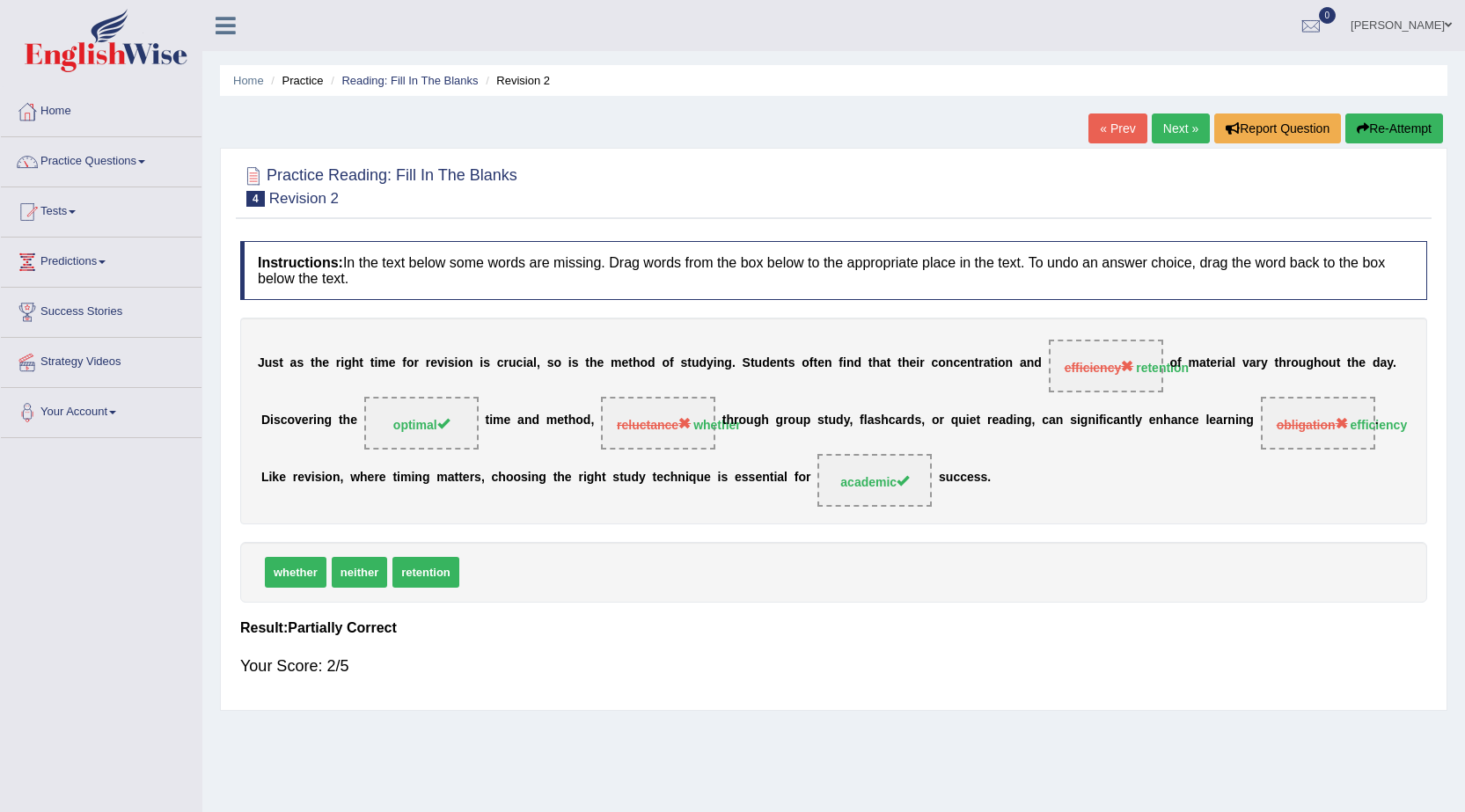
click at [1178, 128] on link "Next »" at bounding box center [1180, 129] width 58 height 30
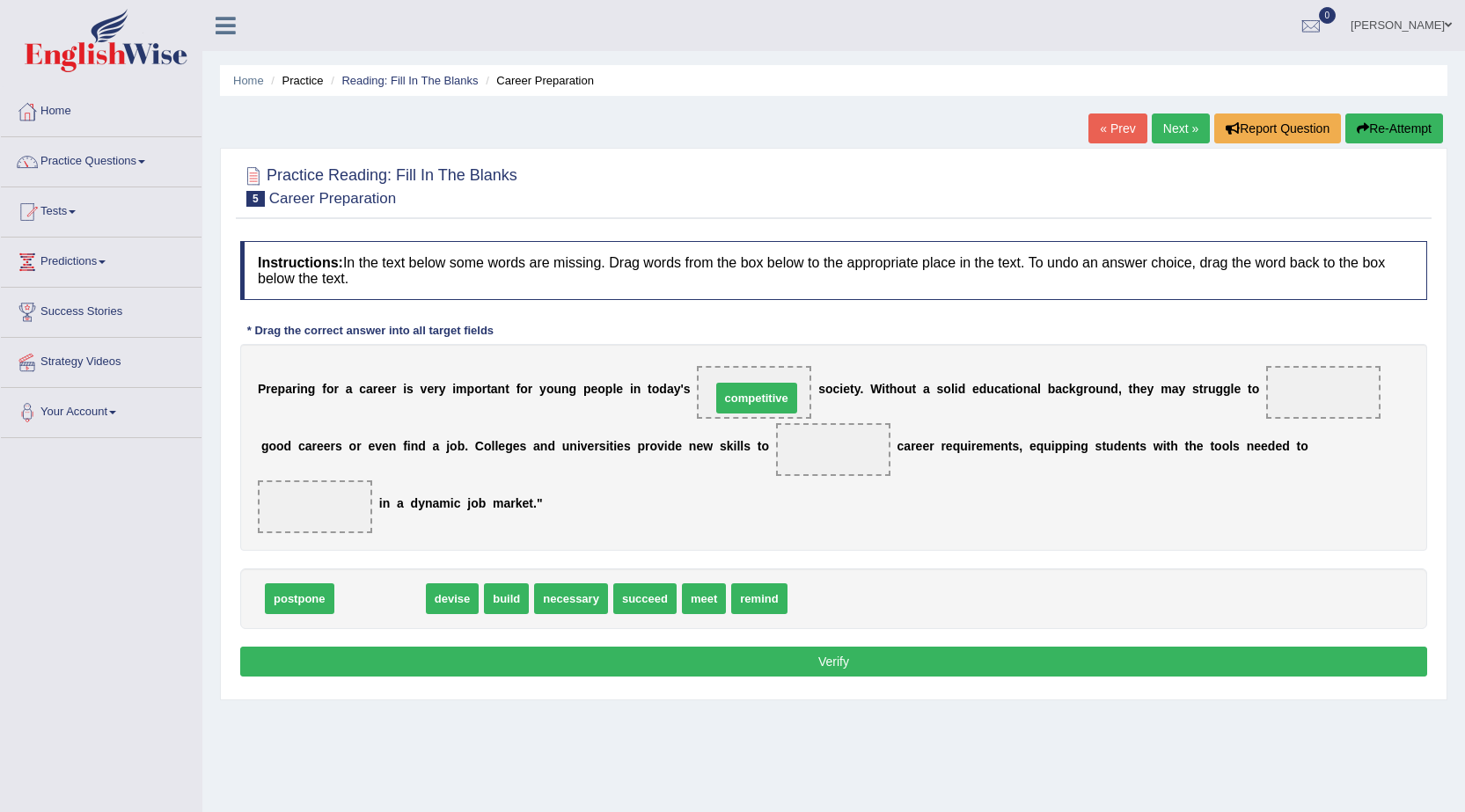
drag, startPoint x: 369, startPoint y: 605, endPoint x: 745, endPoint y: 405, distance: 425.9
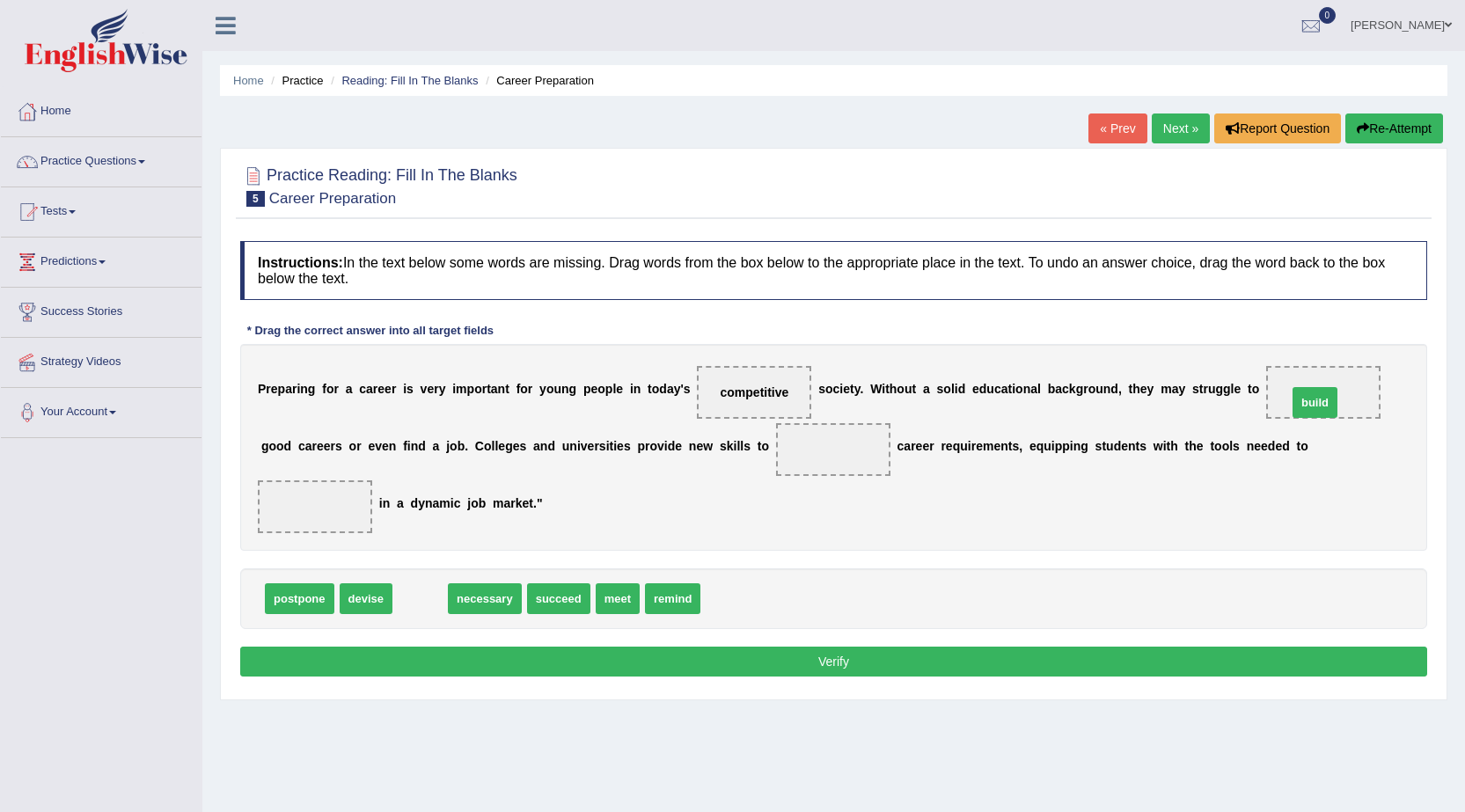
drag, startPoint x: 431, startPoint y: 592, endPoint x: 1326, endPoint y: 396, distance: 916.2
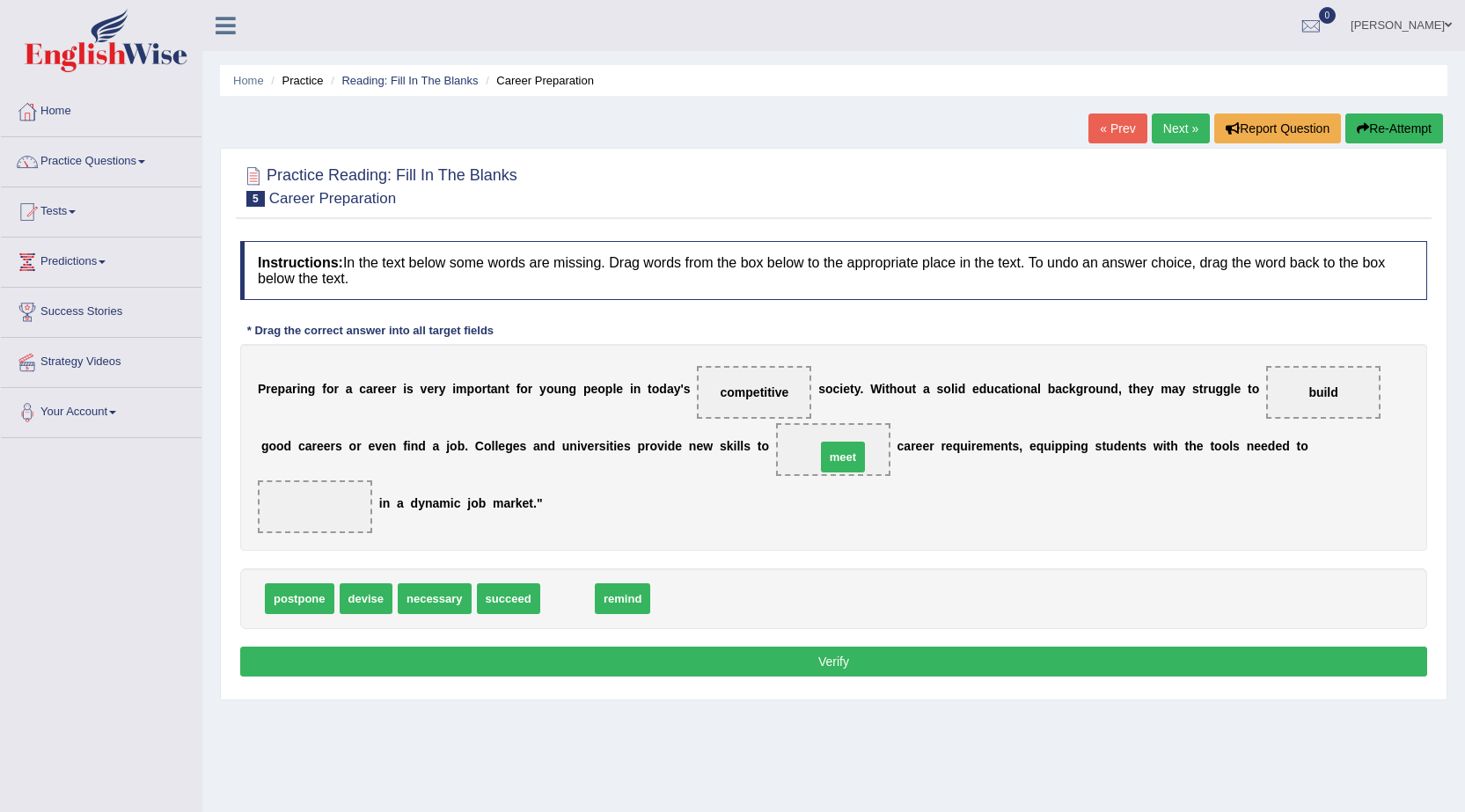
drag, startPoint x: 571, startPoint y: 598, endPoint x: 846, endPoint y: 456, distance: 309.5
drag, startPoint x: 501, startPoint y: 597, endPoint x: 322, endPoint y: 513, distance: 197.7
click at [941, 654] on button "Verify" at bounding box center [834, 662] width 1187 height 30
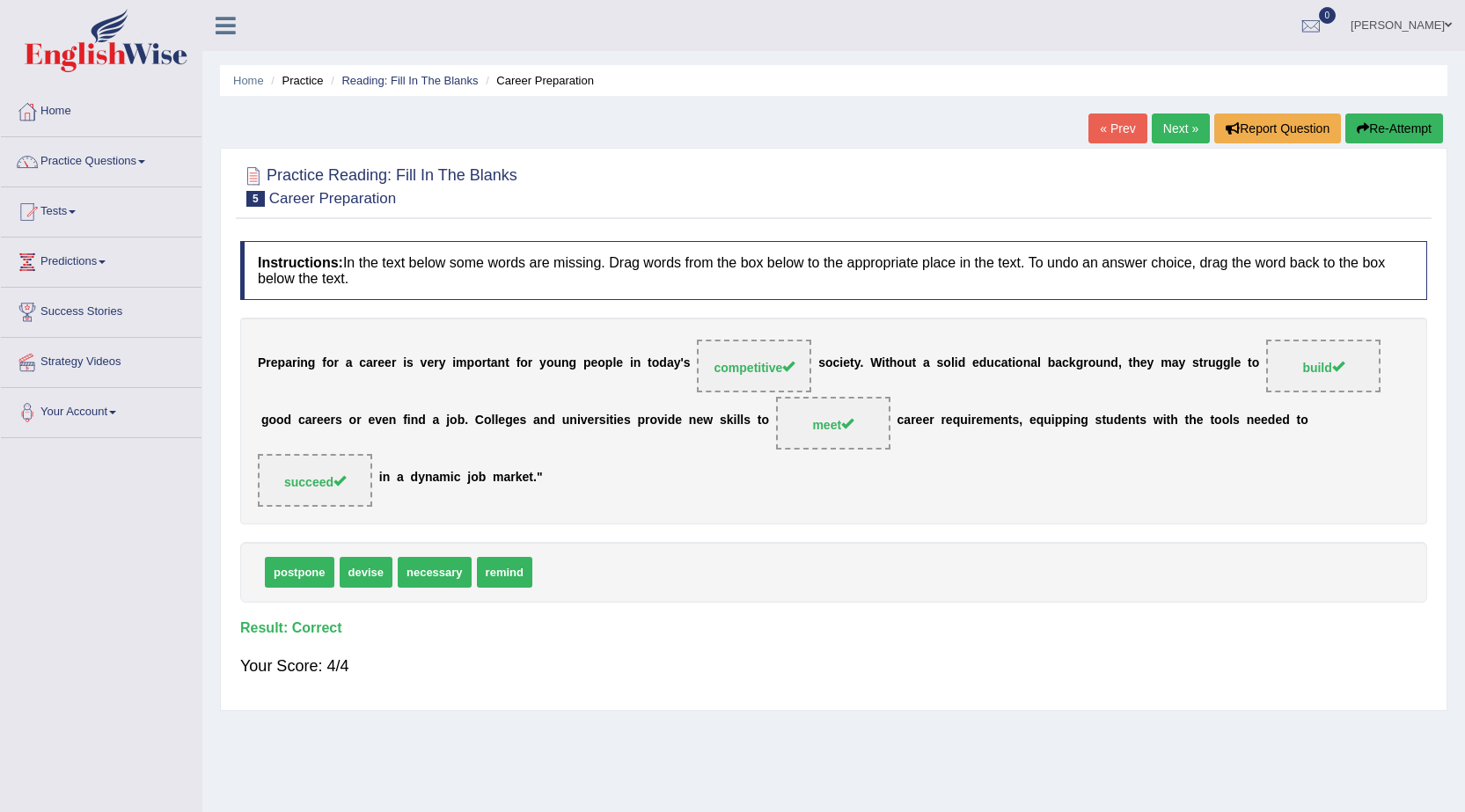
click at [1159, 122] on link "Next »" at bounding box center [1180, 129] width 58 height 30
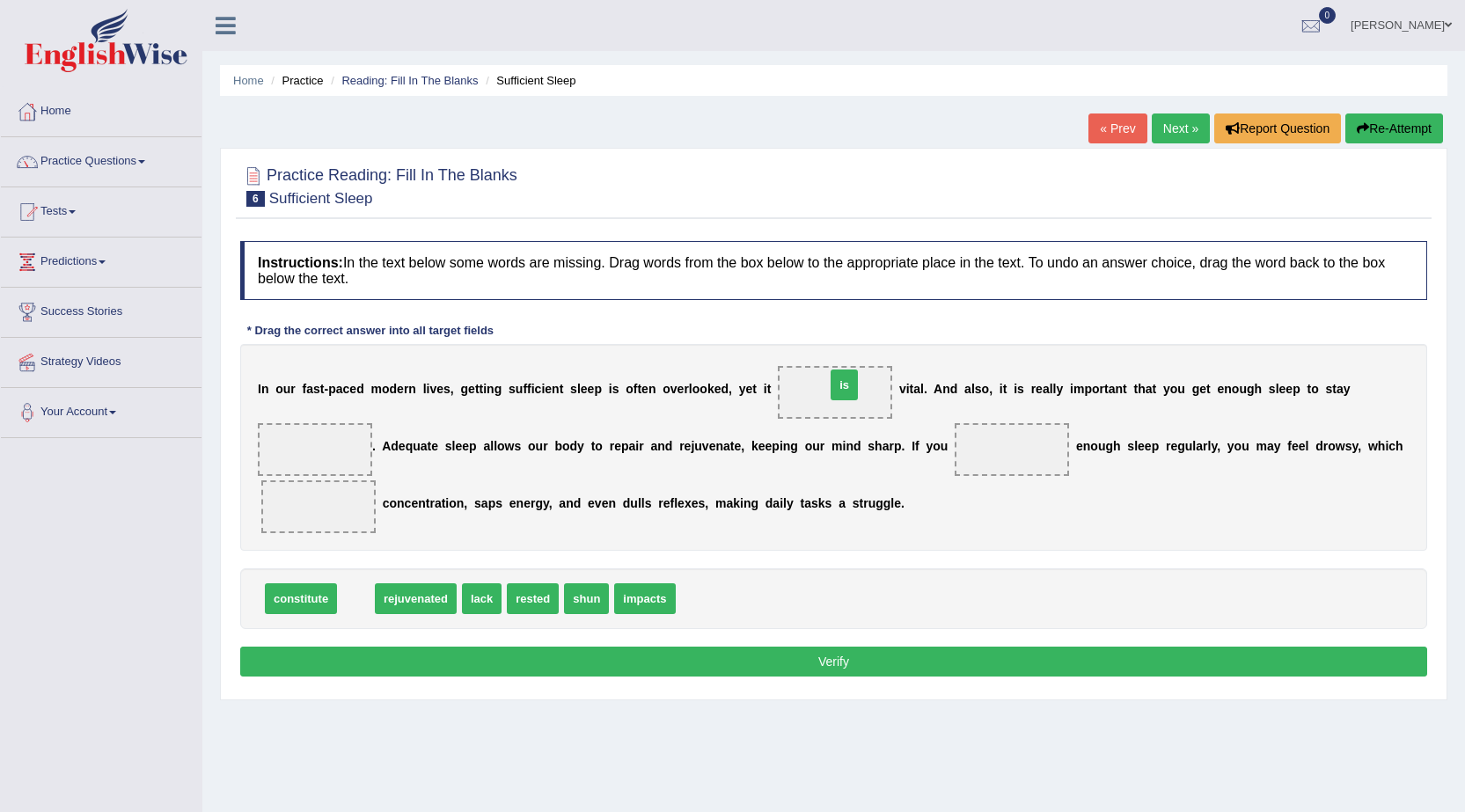
drag, startPoint x: 349, startPoint y: 603, endPoint x: 838, endPoint y: 389, distance: 533.8
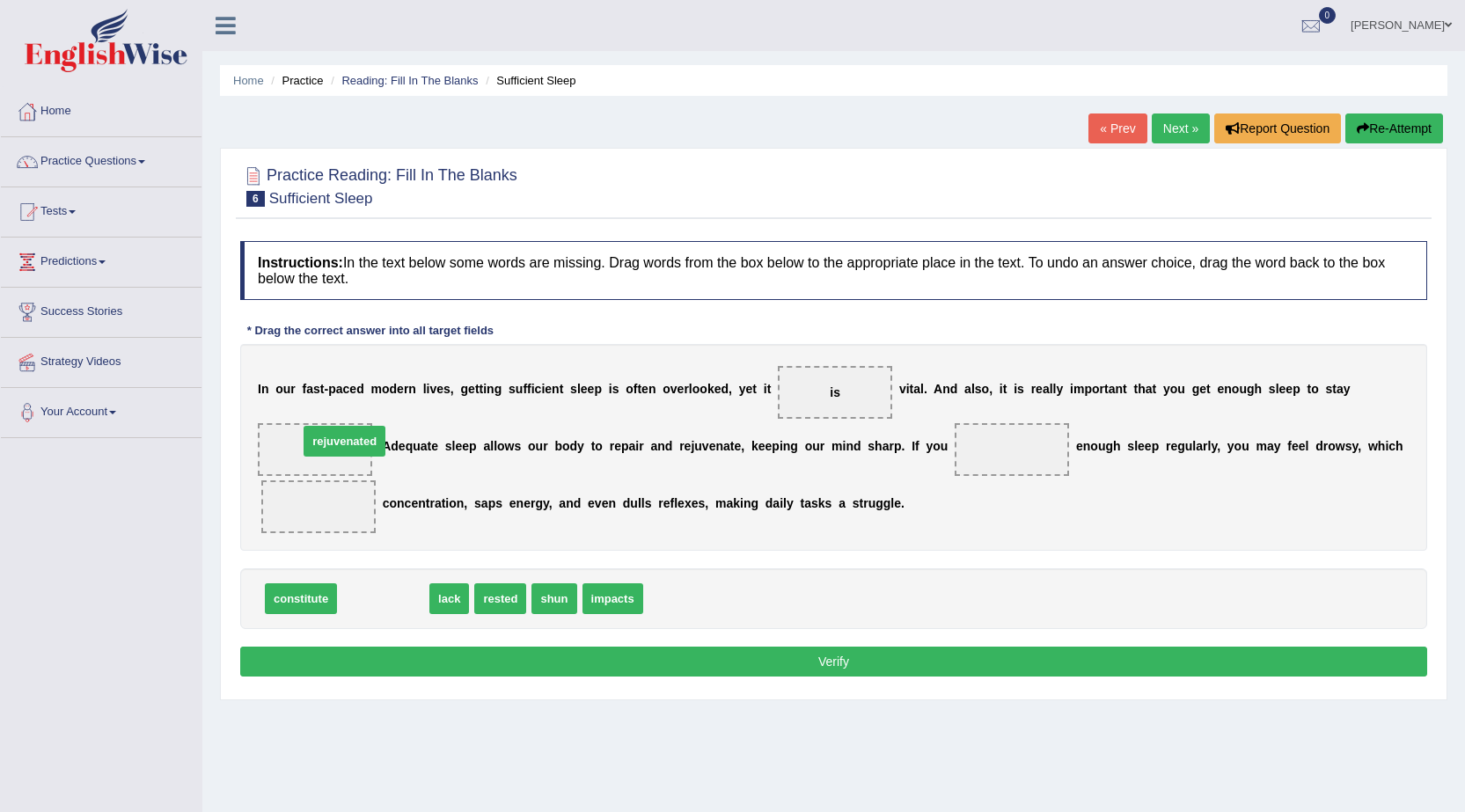
drag, startPoint x: 374, startPoint y: 598, endPoint x: 335, endPoint y: 440, distance: 162.7
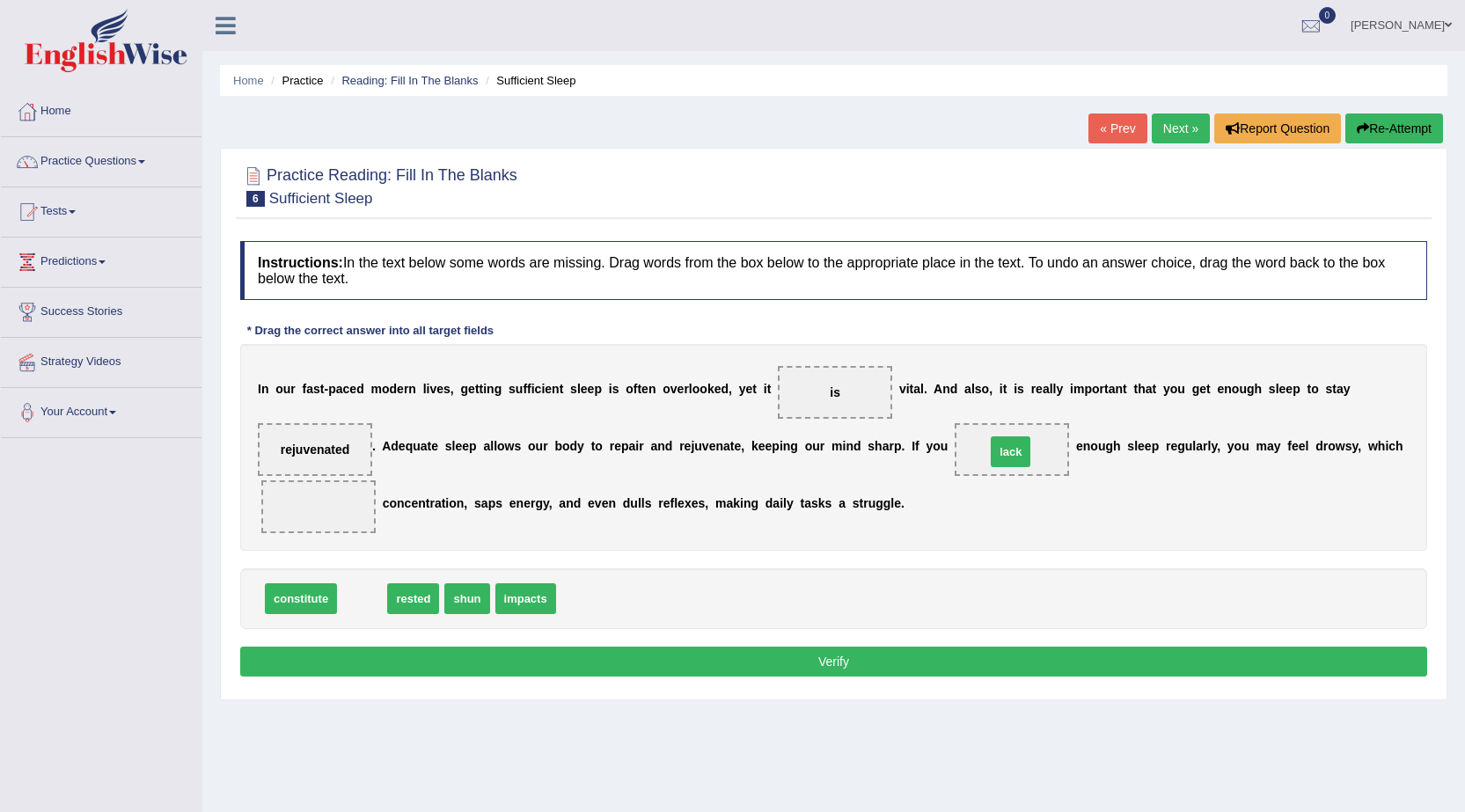
drag, startPoint x: 355, startPoint y: 591, endPoint x: 1004, endPoint y: 444, distance: 665.4
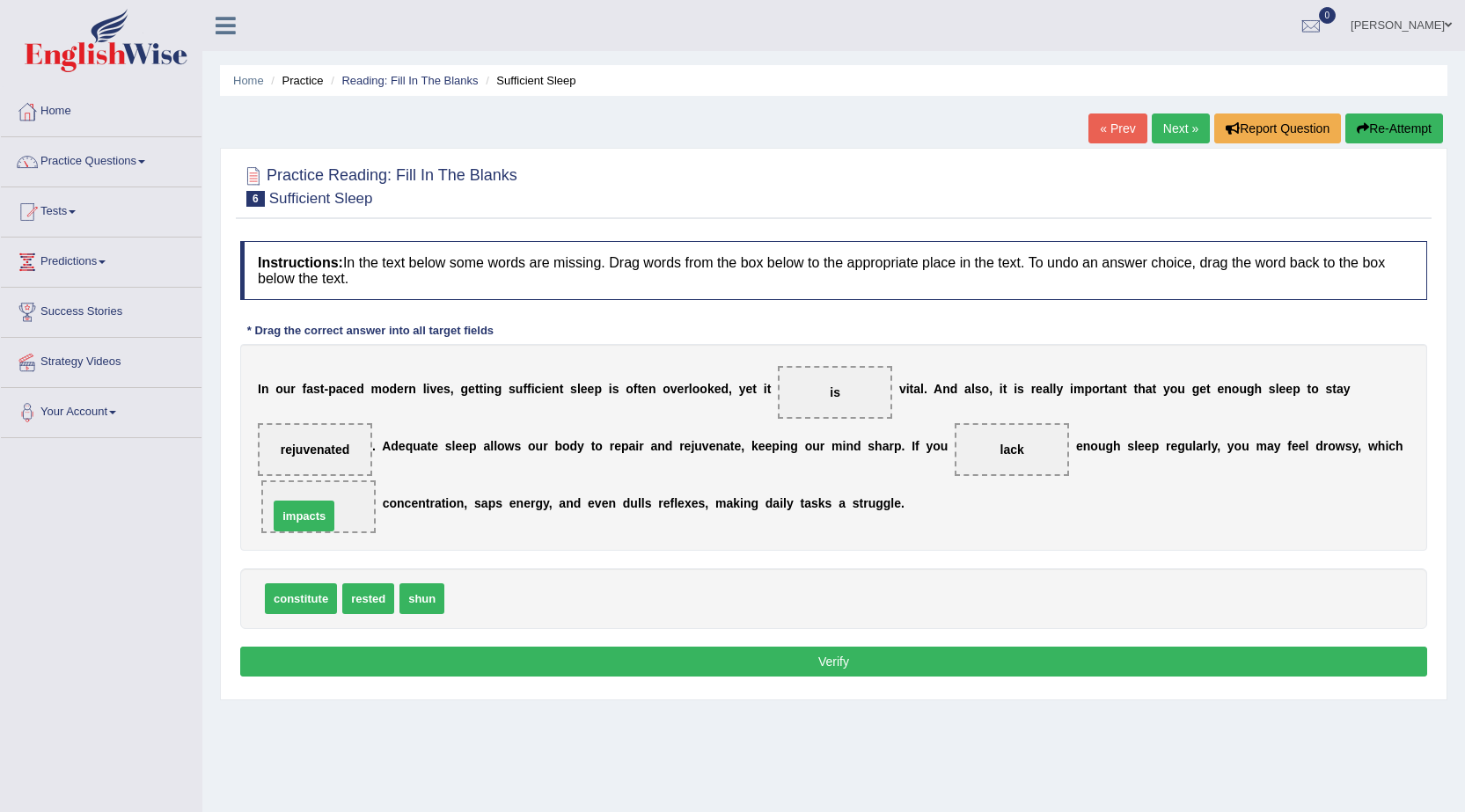
drag, startPoint x: 479, startPoint y: 599, endPoint x: 302, endPoint y: 516, distance: 195.5
click at [901, 669] on button "Verify" at bounding box center [834, 662] width 1187 height 30
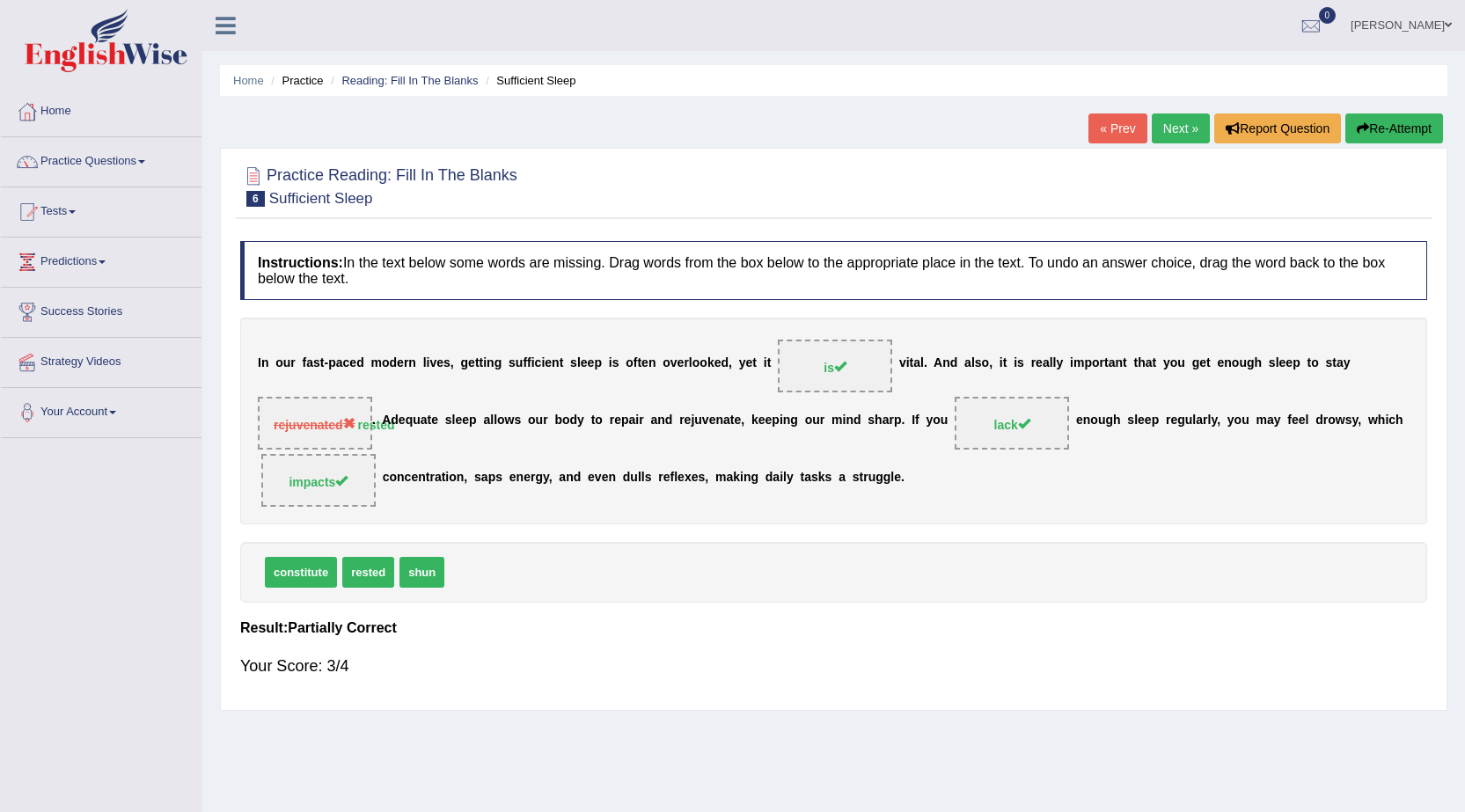
click at [1173, 128] on link "Next »" at bounding box center [1180, 129] width 58 height 30
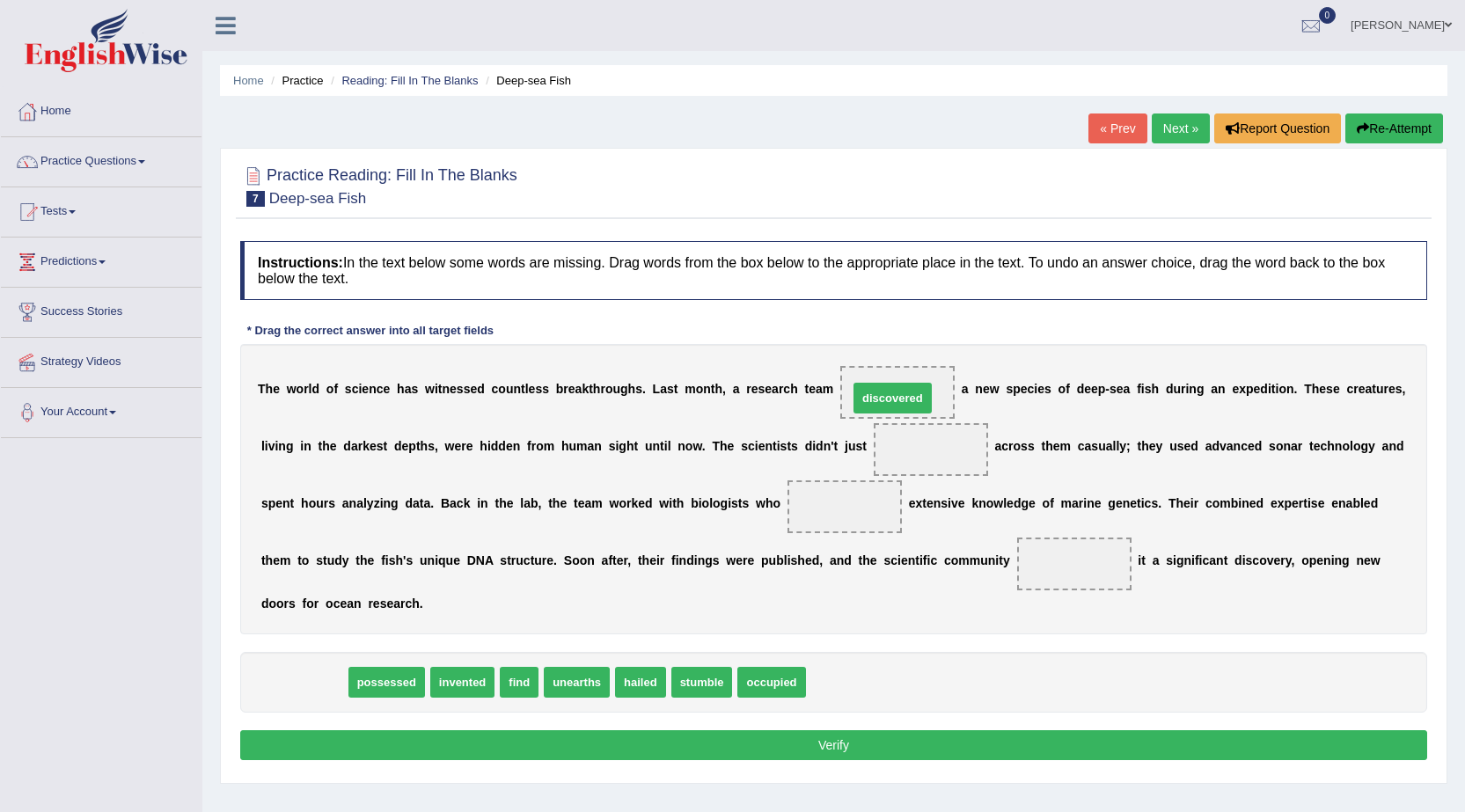
drag, startPoint x: 300, startPoint y: 686, endPoint x: 888, endPoint y: 402, distance: 653.0
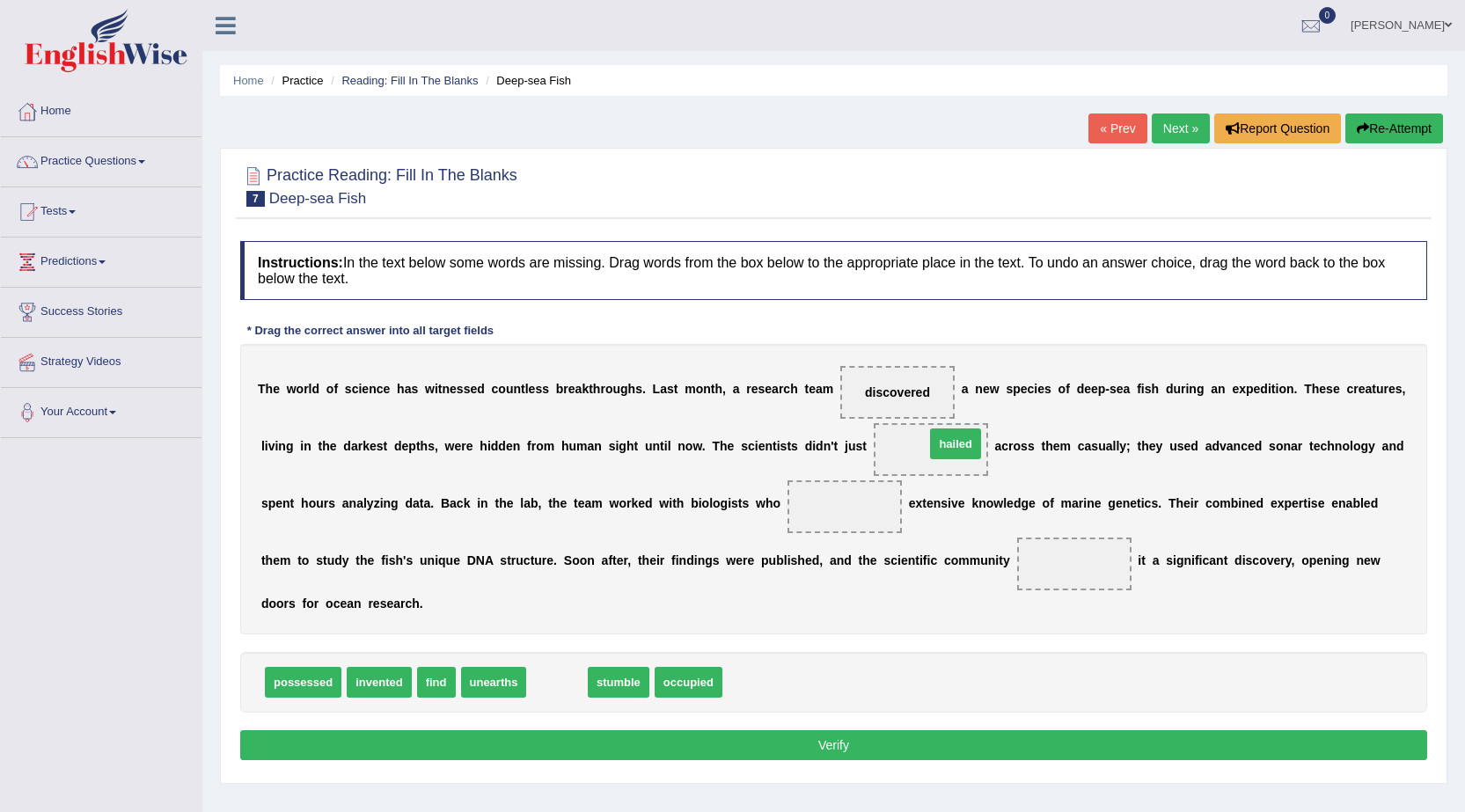
drag, startPoint x: 565, startPoint y: 682, endPoint x: 964, endPoint y: 443, distance: 465.1
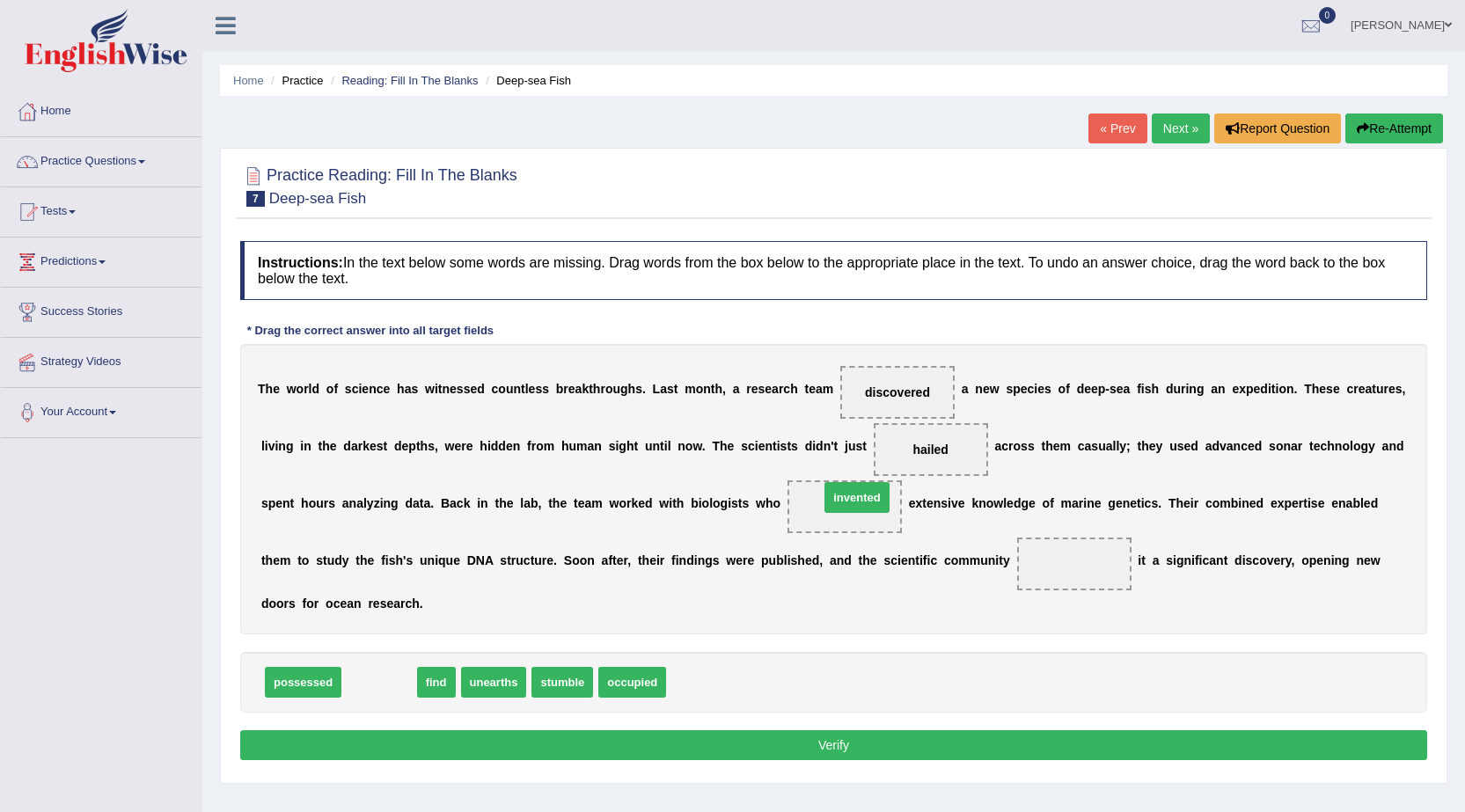
drag, startPoint x: 392, startPoint y: 681, endPoint x: 870, endPoint y: 496, distance: 512.6
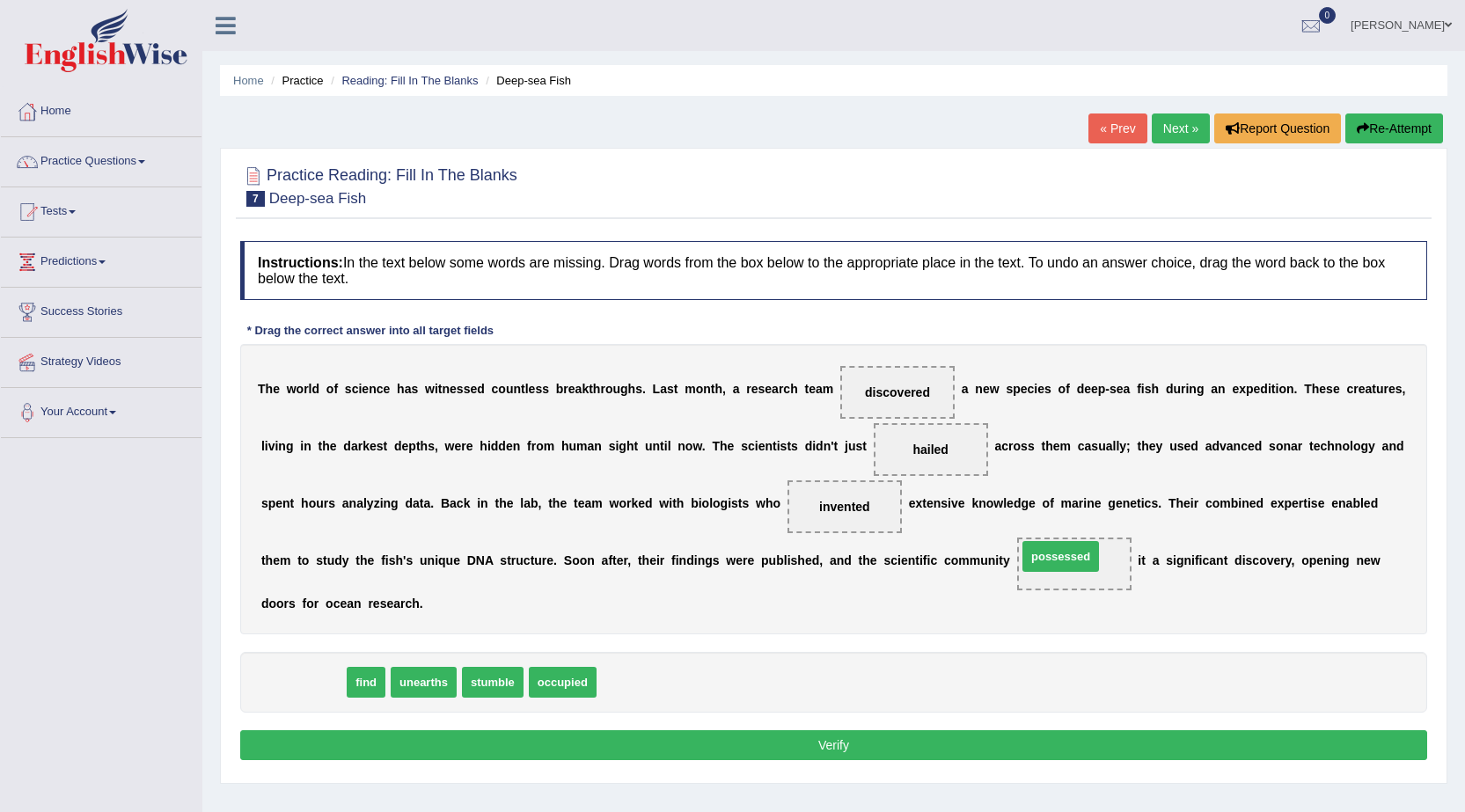
drag, startPoint x: 316, startPoint y: 683, endPoint x: 1074, endPoint y: 558, distance: 768.2
click at [840, 740] on button "Verify" at bounding box center [834, 745] width 1187 height 30
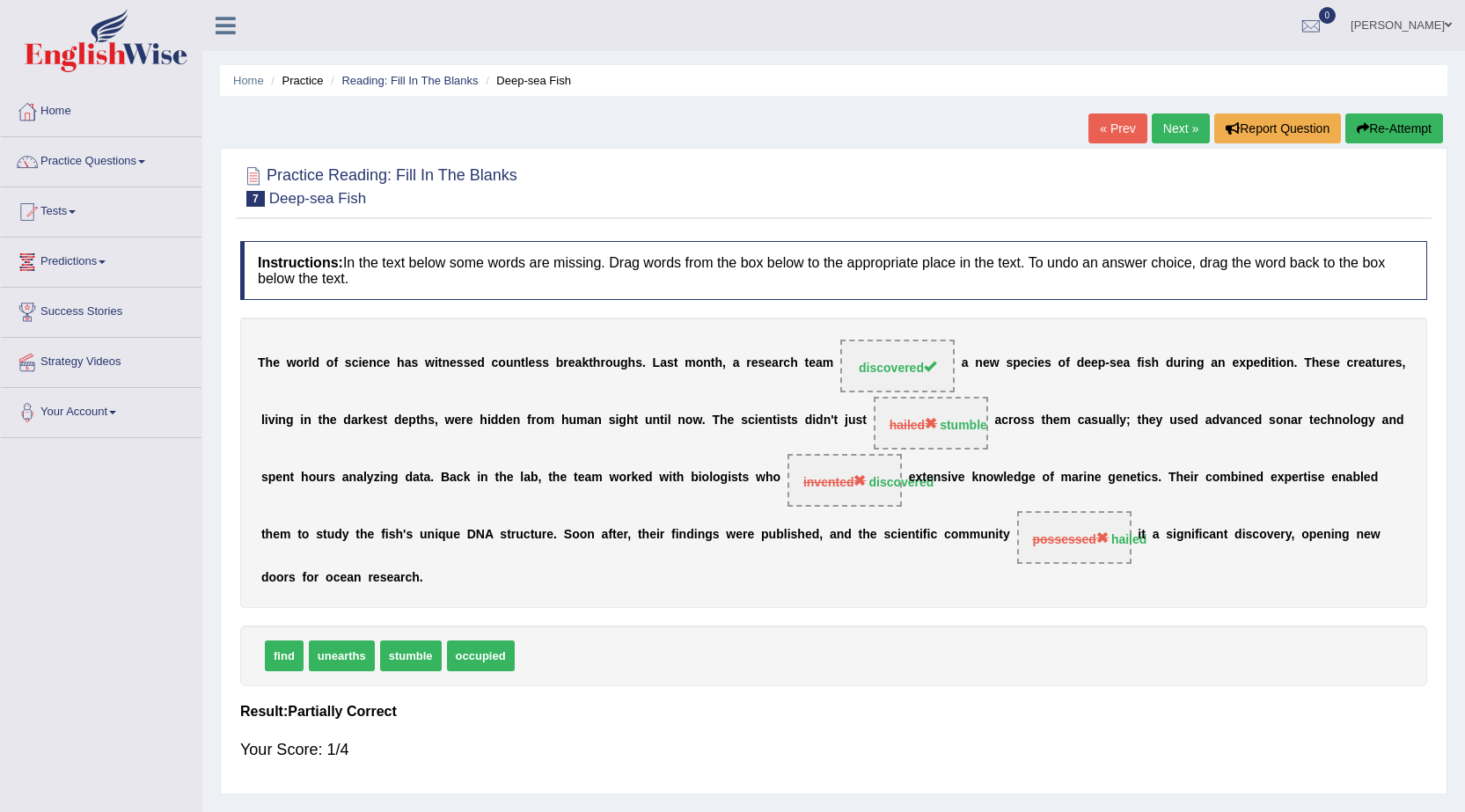
click at [1169, 136] on link "Next »" at bounding box center [1180, 129] width 58 height 30
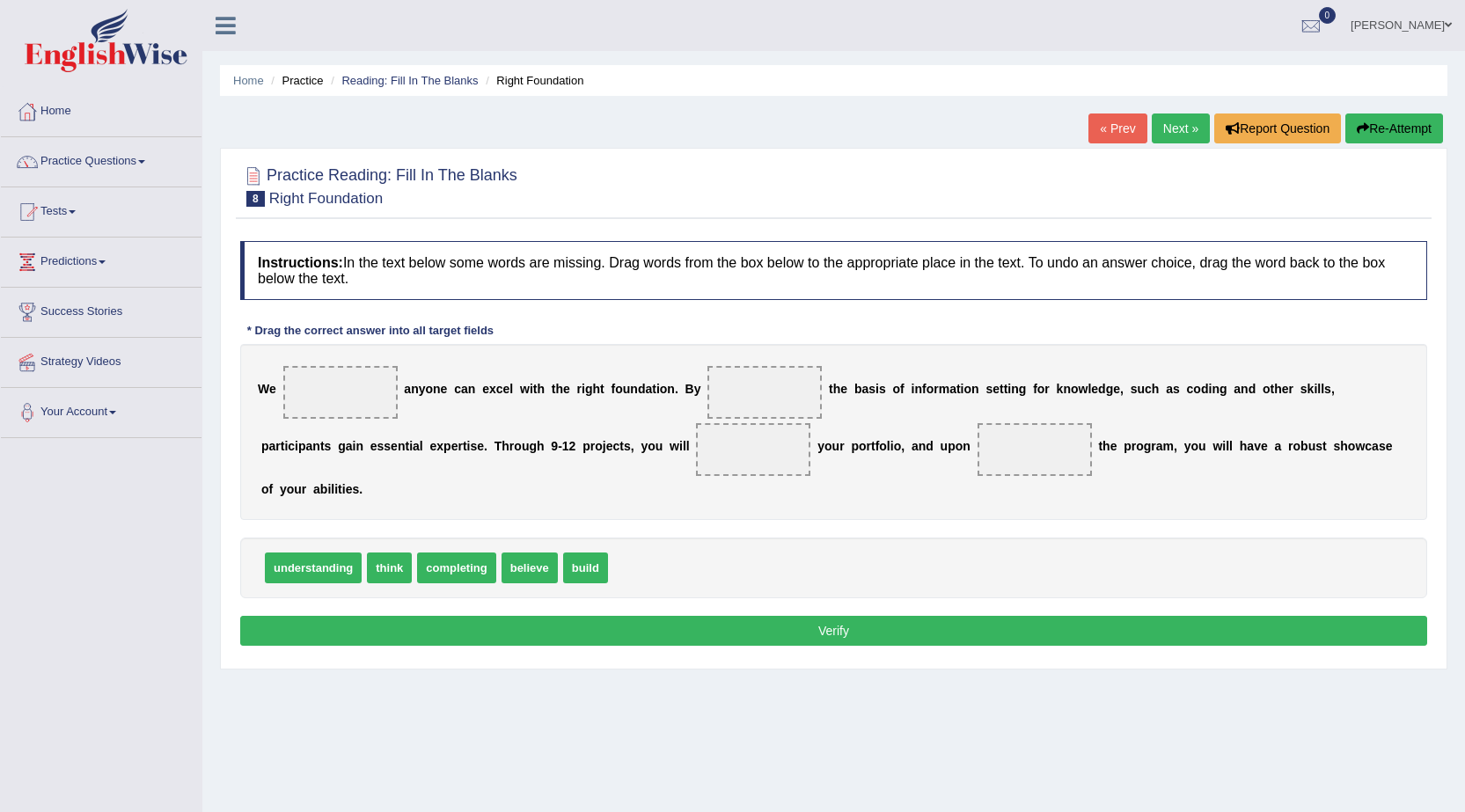
drag, startPoint x: 531, startPoint y: 573, endPoint x: 459, endPoint y: 494, distance: 106.9
drag, startPoint x: 438, startPoint y: 477, endPoint x: 430, endPoint y: 467, distance: 12.8
click at [430, 467] on div "W e a n y o n e c a n e x c e l w i t h t h e r i g h t f o u n d a t i o n . B…" at bounding box center [834, 431] width 1187 height 176
drag, startPoint x: 579, startPoint y: 566, endPoint x: 355, endPoint y: 391, distance: 284.3
drag, startPoint x: 313, startPoint y: 569, endPoint x: 783, endPoint y: 410, distance: 496.2
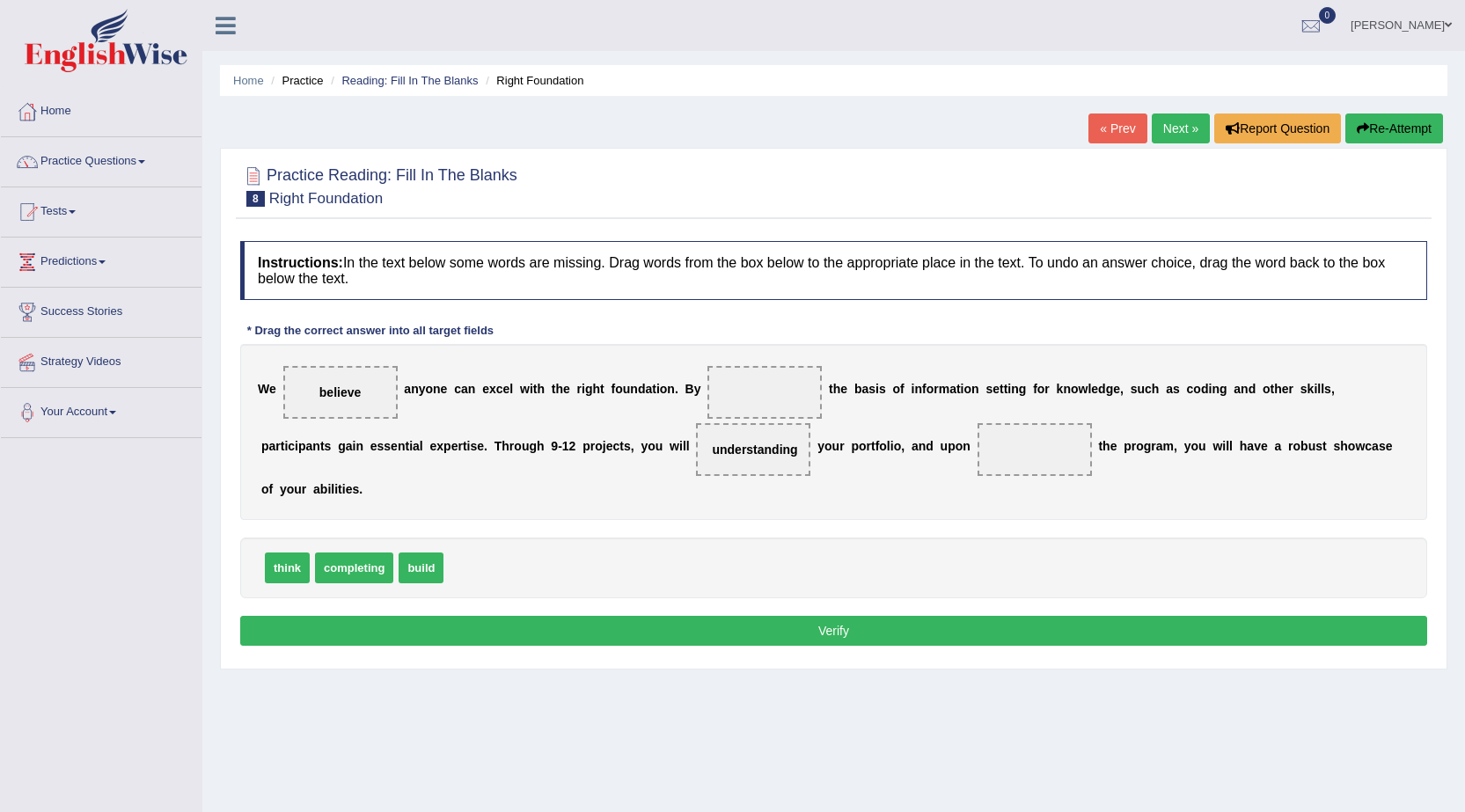
drag, startPoint x: 775, startPoint y: 465, endPoint x: 785, endPoint y: 400, distance: 65.8
click at [785, 400] on div "W e believe a n y o n e c a n e x c e l w i t h t h e r i g h t f o u n d a t i…" at bounding box center [834, 431] width 1187 height 176
drag, startPoint x: 748, startPoint y: 451, endPoint x: 770, endPoint y: 395, distance: 60.2
drag, startPoint x: 294, startPoint y: 568, endPoint x: 770, endPoint y: 455, distance: 489.2
drag, startPoint x: 365, startPoint y: 561, endPoint x: 1026, endPoint y: 452, distance: 669.9
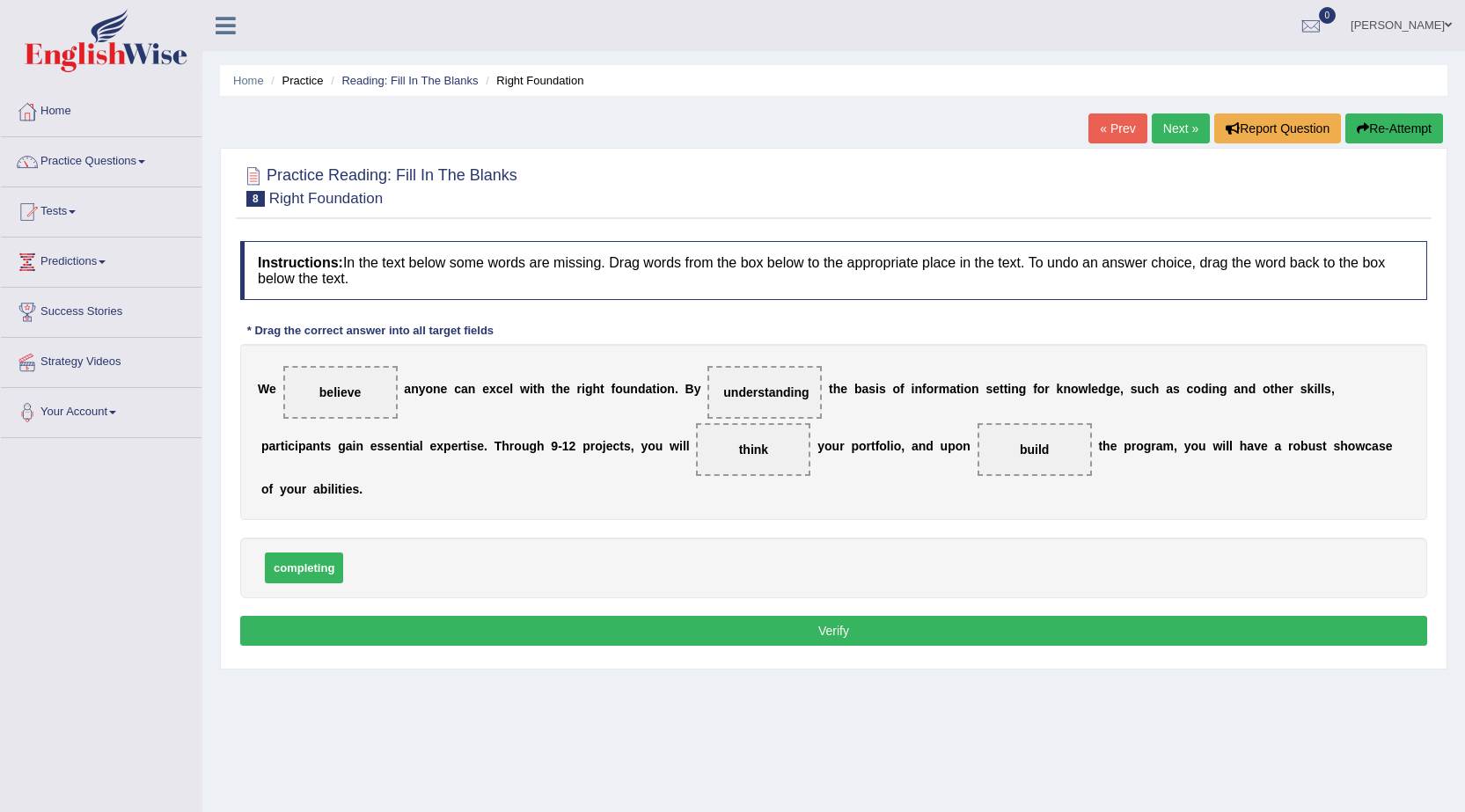
click at [825, 629] on button "Verify" at bounding box center [834, 631] width 1187 height 30
